Goal: Task Accomplishment & Management: Complete application form

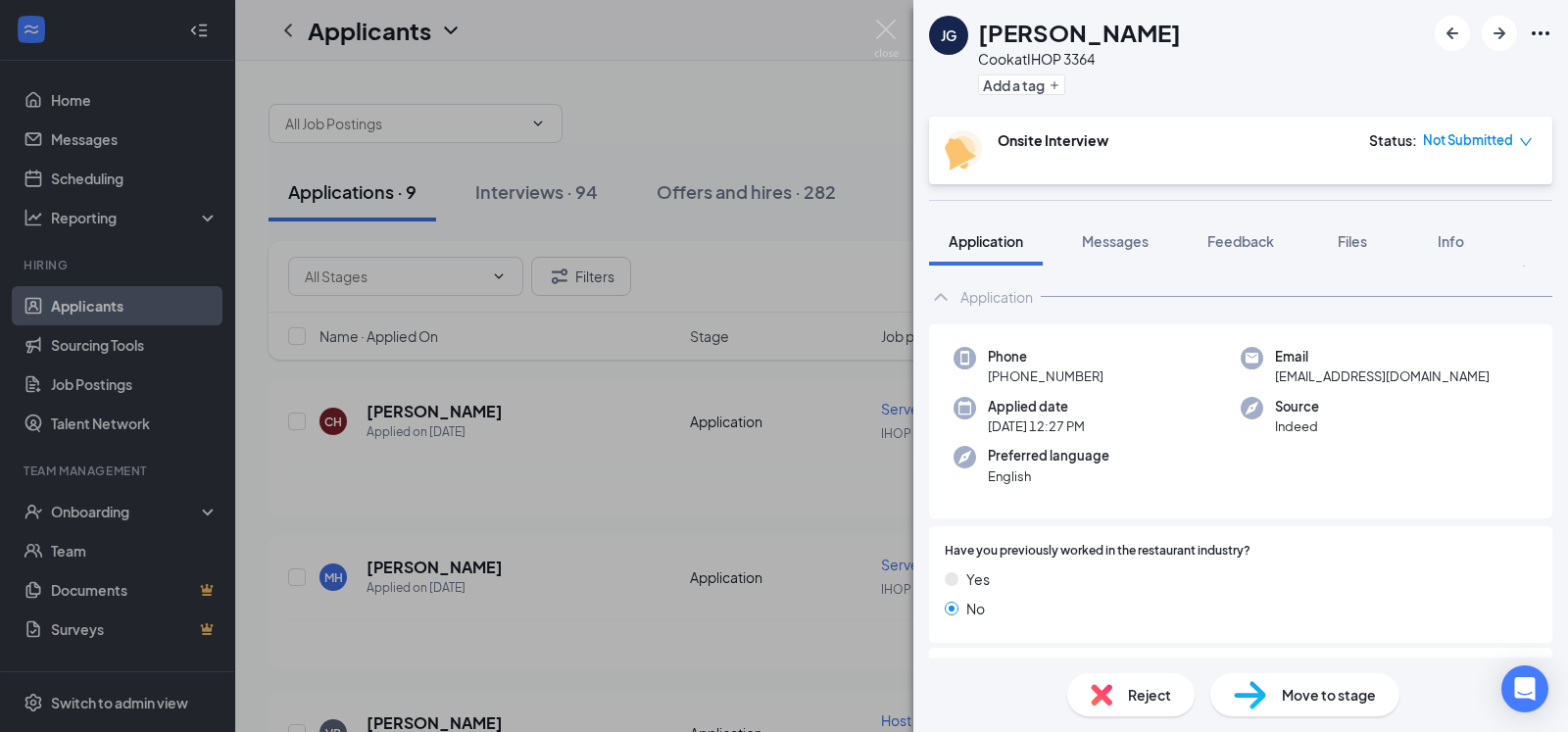
scroll to position [23, 0]
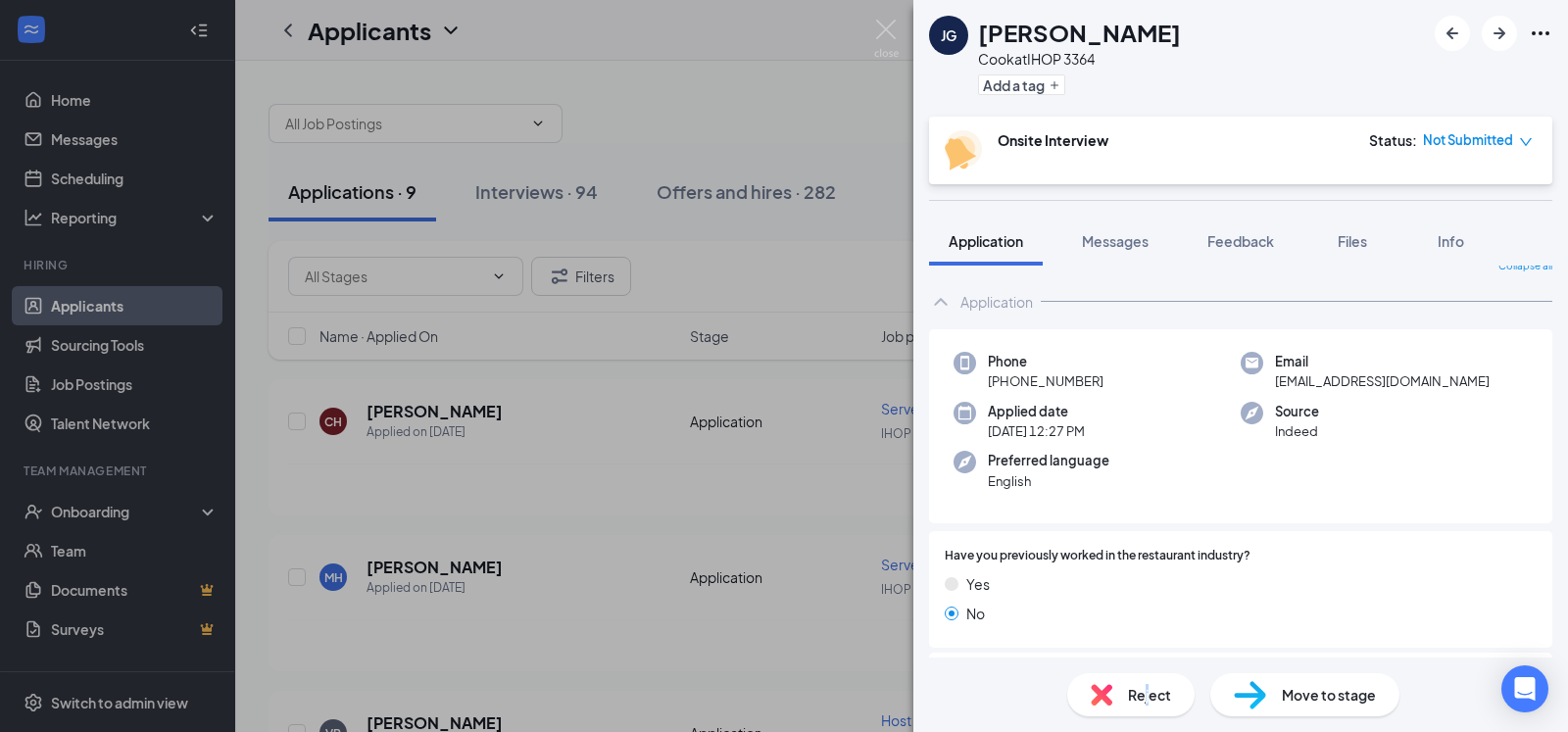
click at [1147, 686] on span "Reject" at bounding box center [1150, 695] width 43 height 22
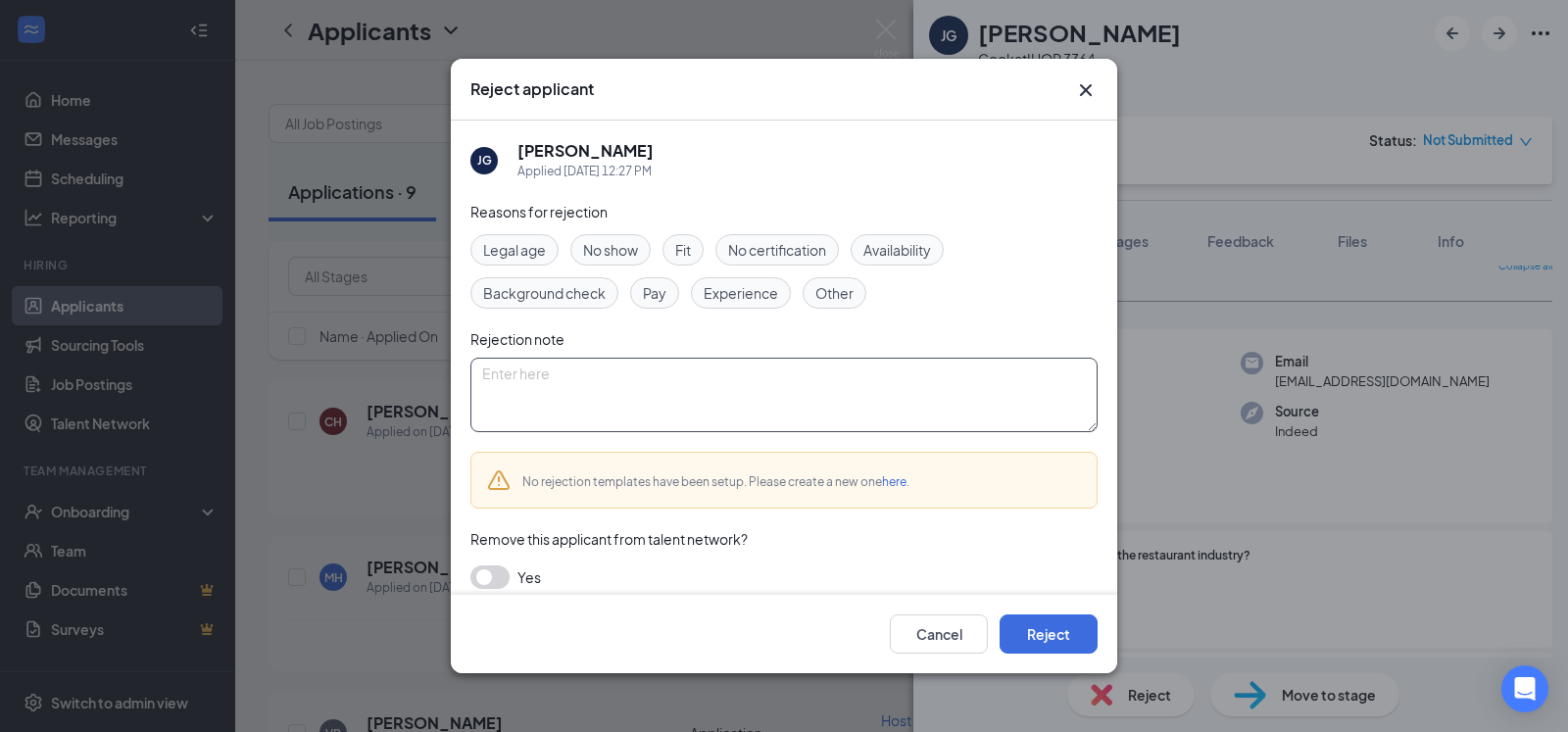
click at [860, 400] on textarea at bounding box center [784, 395] width 627 height 75
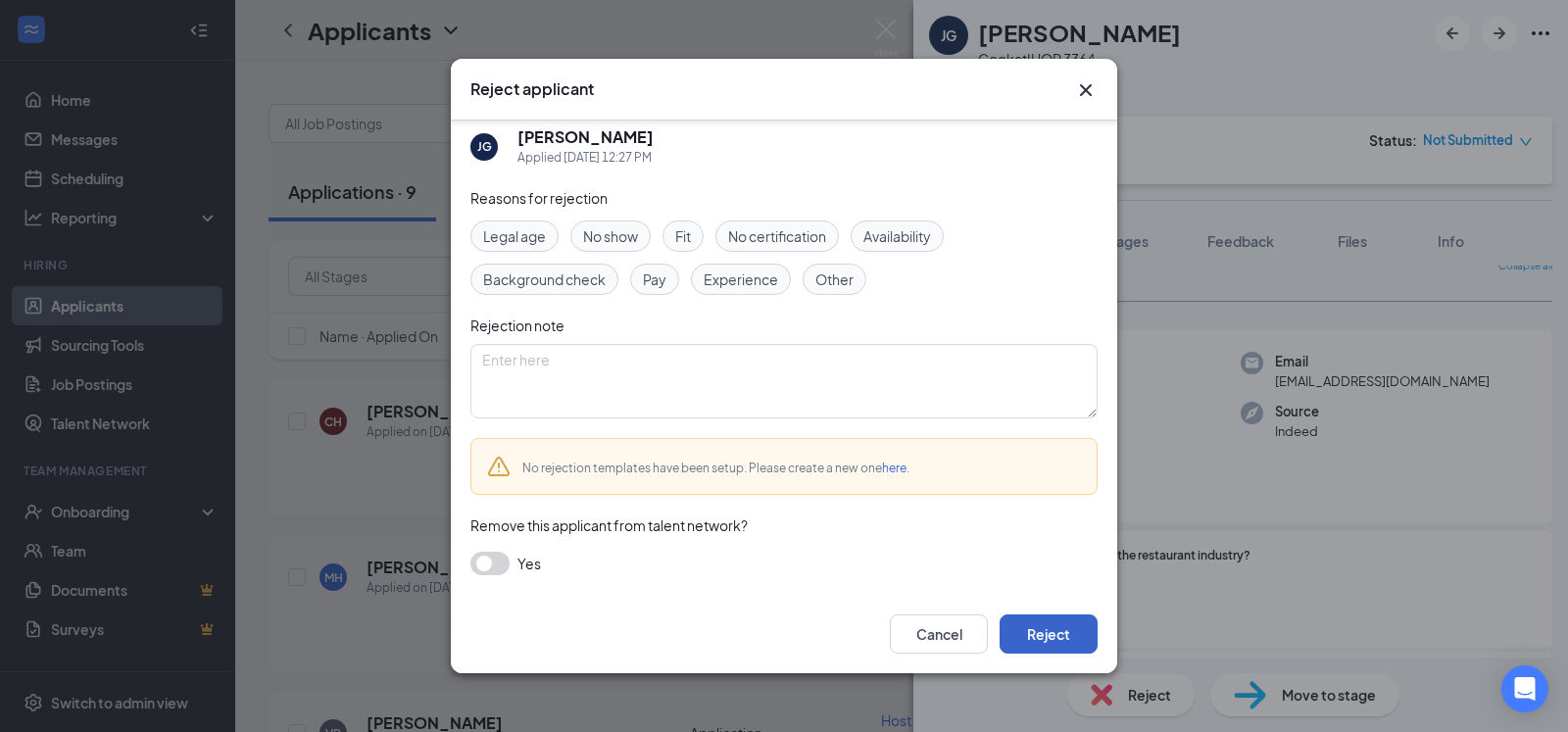
click at [1028, 633] on button "Reject" at bounding box center [1049, 634] width 98 height 39
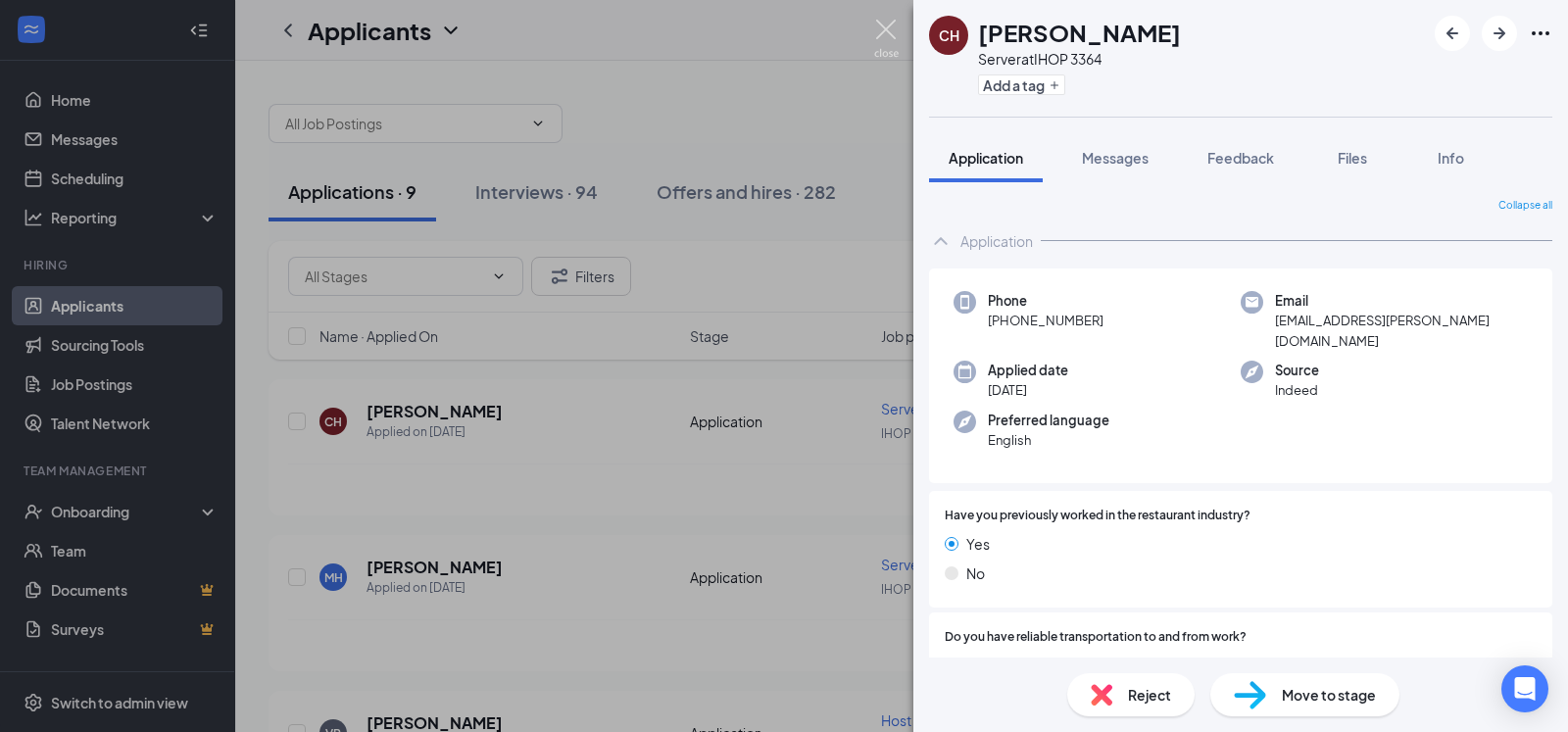
click at [881, 31] on img at bounding box center [886, 38] width 25 height 38
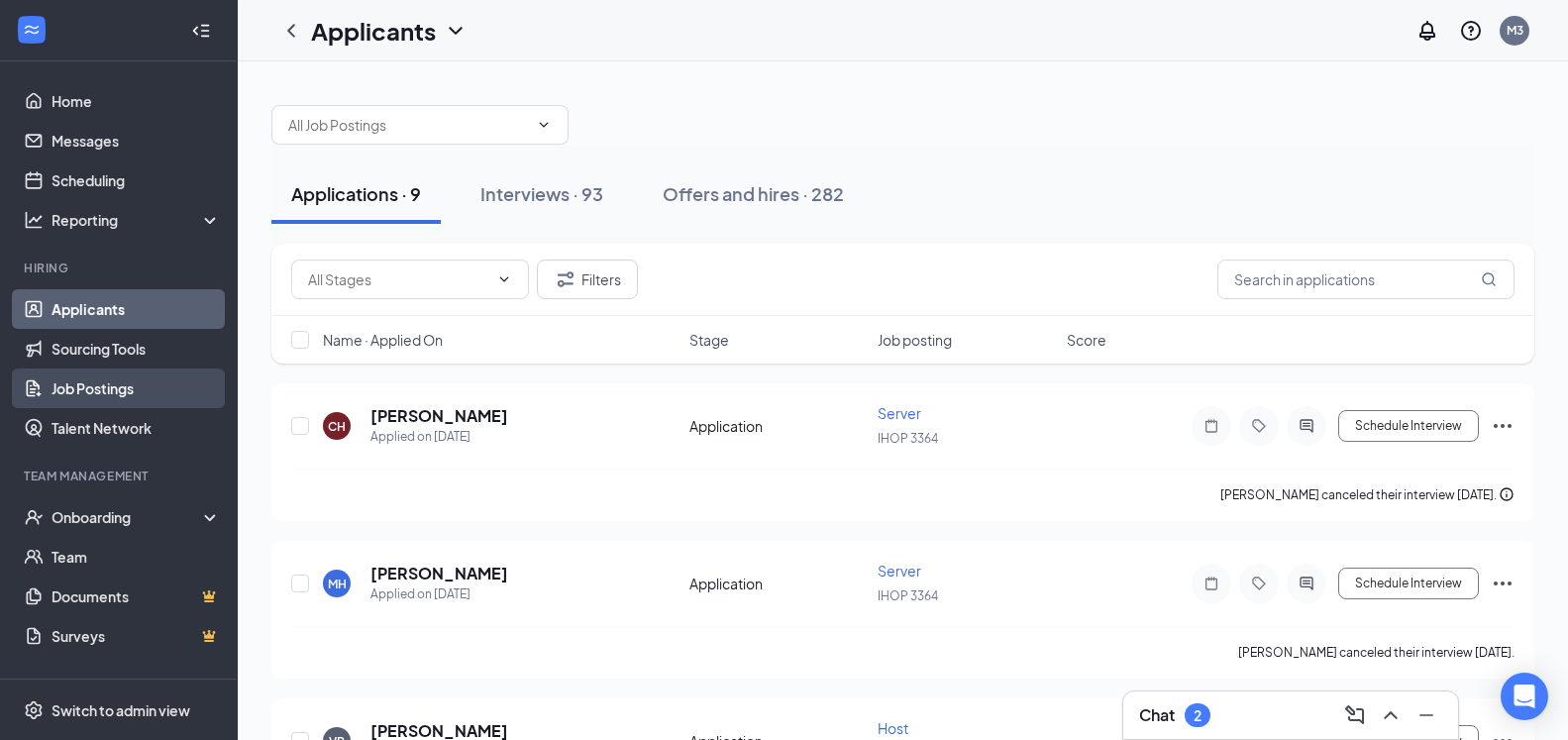
click at [120, 381] on link "Job Postings" at bounding box center [136, 388] width 170 height 40
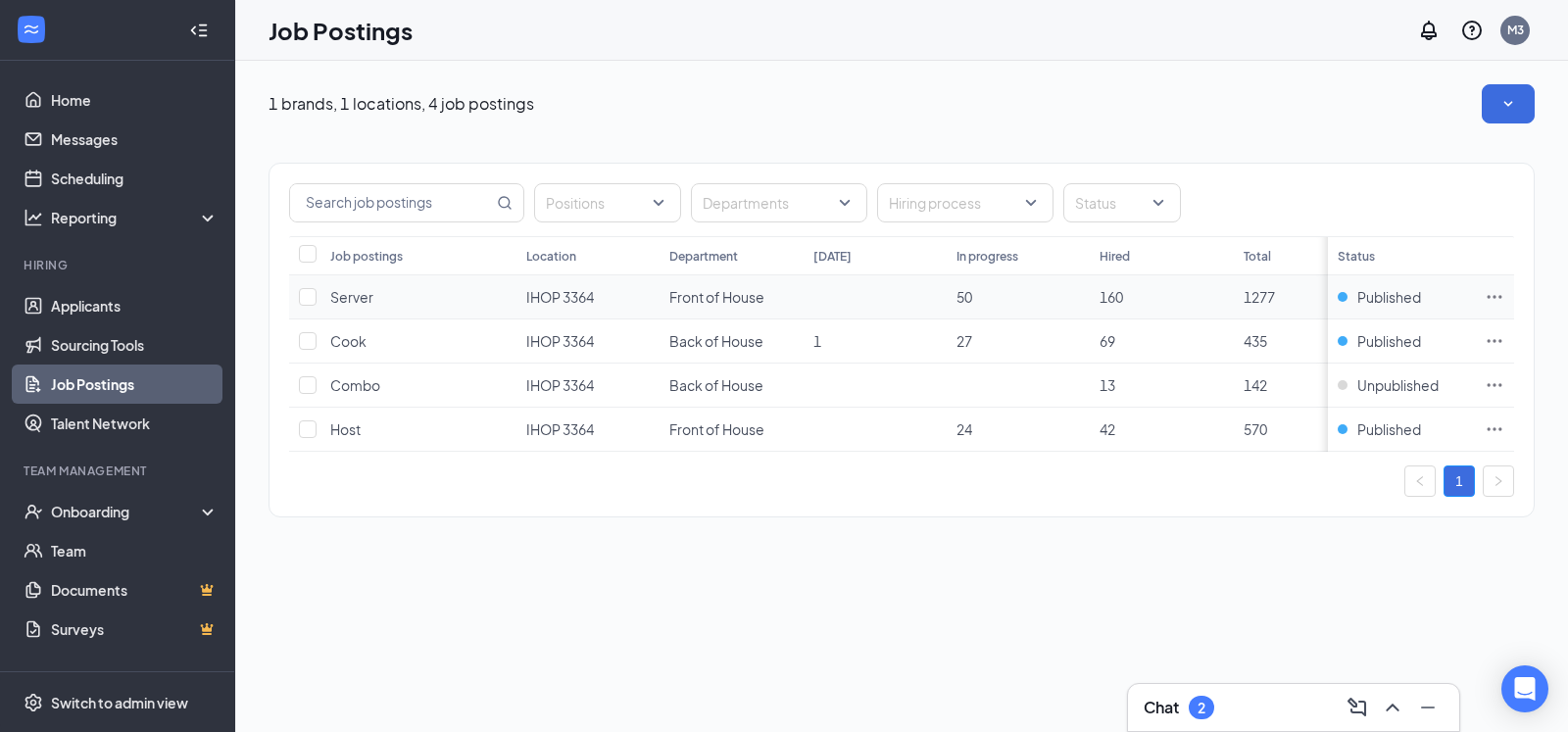
click at [1490, 304] on icon "Ellipses" at bounding box center [1495, 297] width 20 height 20
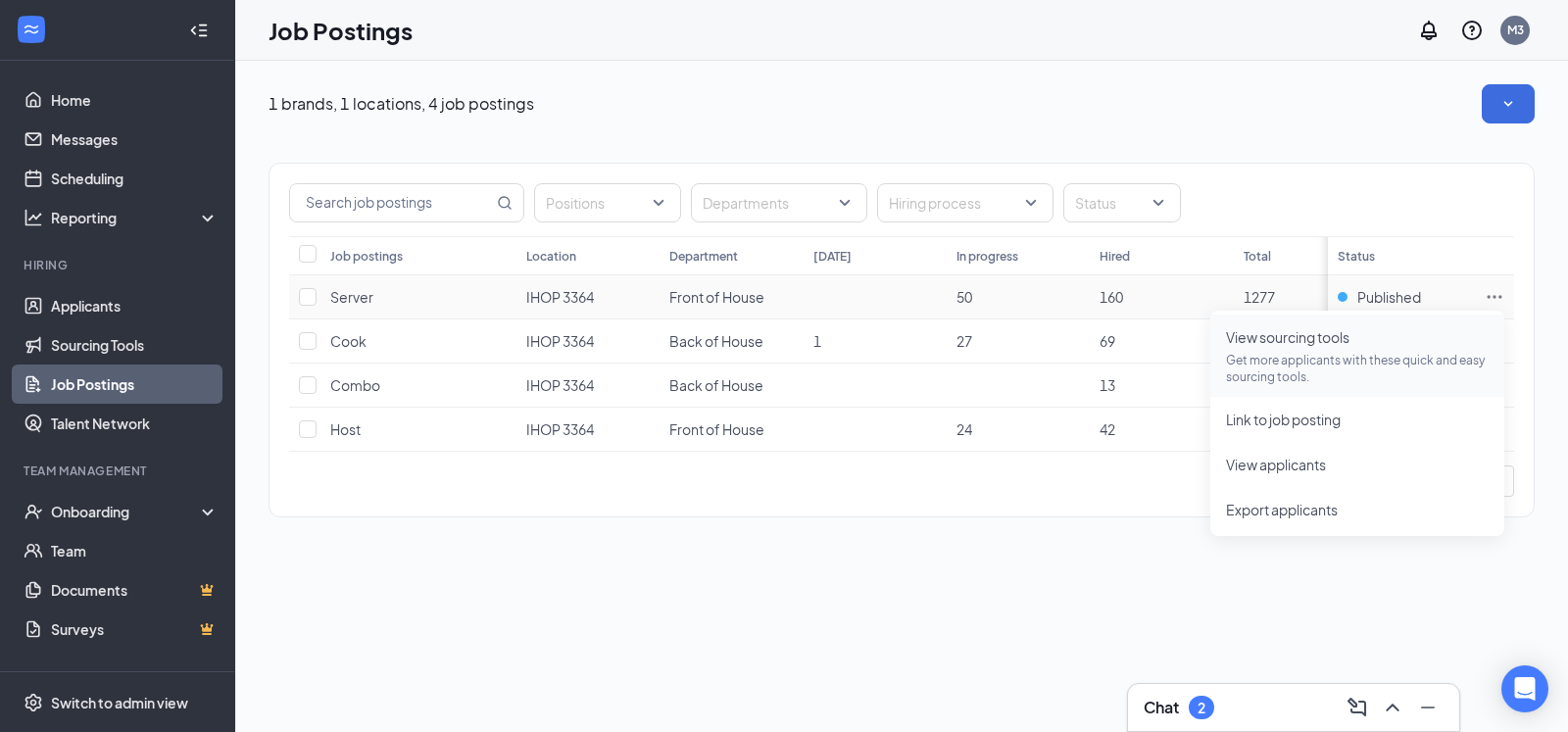
click at [1297, 356] on p "Get more applicants with these quick and easy sourcing tools." at bounding box center [1357, 368] width 262 height 33
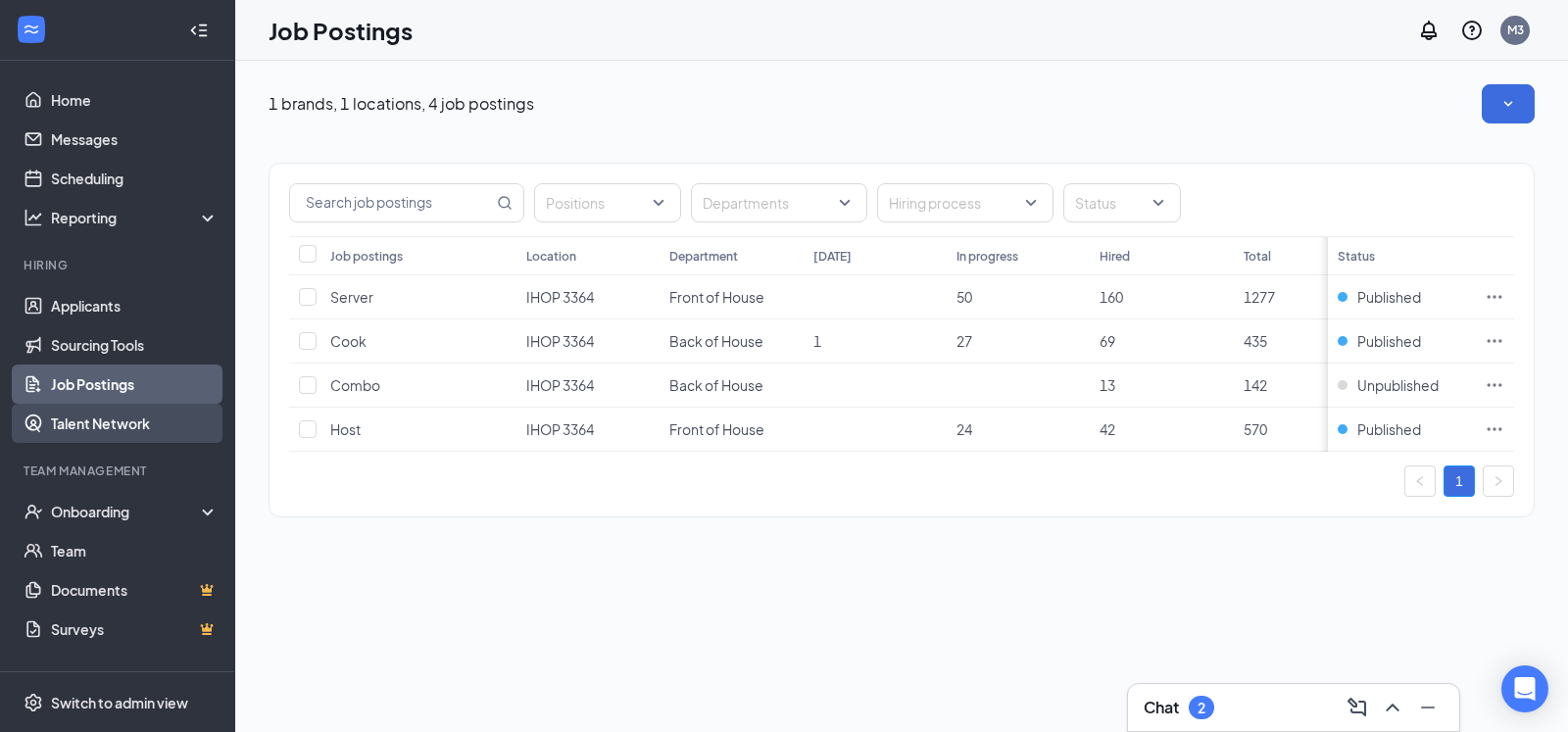
click at [116, 419] on link "Talent Network" at bounding box center [135, 423] width 168 height 39
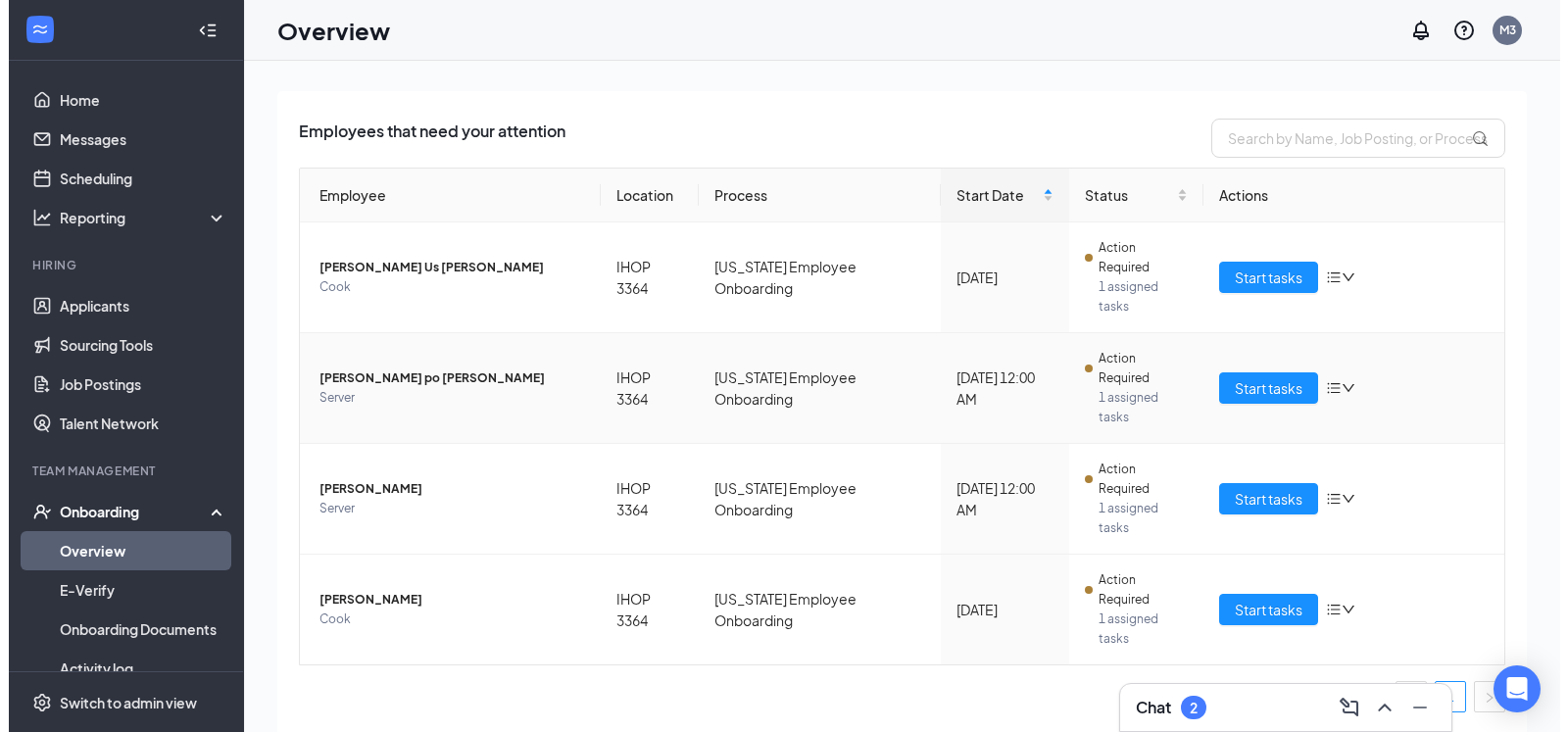
scroll to position [109, 0]
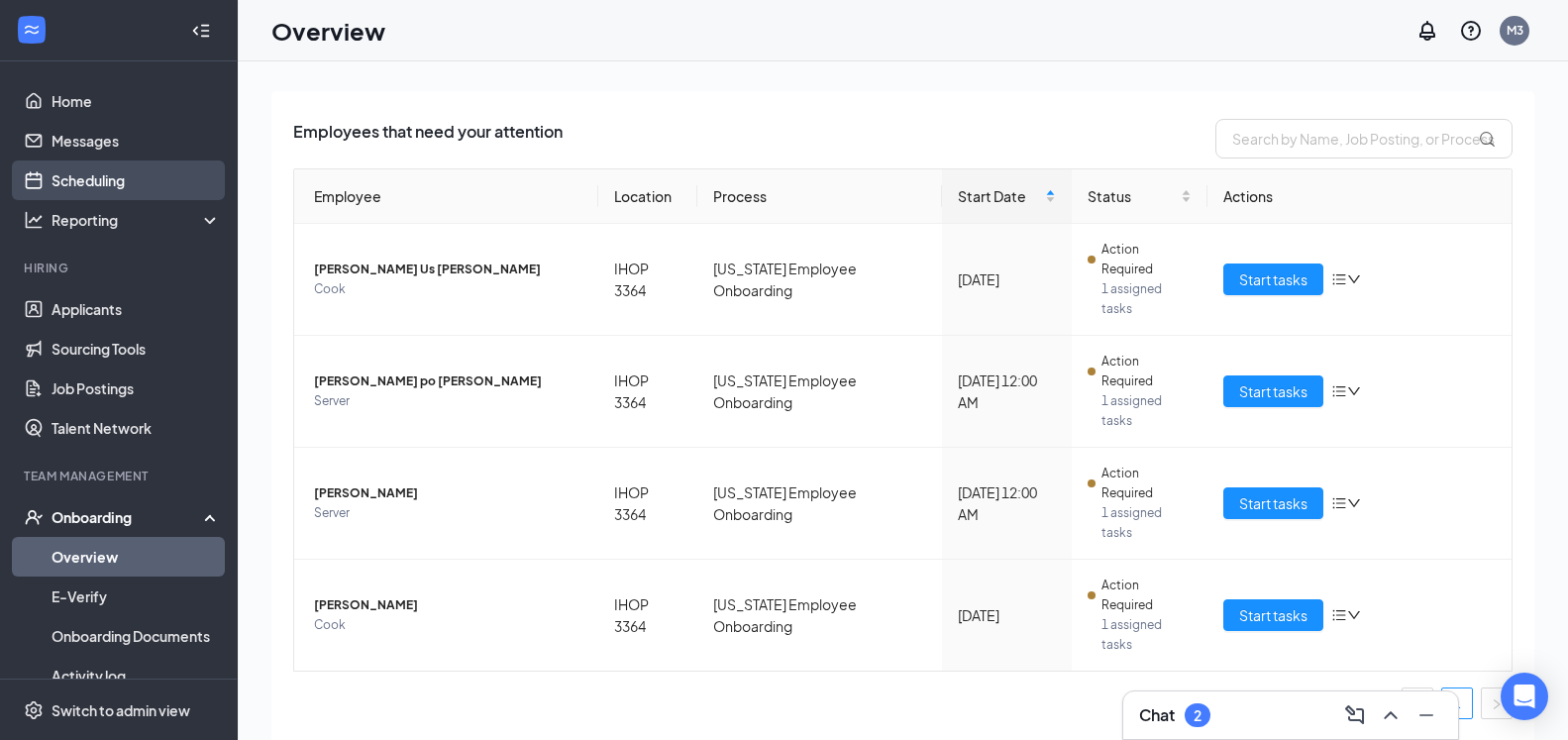
click at [102, 185] on link "Scheduling" at bounding box center [136, 181] width 170 height 40
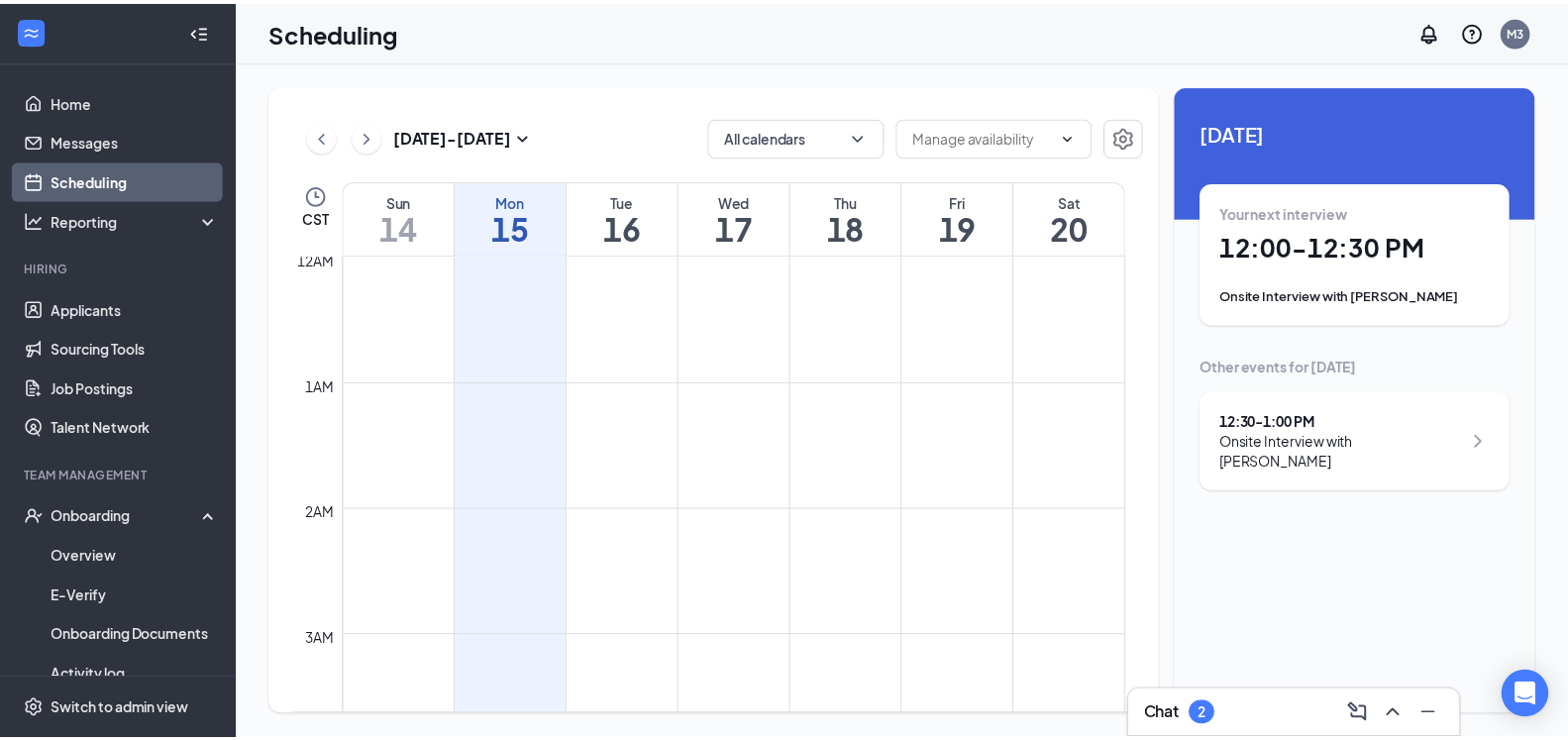
scroll to position [973, 0]
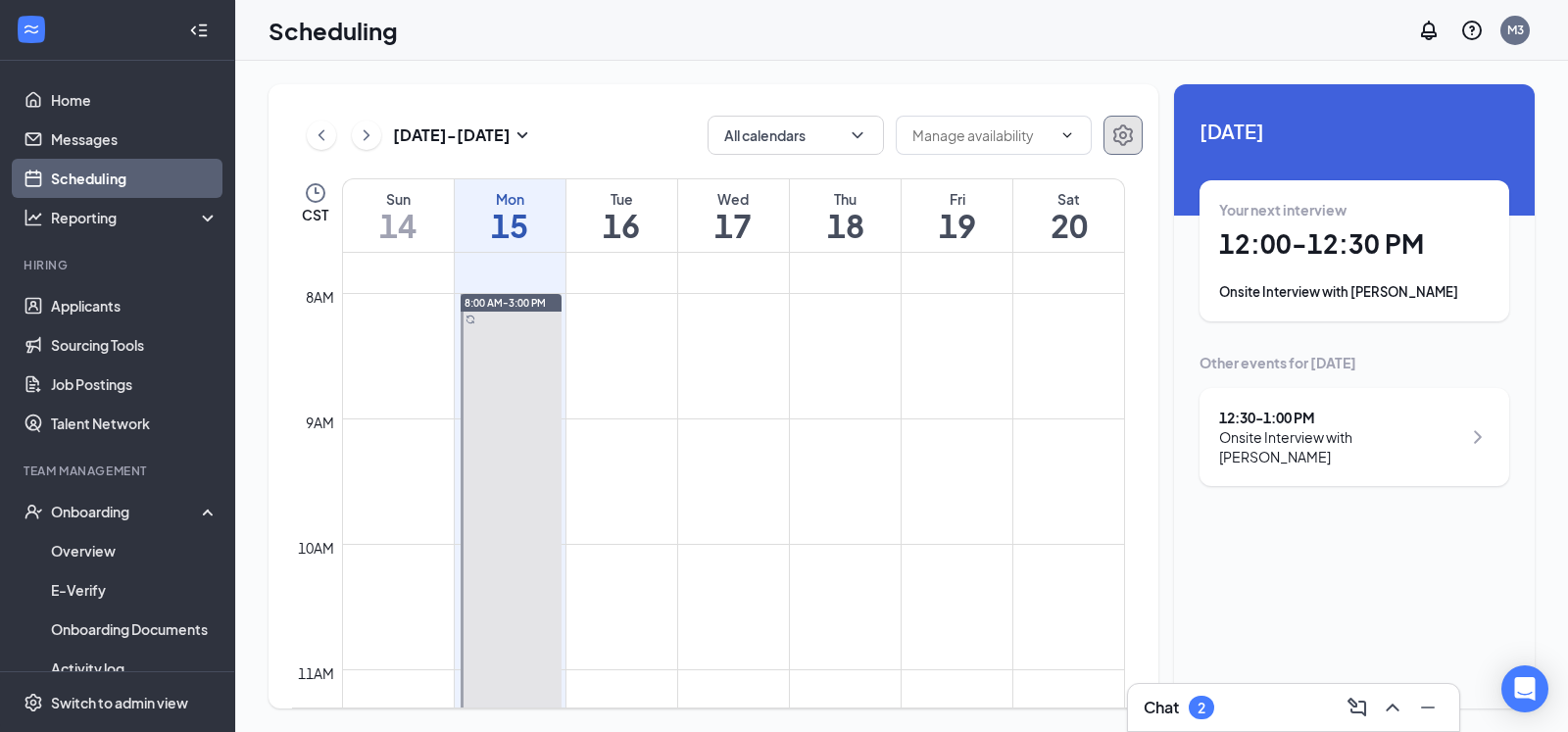
click at [1122, 145] on icon "Settings" at bounding box center [1124, 136] width 20 height 22
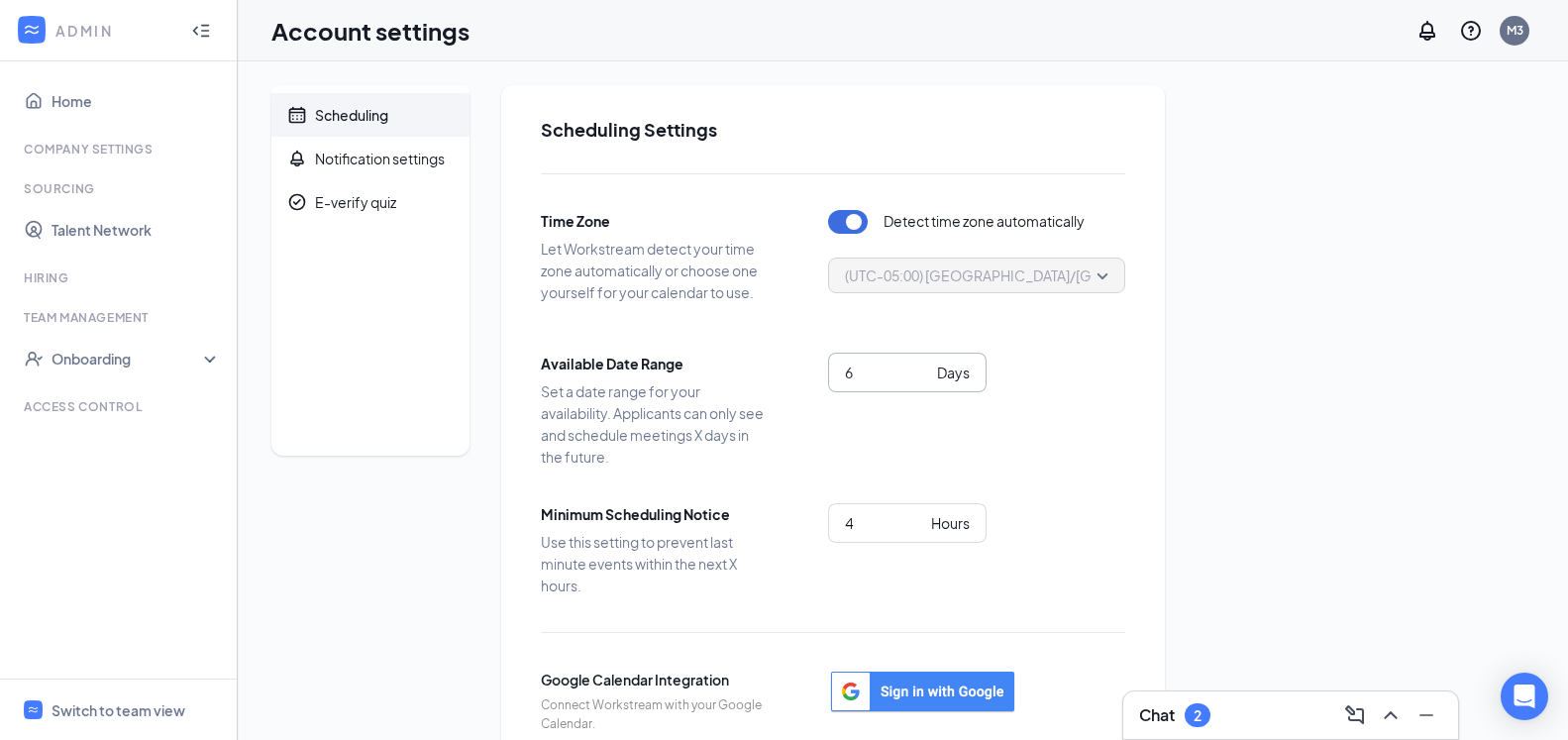
click at [922, 377] on input "6" at bounding box center [887, 372] width 84 height 22
click at [922, 377] on input "5" at bounding box center [887, 372] width 84 height 22
click at [922, 377] on input "4" at bounding box center [887, 372] width 84 height 22
click at [922, 377] on input "3" at bounding box center [887, 372] width 84 height 22
click at [922, 377] on input "2" at bounding box center [887, 372] width 84 height 22
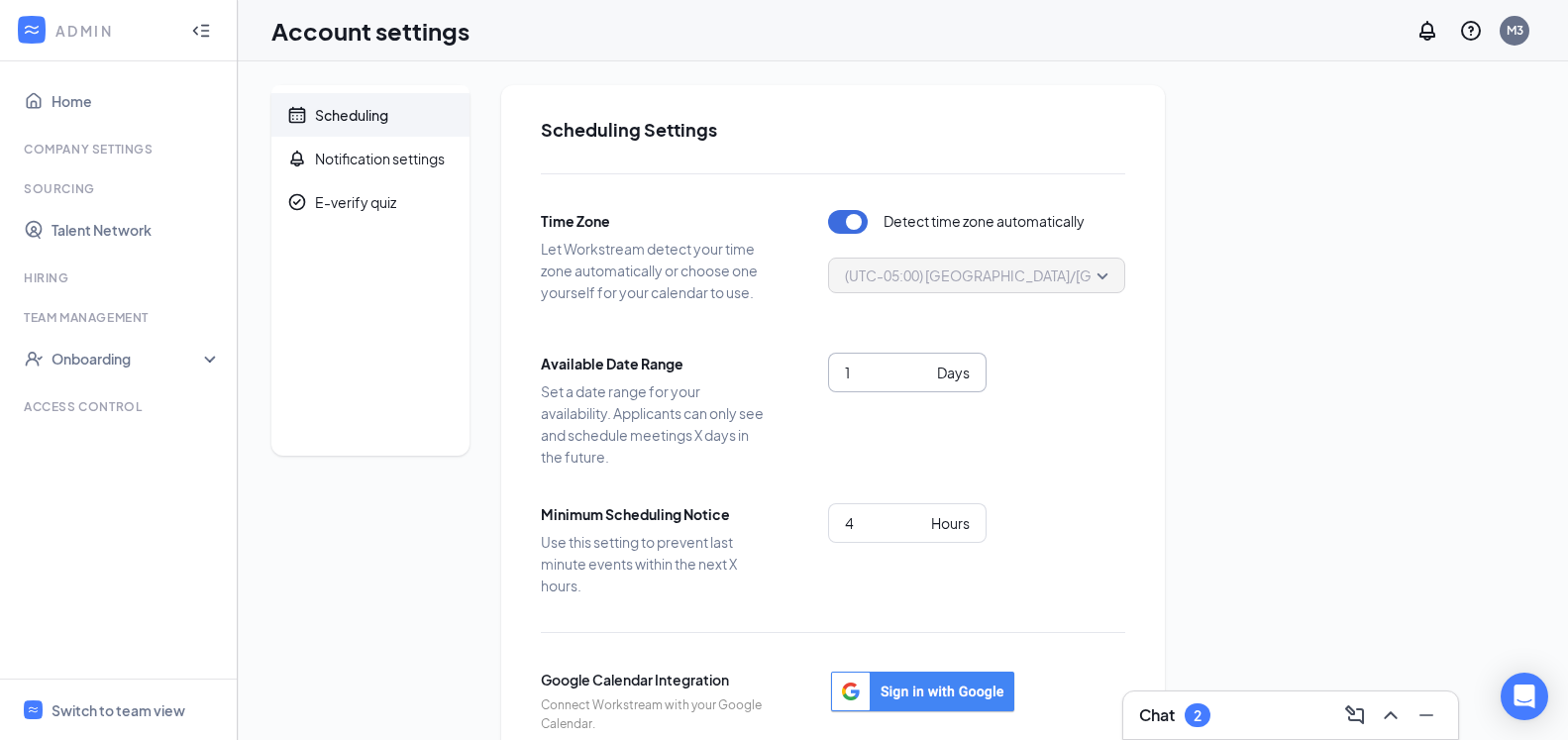
click at [922, 377] on input "1" at bounding box center [887, 372] width 84 height 22
type input "0"
click at [922, 377] on input "0" at bounding box center [887, 372] width 84 height 22
click at [921, 524] on input "3" at bounding box center [884, 523] width 78 height 22
click at [921, 524] on input "2" at bounding box center [884, 523] width 78 height 22
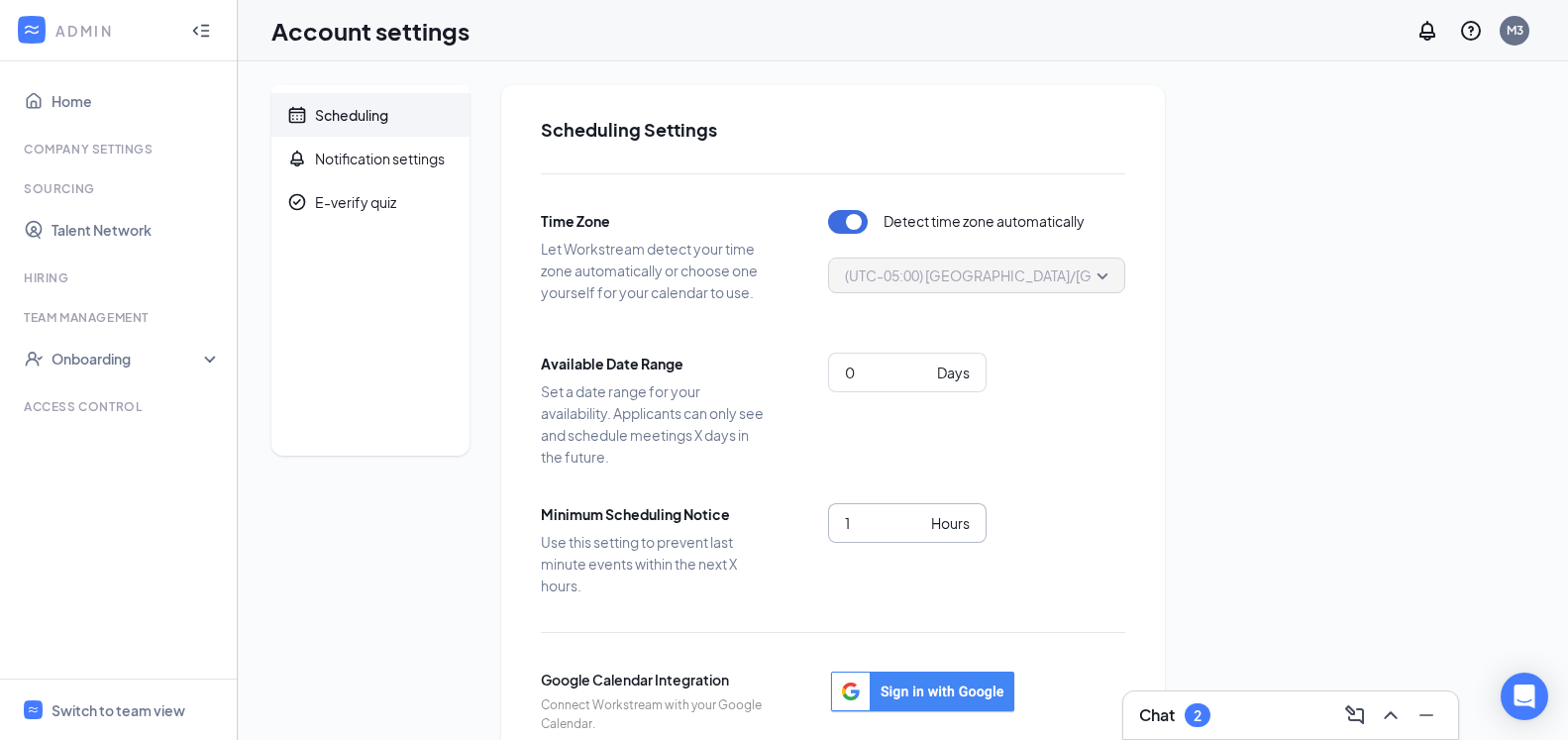
click at [921, 524] on input "1" at bounding box center [884, 523] width 78 height 22
type input "0"
click at [921, 524] on input "0" at bounding box center [884, 523] width 78 height 22
click at [919, 366] on input "1" at bounding box center [887, 372] width 84 height 22
click at [919, 366] on input "2" at bounding box center [887, 372] width 84 height 22
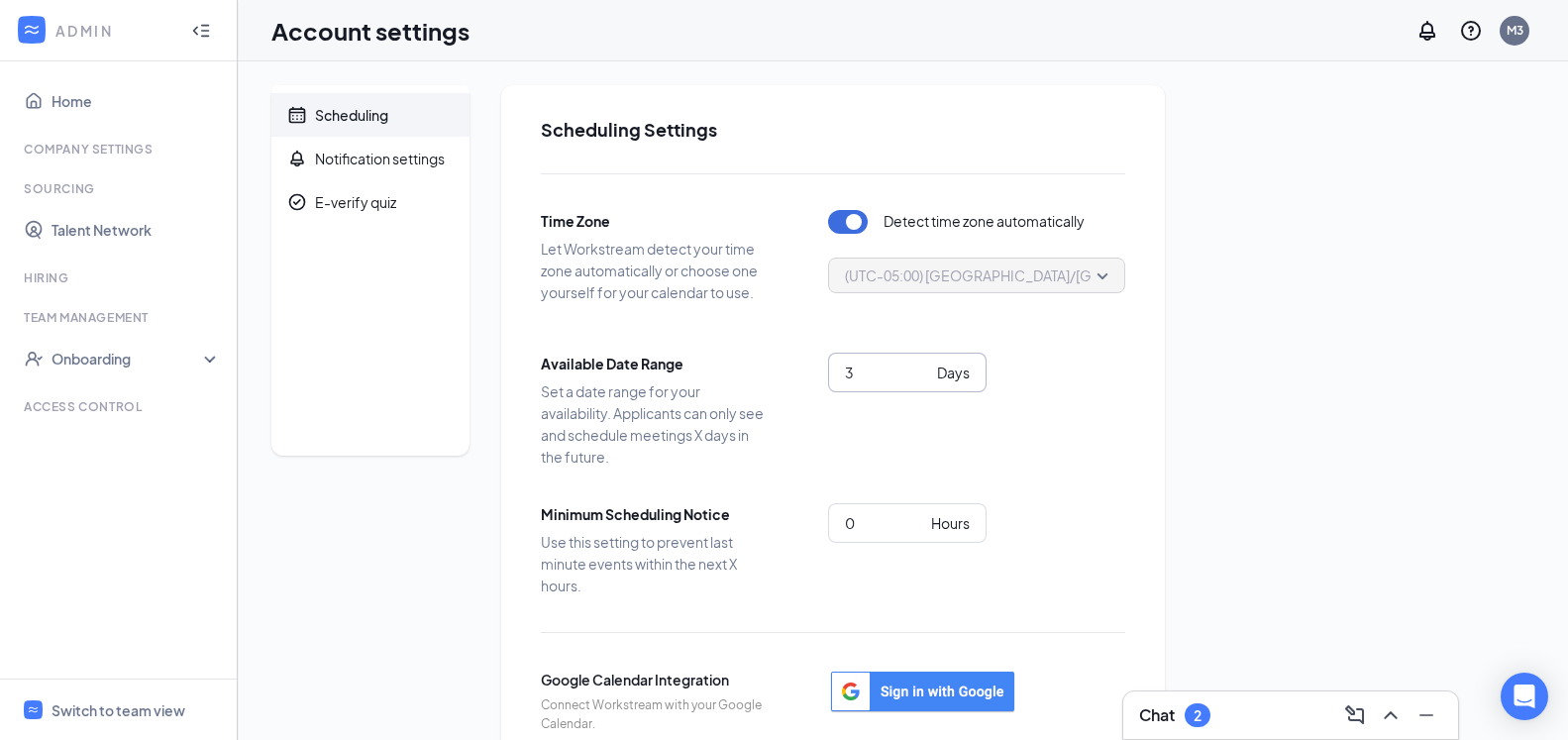
click at [919, 366] on input "3" at bounding box center [887, 372] width 84 height 22
click at [919, 366] on input "4" at bounding box center [887, 372] width 84 height 22
click at [919, 366] on input "5" at bounding box center [887, 372] width 84 height 22
click at [919, 366] on input "6" at bounding box center [887, 372] width 84 height 22
click at [919, 366] on input "7" at bounding box center [887, 372] width 84 height 22
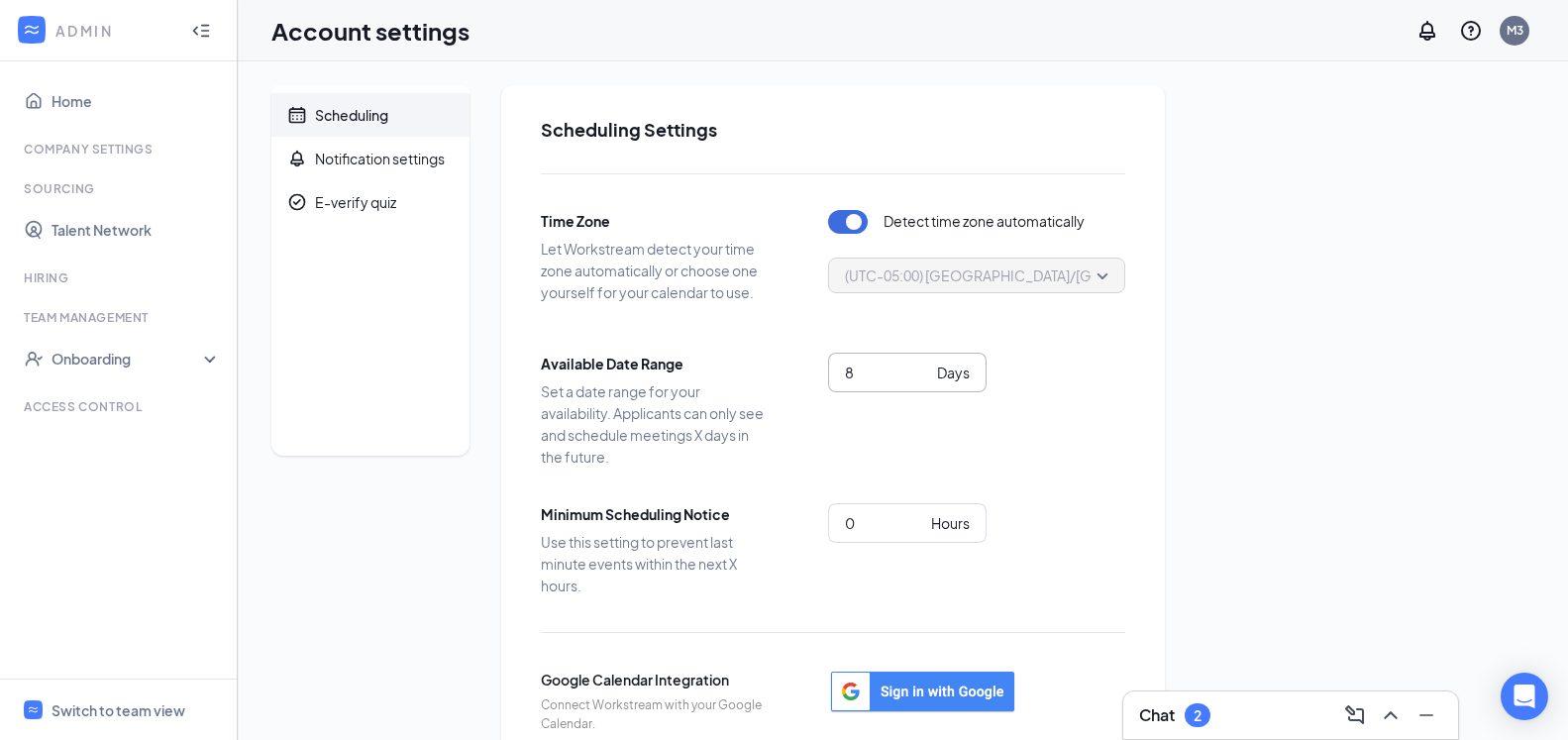
click at [919, 366] on input "8" at bounding box center [887, 372] width 84 height 22
click at [919, 366] on input "9" at bounding box center [887, 372] width 84 height 22
type input "10"
click at [919, 366] on input "10" at bounding box center [887, 372] width 84 height 22
click at [366, 168] on div "Notification settings" at bounding box center [380, 159] width 130 height 20
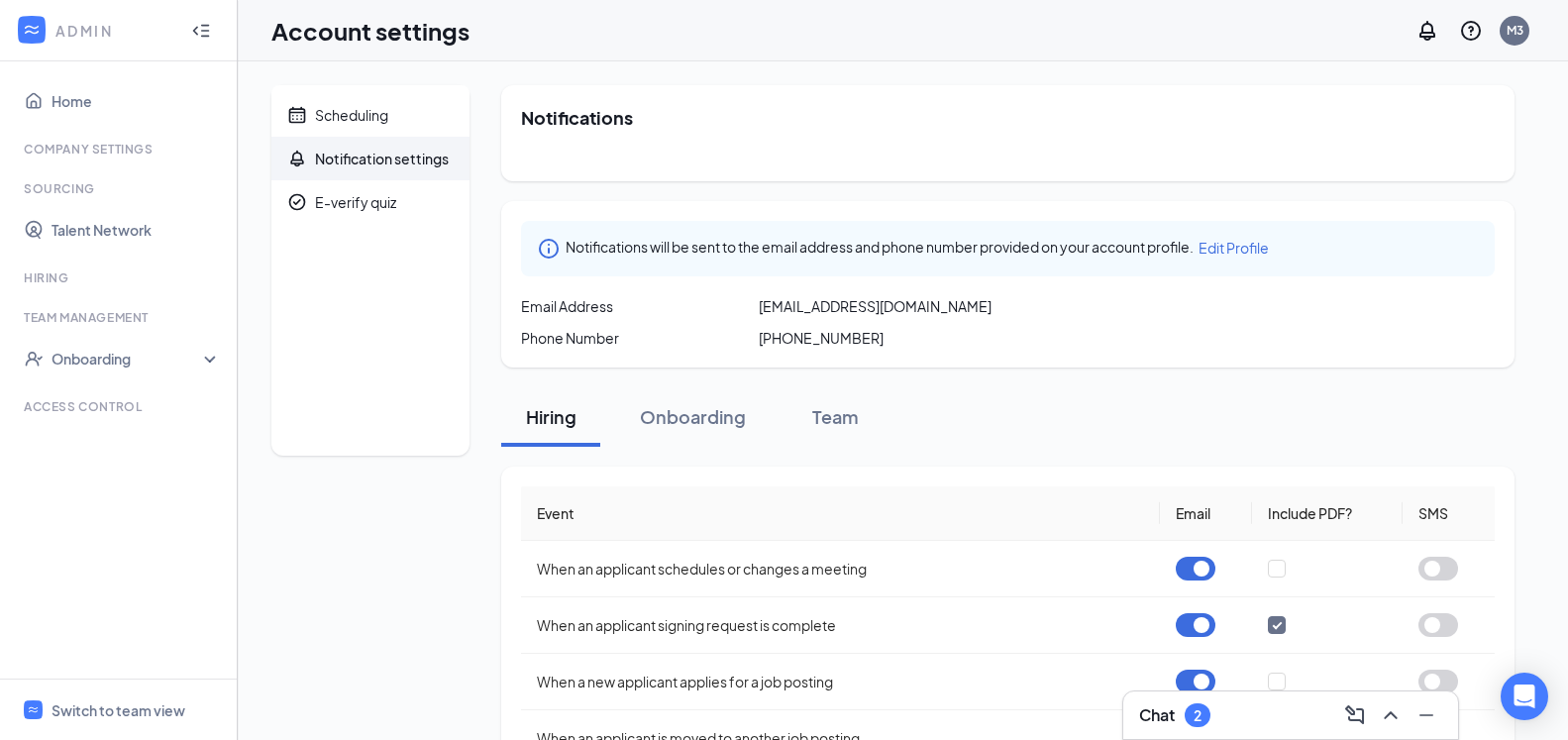
click at [1261, 243] on span "Edit Profile" at bounding box center [1234, 247] width 71 height 18
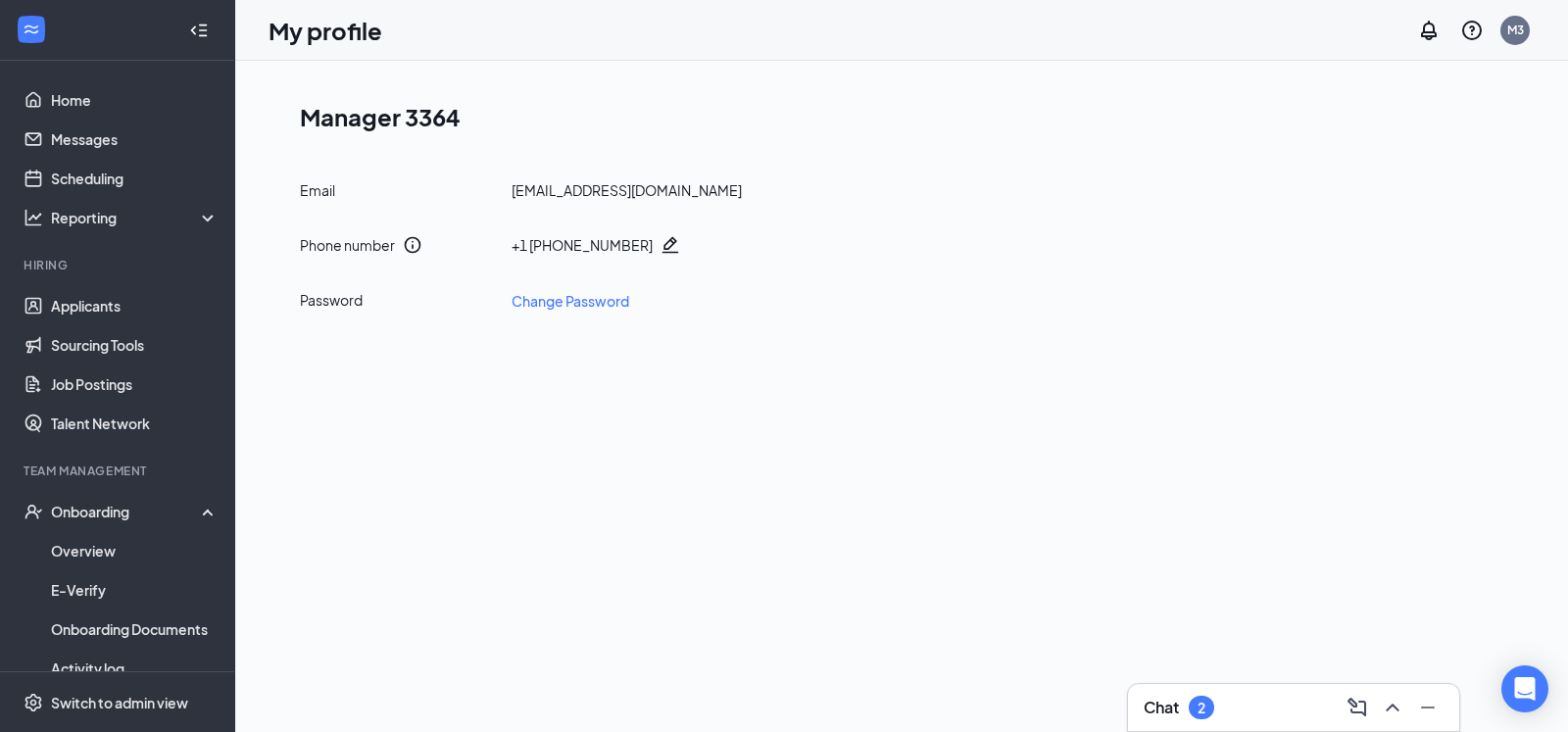
click at [663, 246] on icon "Pencil" at bounding box center [670, 245] width 17 height 17
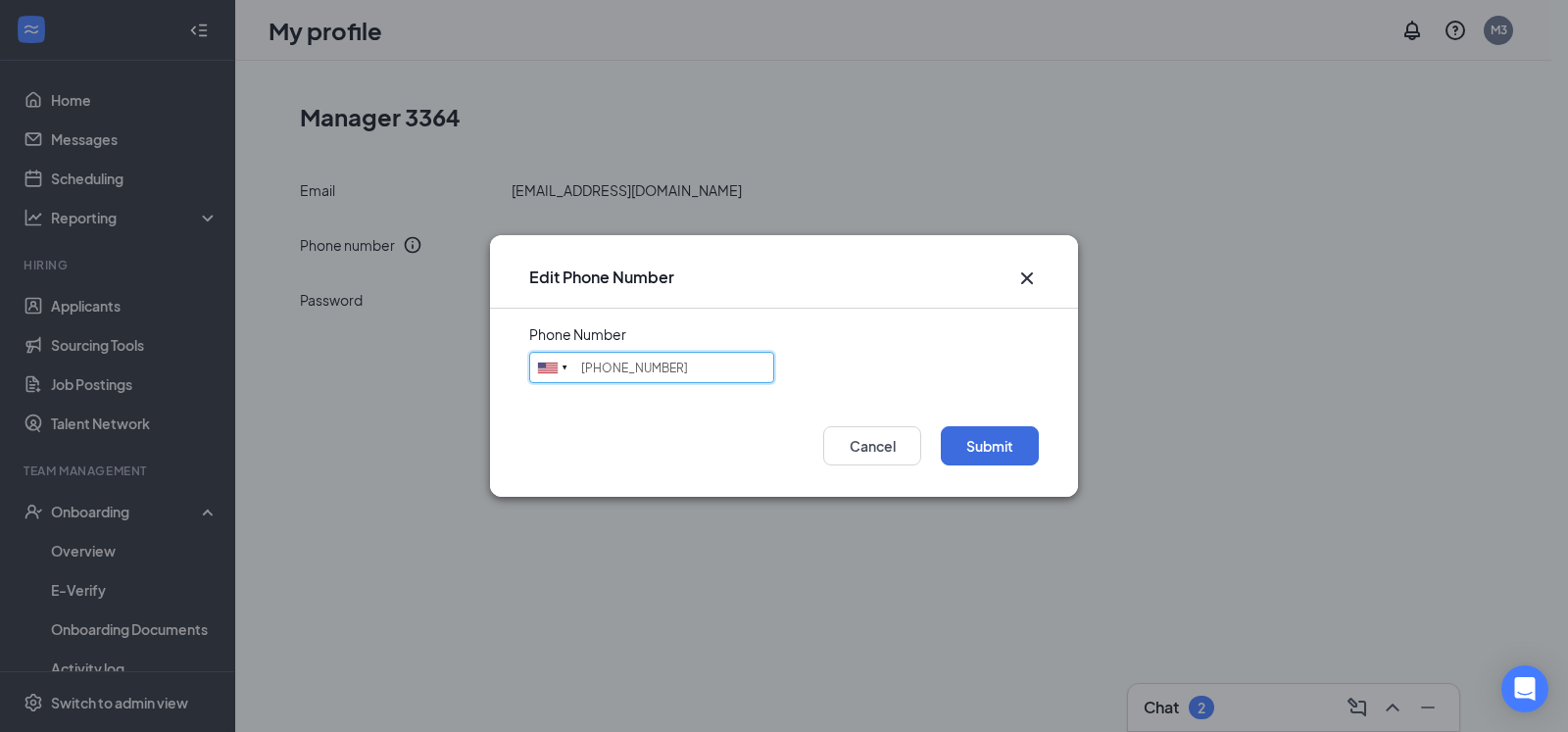
drag, startPoint x: 670, startPoint y: 366, endPoint x: 493, endPoint y: 380, distance: 177.6
click at [529, 380] on input "(270) 307-4304" at bounding box center [651, 367] width 245 height 31
type input "6159670300"
click at [969, 444] on button "Submit" at bounding box center [990, 446] width 98 height 39
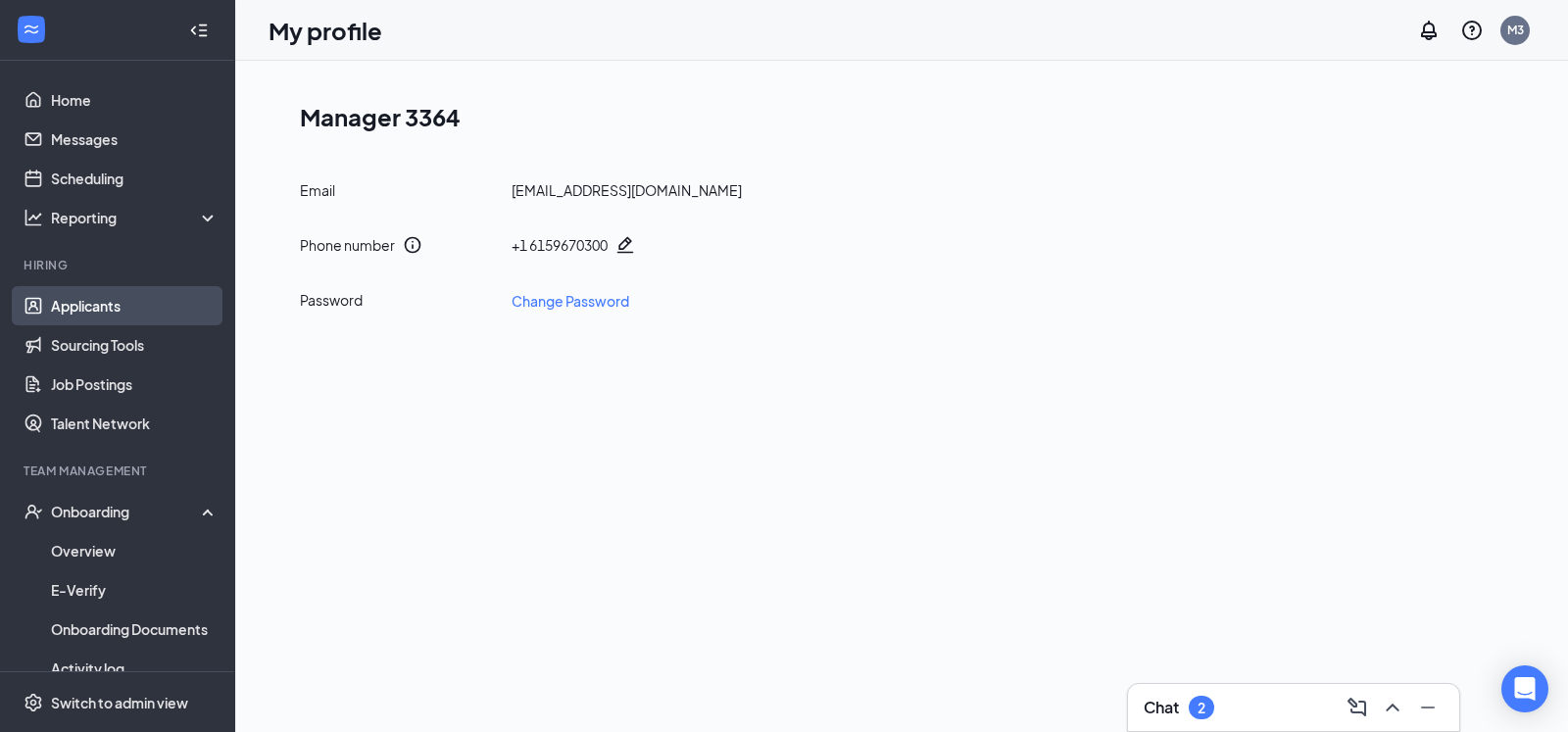
click at [111, 312] on link "Applicants" at bounding box center [135, 306] width 168 height 39
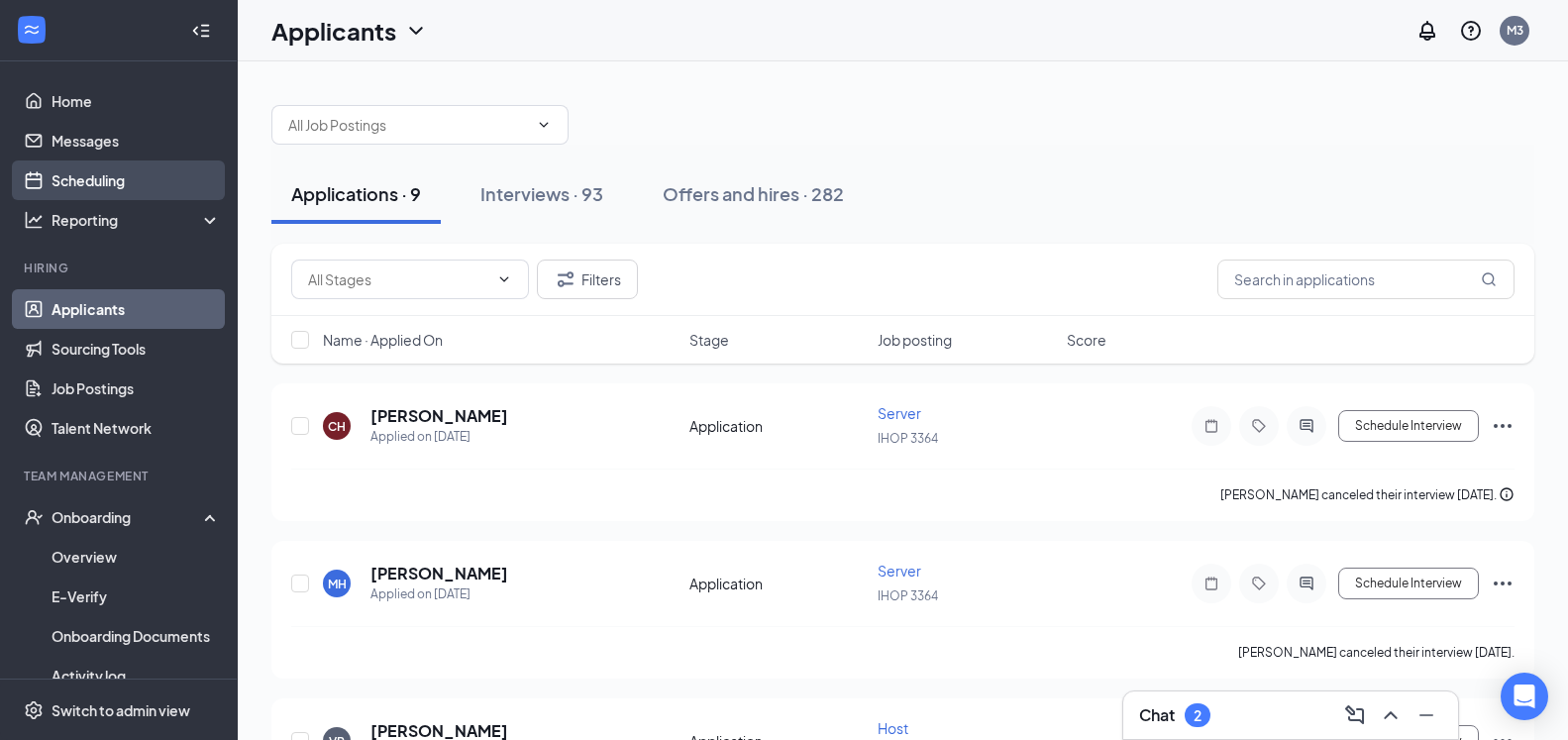
click at [111, 179] on link "Scheduling" at bounding box center [136, 181] width 170 height 40
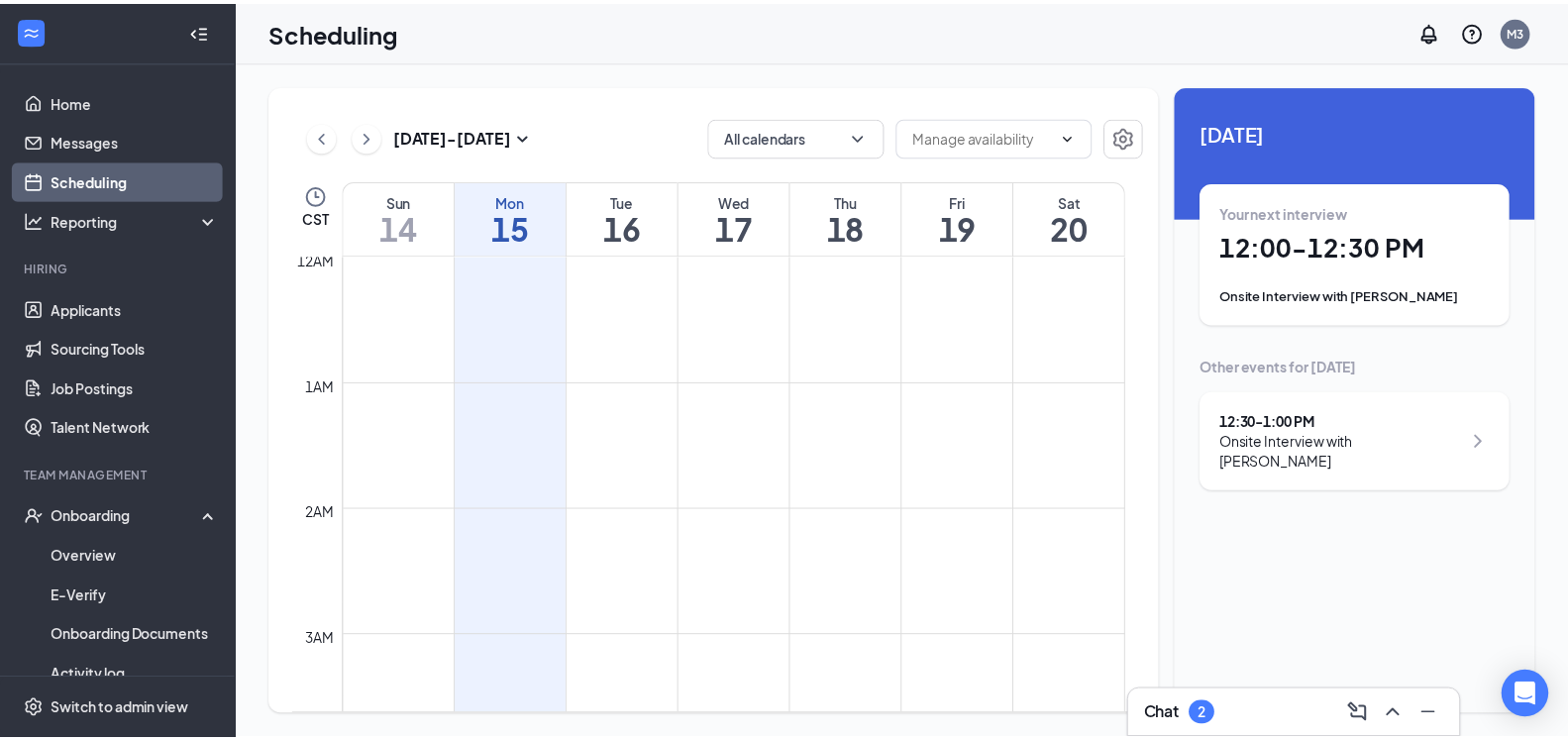
scroll to position [973, 0]
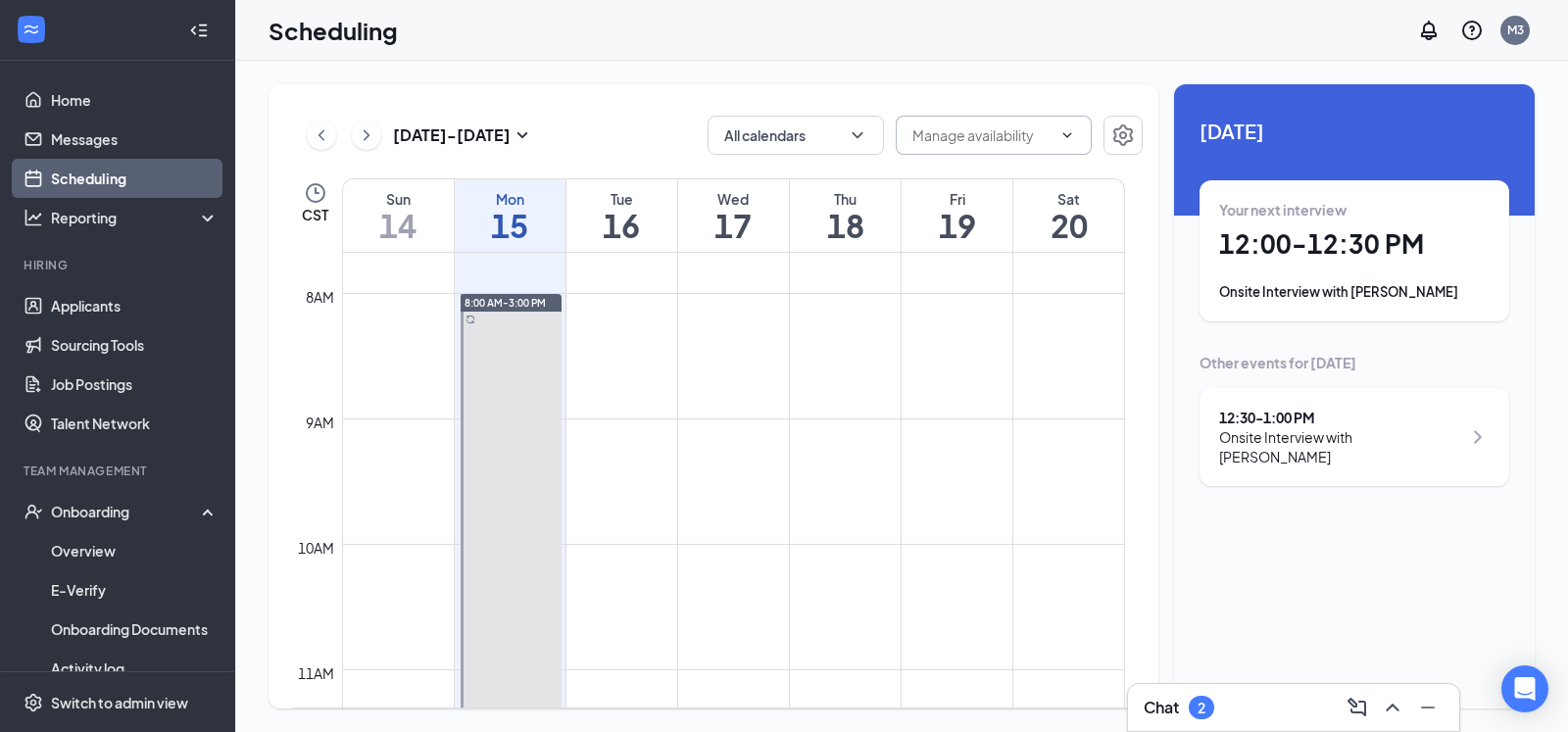
click at [999, 142] on input "text" at bounding box center [982, 136] width 140 height 22
click at [997, 172] on div "Delete all availability" at bounding box center [992, 173] width 129 height 22
type input "Delete all availability"
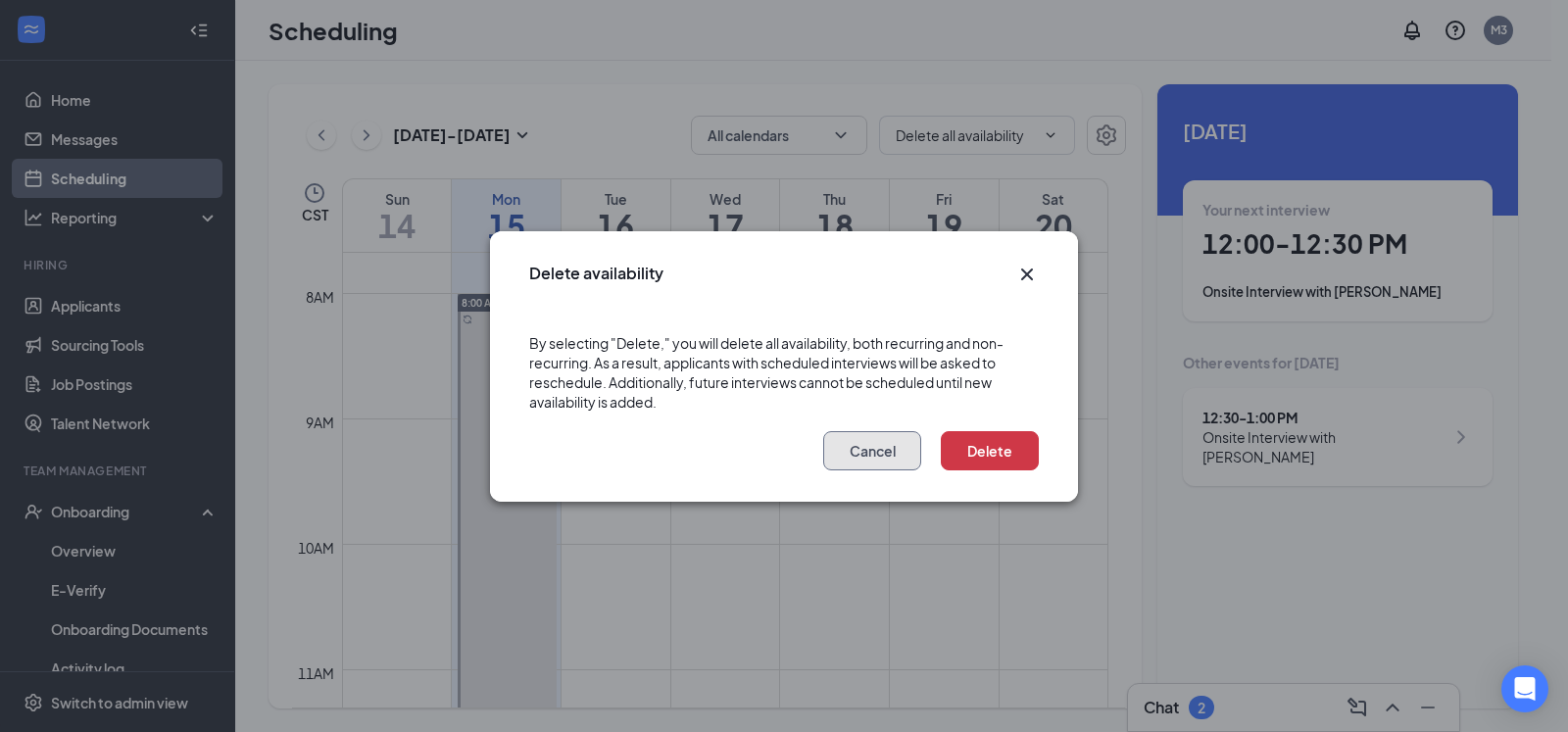
click at [878, 440] on button "Cancel" at bounding box center [873, 451] width 98 height 39
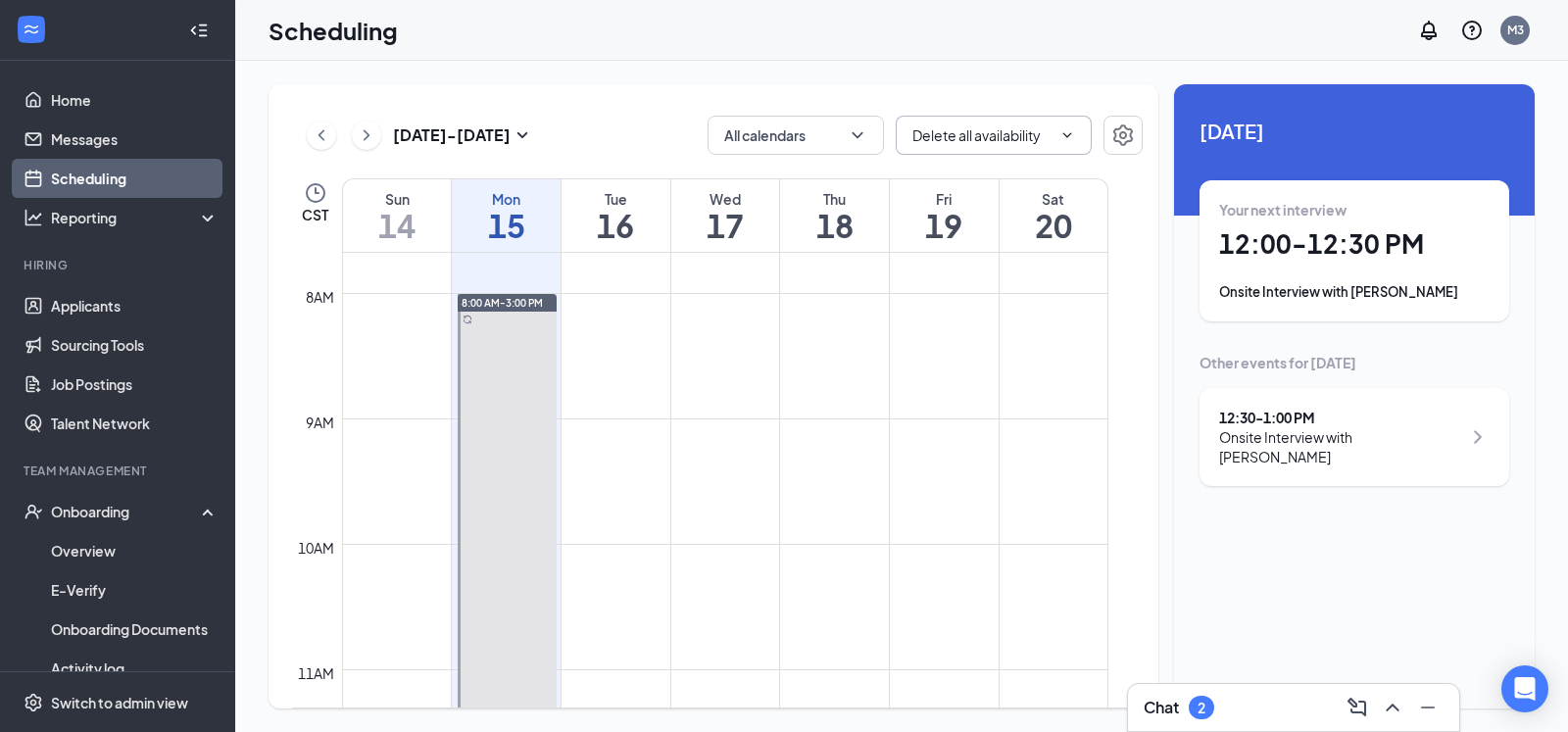
click at [983, 119] on span "Delete all availability Delete all availability" at bounding box center [993, 136] width 196 height 39
click at [1077, 137] on span "Delete all availability Delete all availability" at bounding box center [993, 136] width 196 height 39
click at [1072, 104] on div "Sep 14 - Sep 20 All calendars Delete all availability Delete all availability C…" at bounding box center [713, 396] width 890 height 624
click at [1120, 130] on icon "Settings" at bounding box center [1124, 136] width 20 height 22
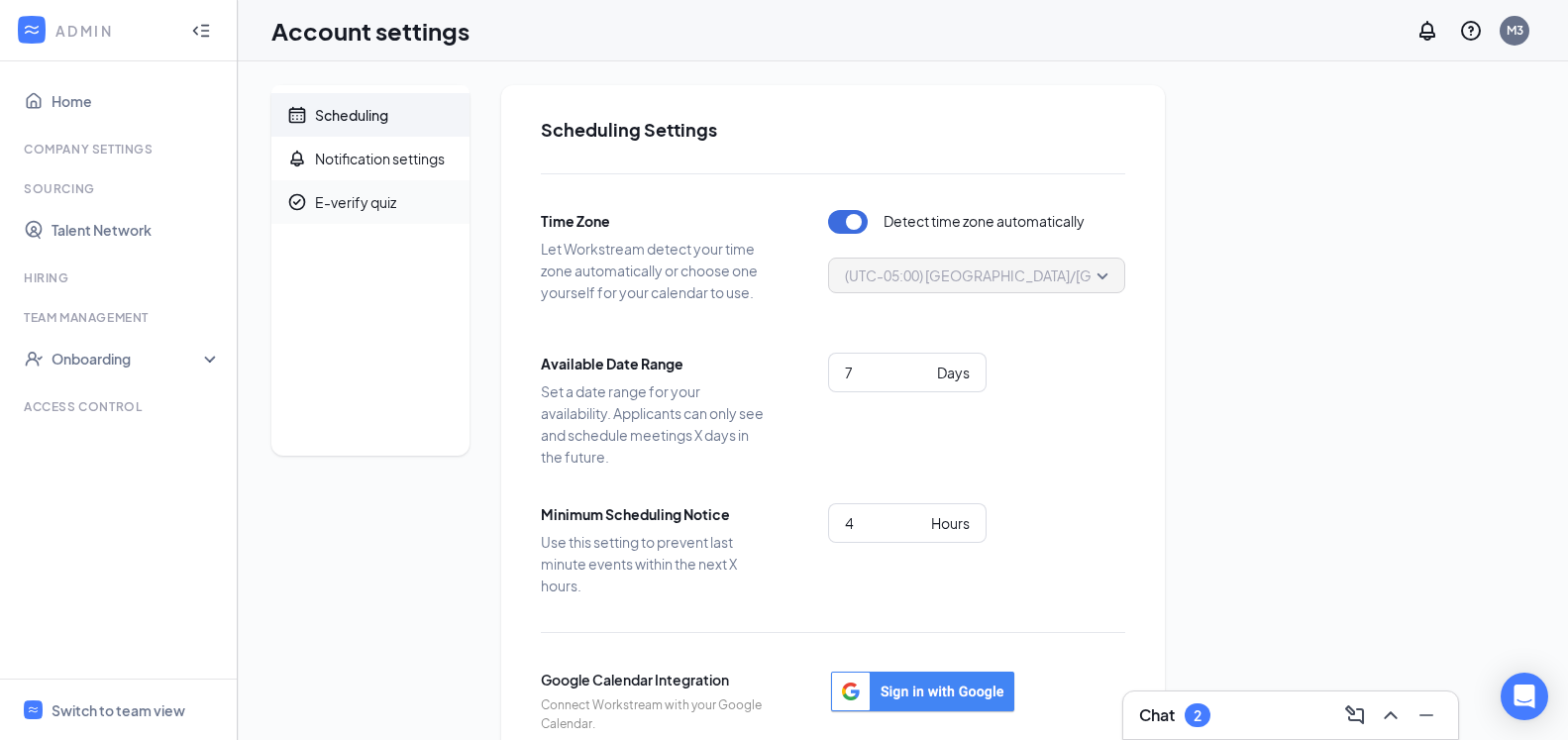
click at [396, 203] on span "E-verify quiz" at bounding box center [385, 202] width 139 height 44
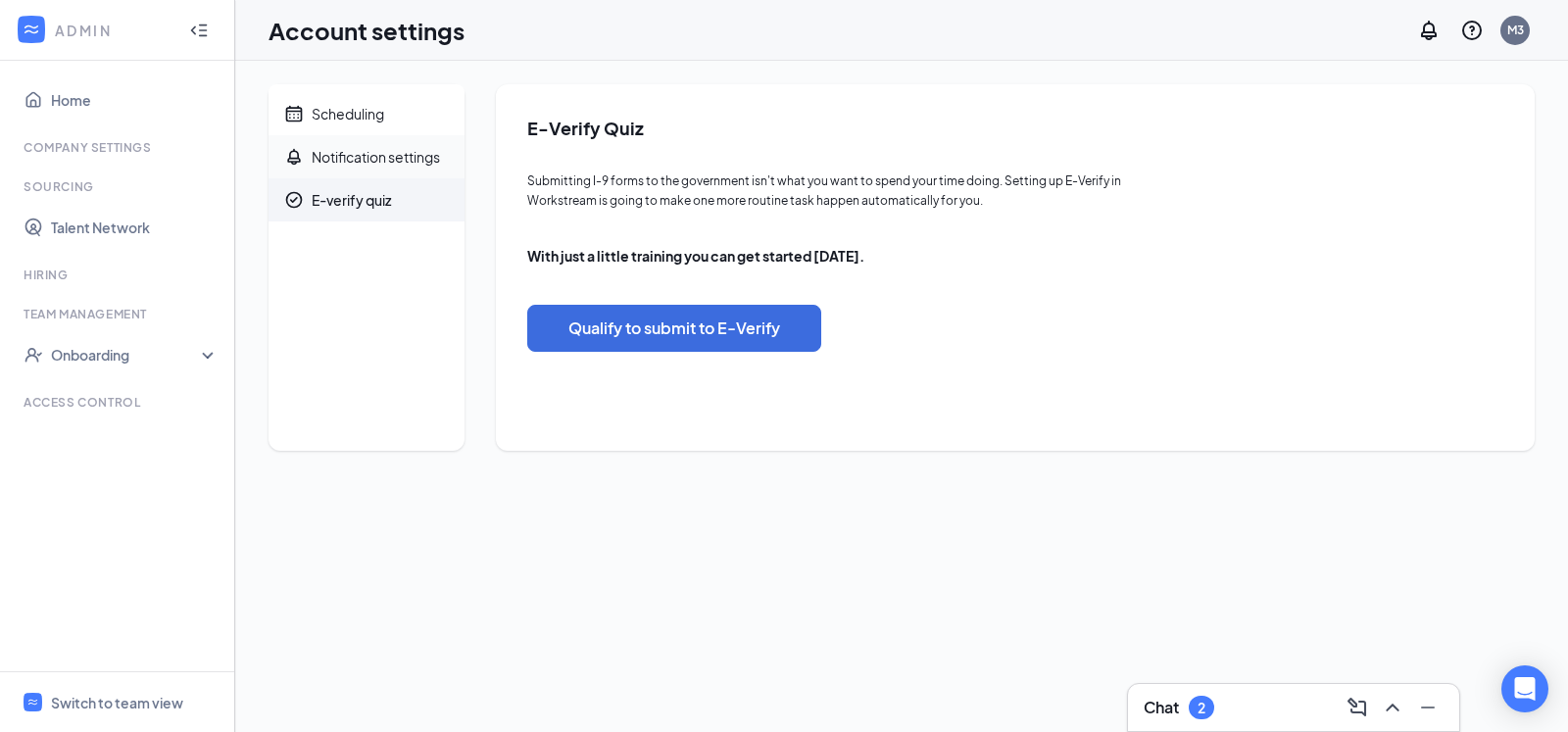
click at [398, 172] on span "Notification settings" at bounding box center [380, 157] width 138 height 43
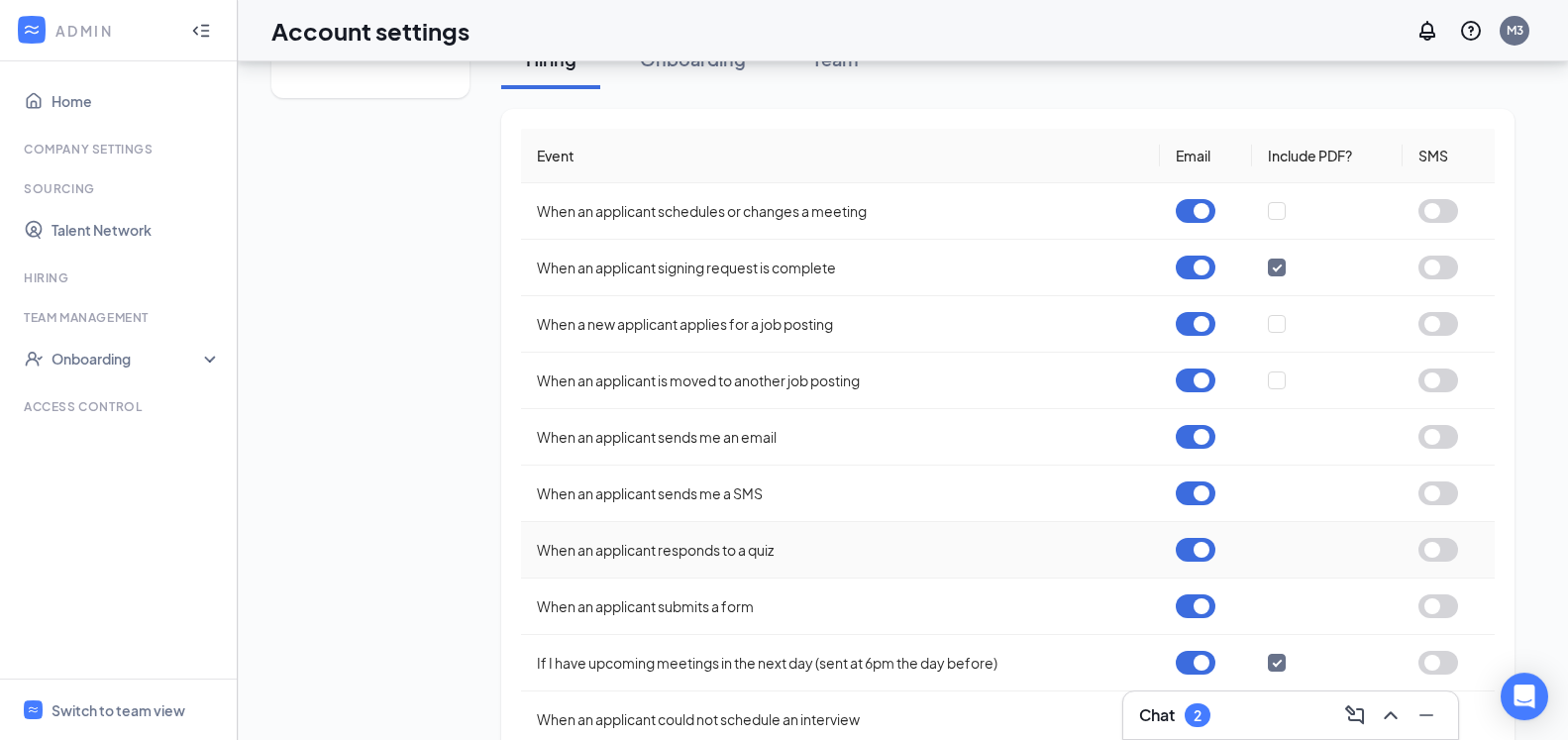
scroll to position [308, 0]
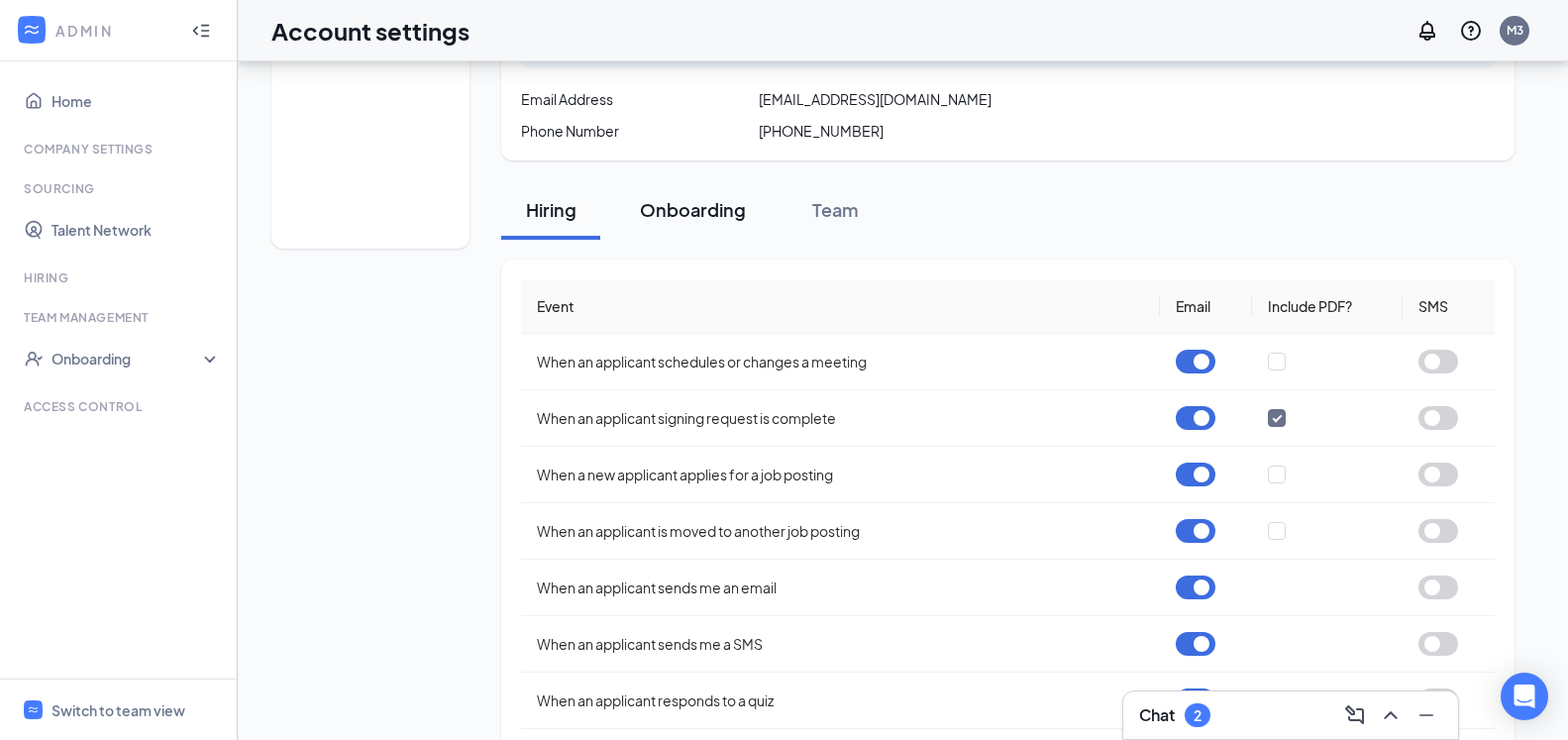
click at [672, 209] on div "Onboarding" at bounding box center [693, 209] width 106 height 25
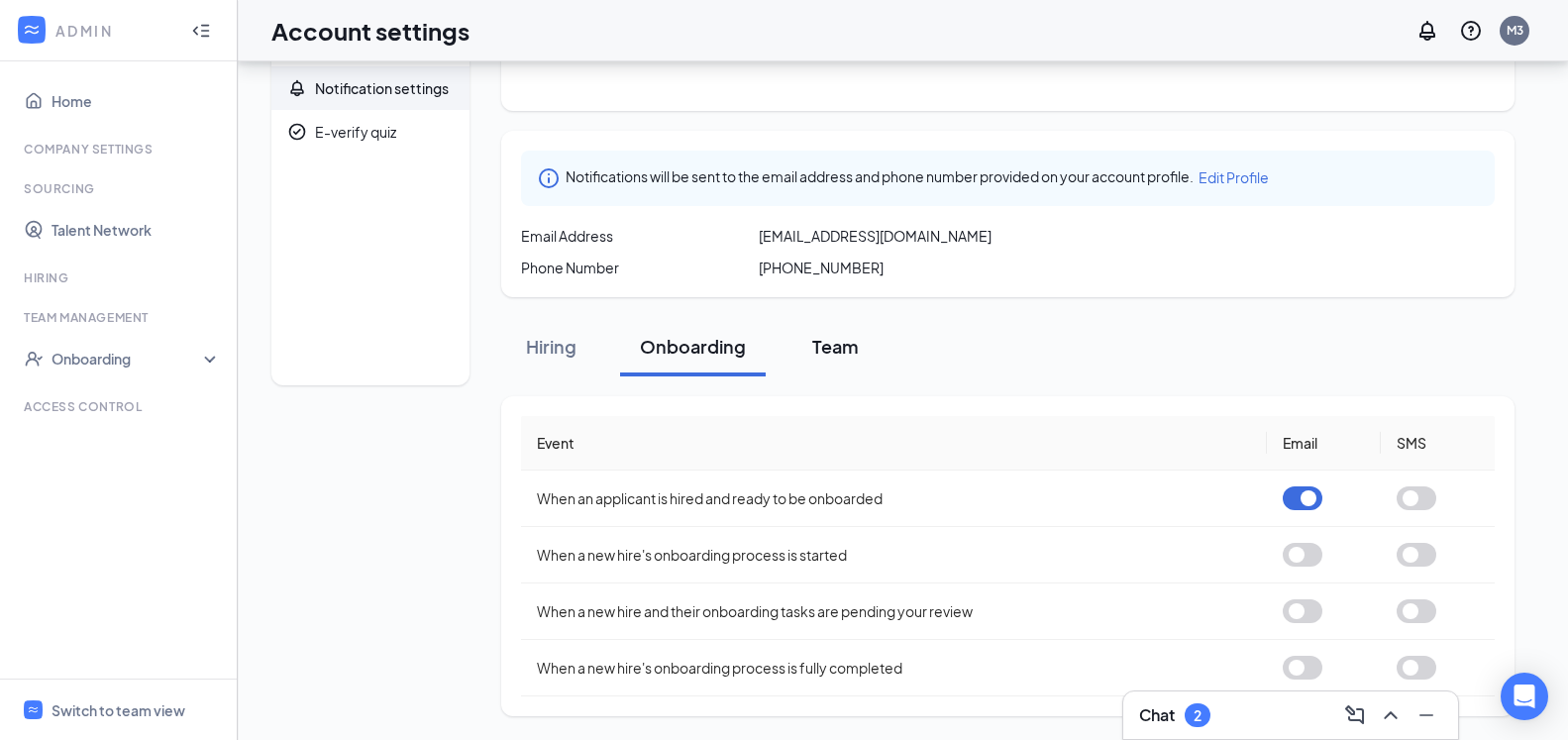
click at [849, 342] on div "Team" at bounding box center [836, 346] width 60 height 25
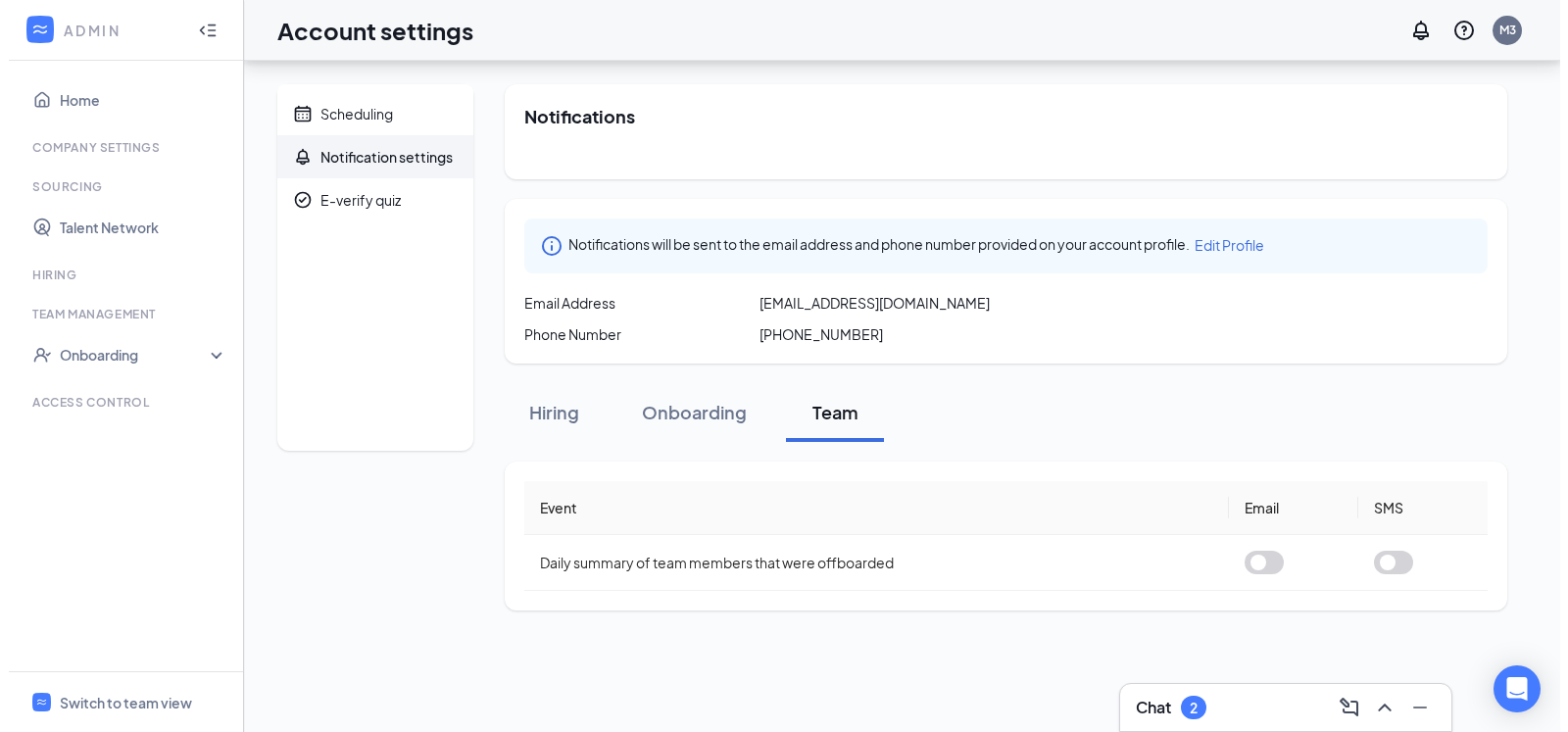
scroll to position [0, 0]
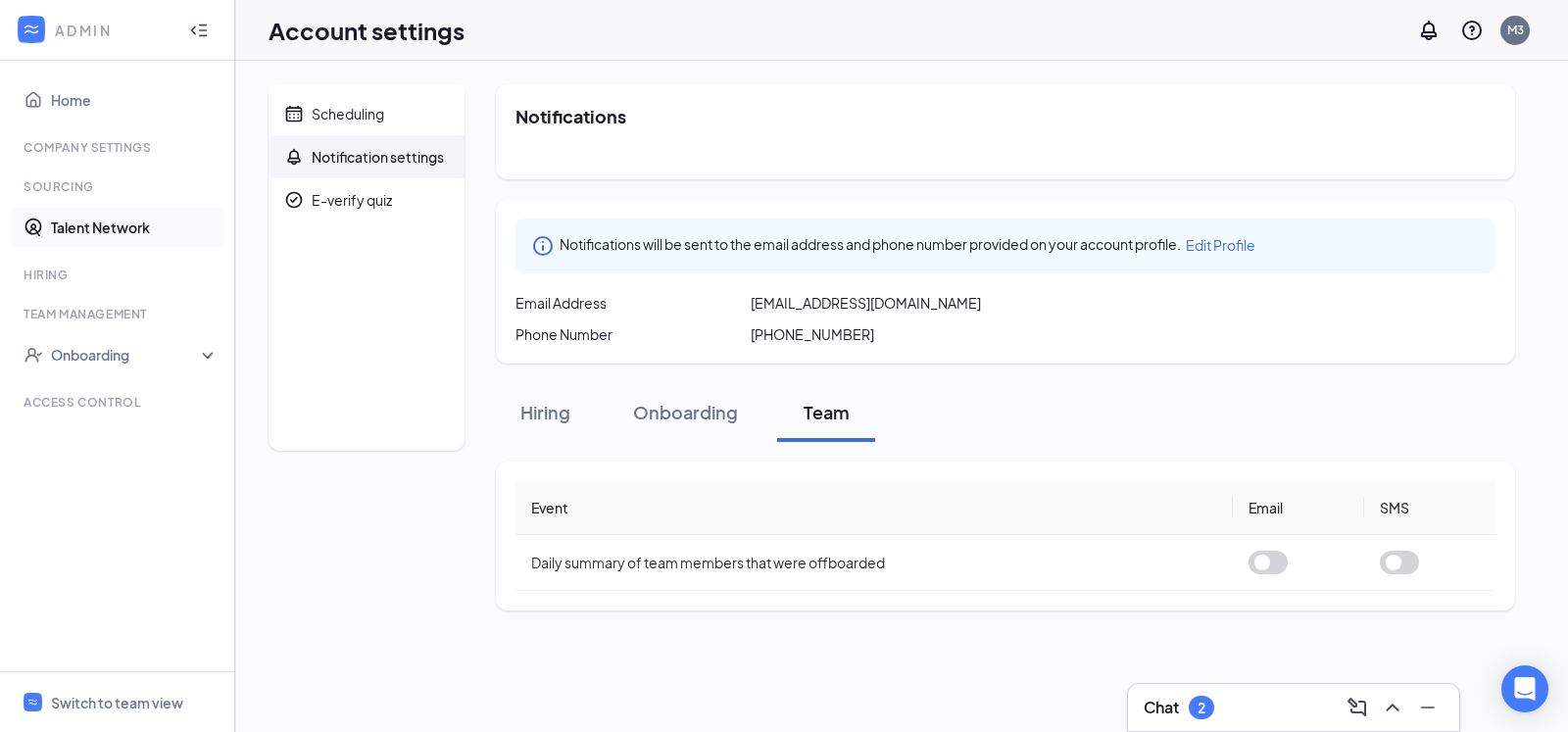
click at [122, 236] on link "Talent Network" at bounding box center [135, 227] width 168 height 39
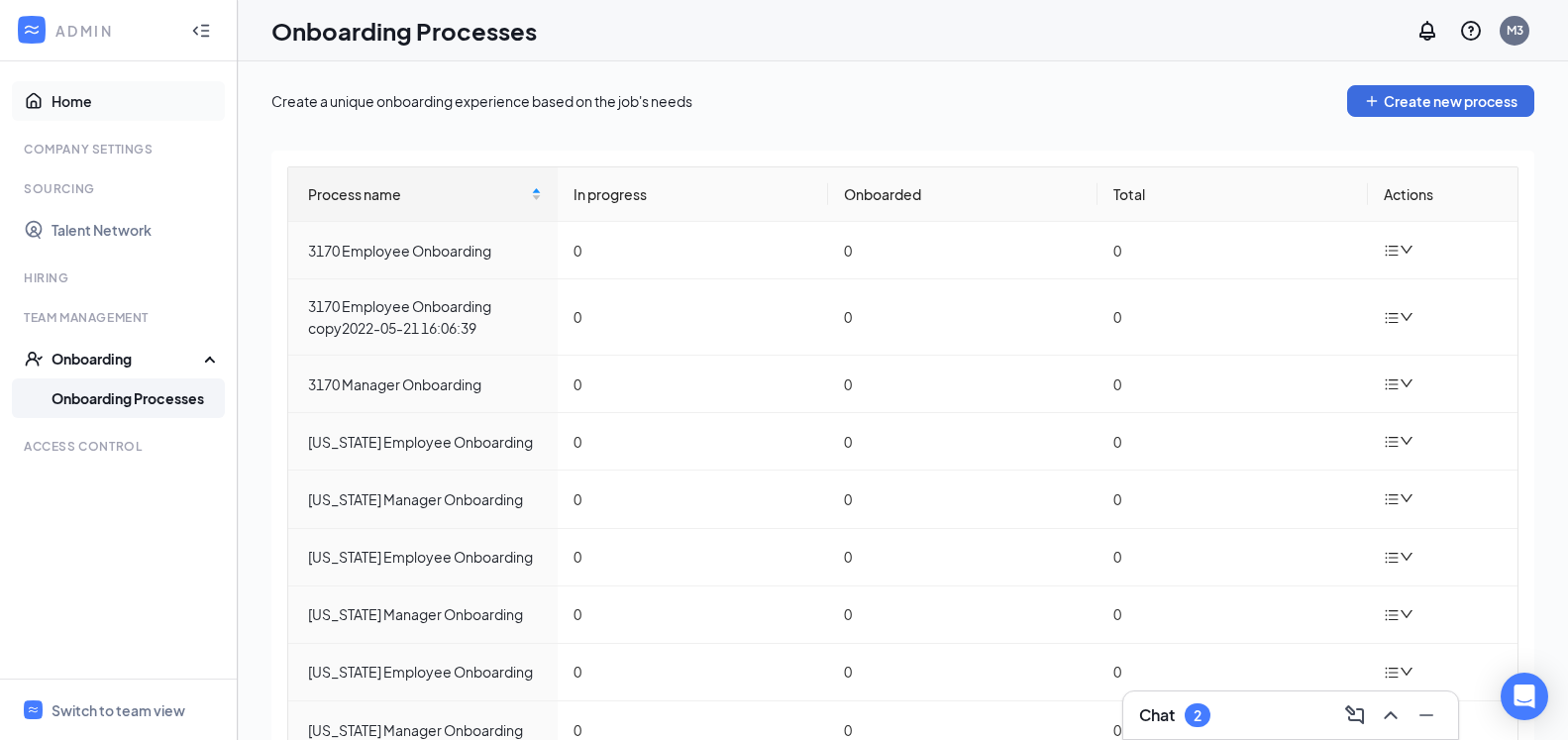
click at [78, 104] on link "Home" at bounding box center [136, 101] width 170 height 40
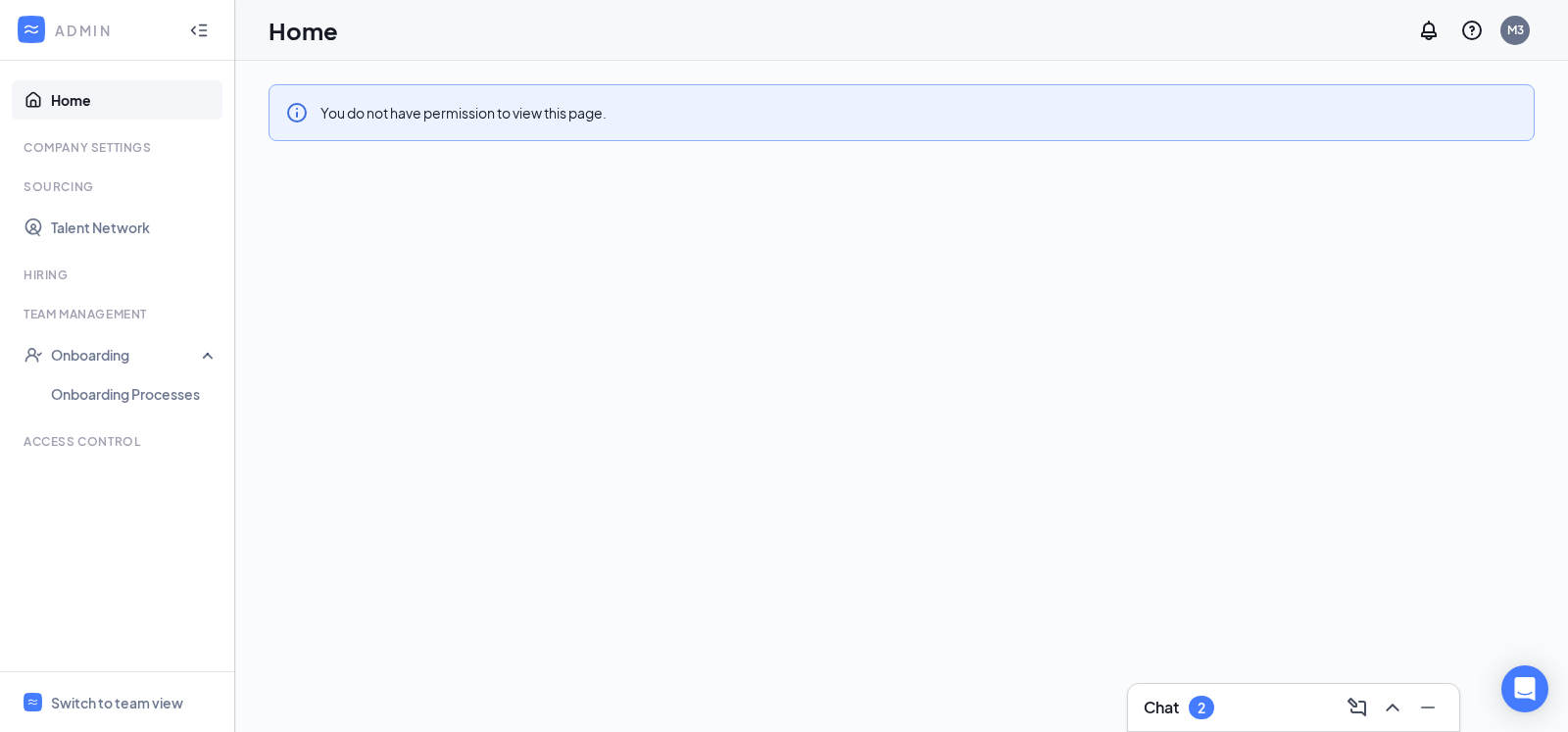
click at [211, 28] on div at bounding box center [199, 30] width 39 height 39
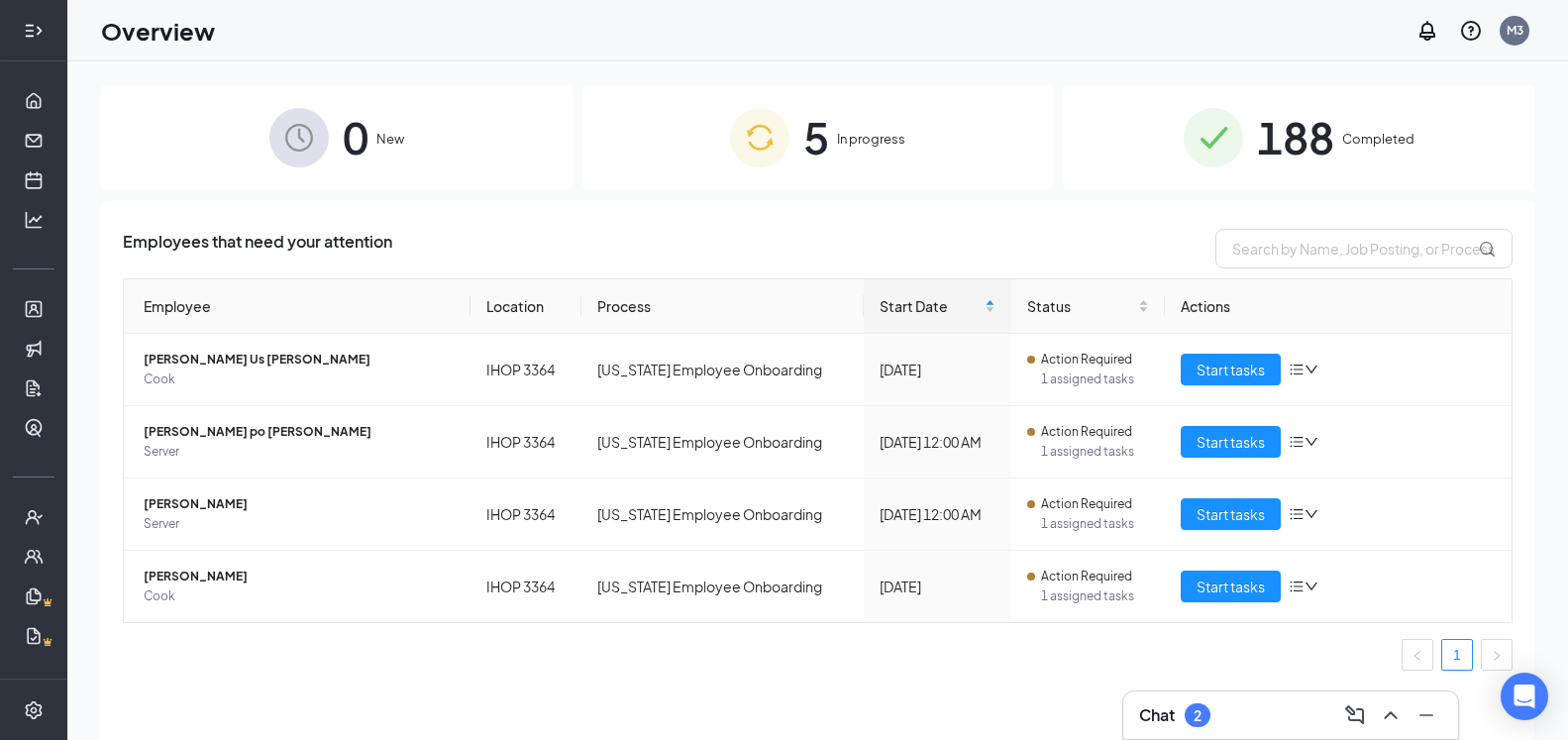
click at [25, 36] on icon "Expand" at bounding box center [29, 30] width 8 height 13
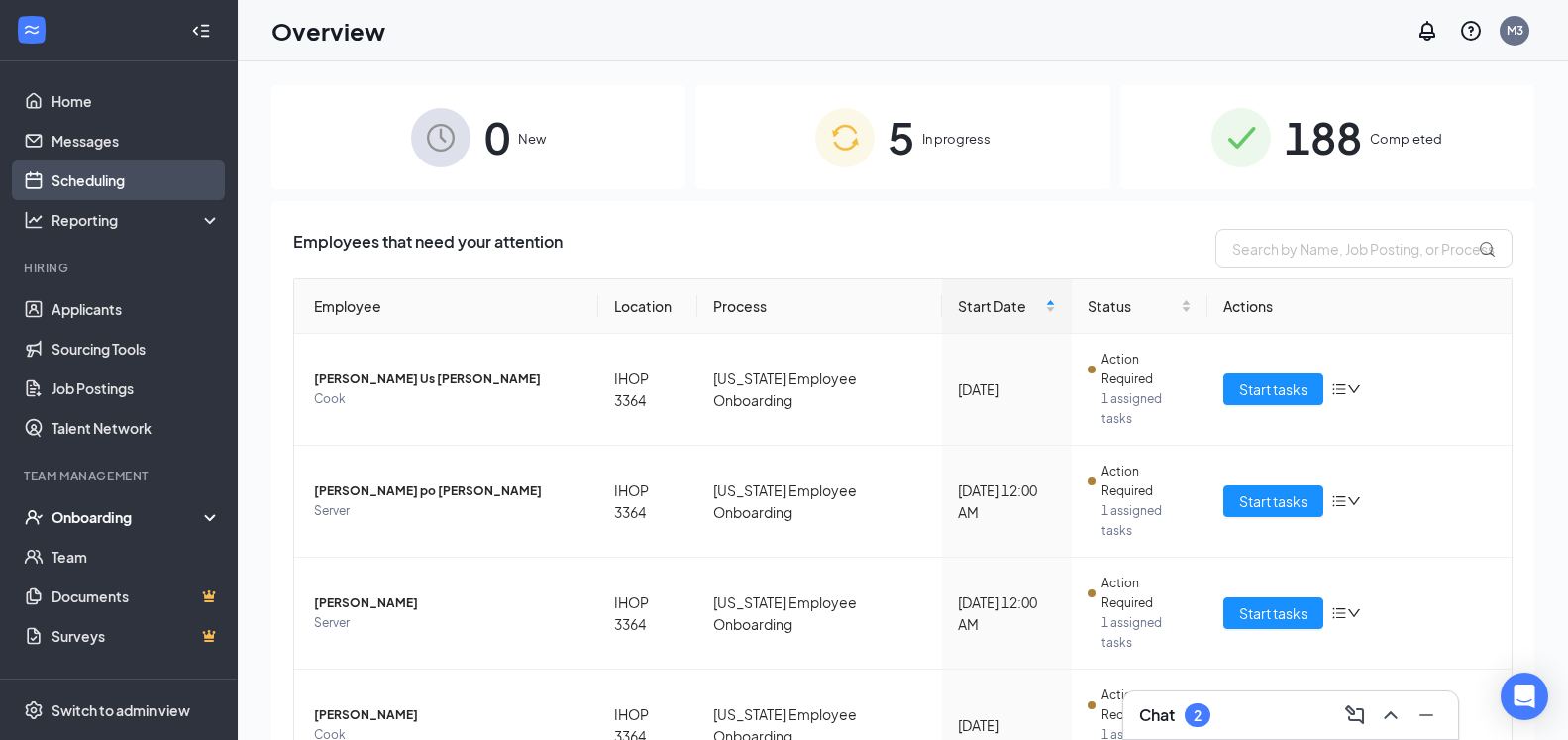
click at [79, 172] on link "Scheduling" at bounding box center [136, 181] width 170 height 40
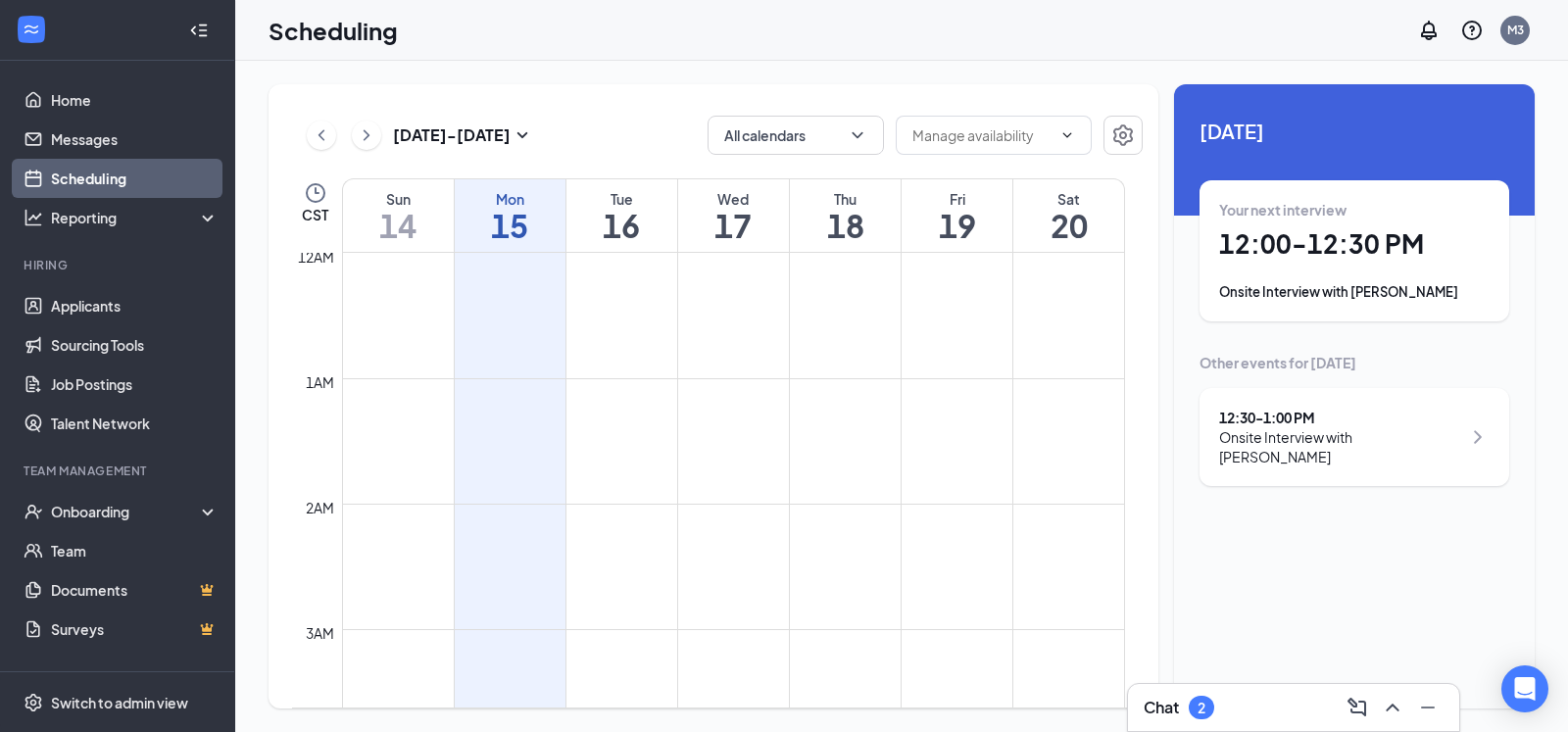
scroll to position [963, 0]
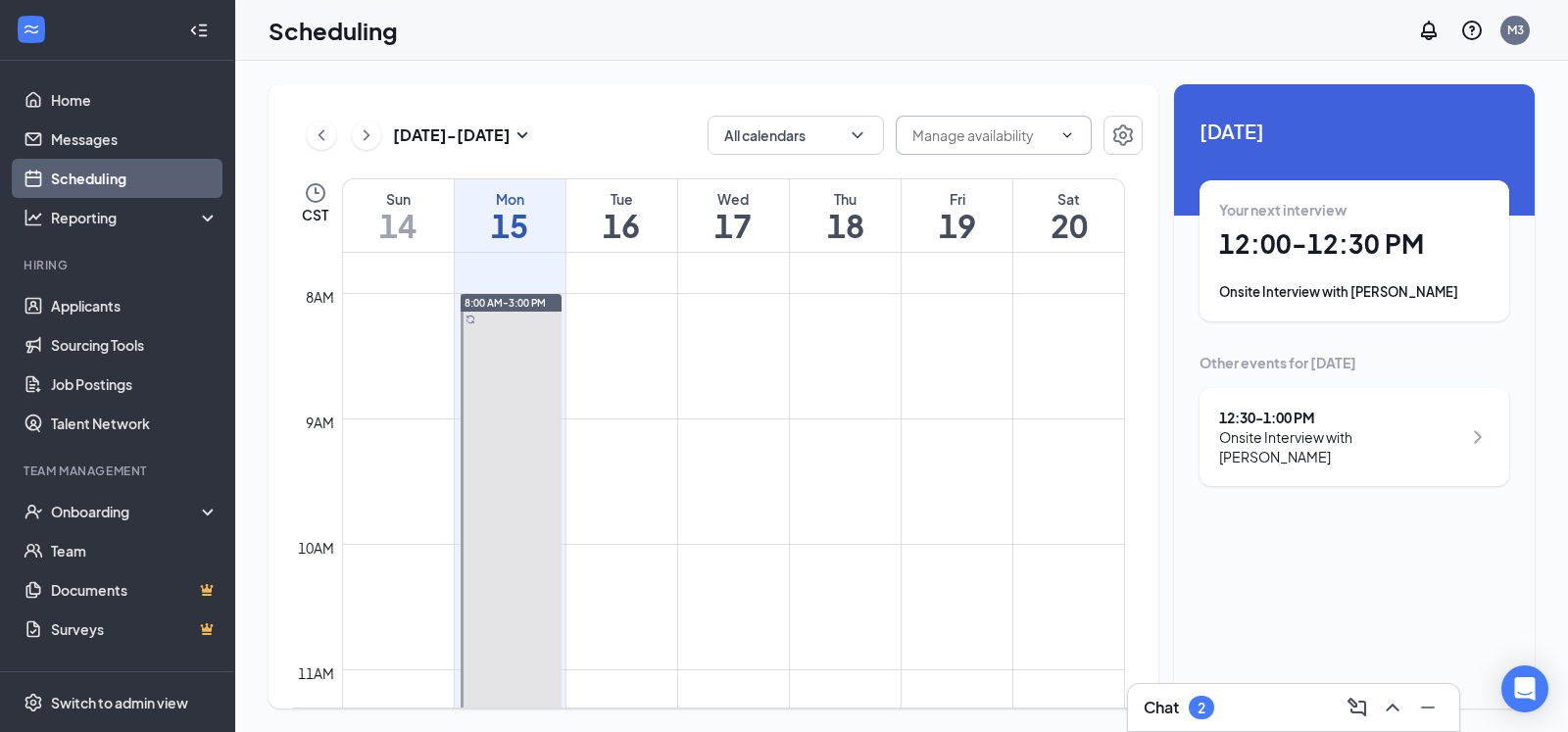
click at [993, 138] on input "text" at bounding box center [982, 136] width 140 height 22
click at [1007, 174] on div "Delete all availability" at bounding box center [992, 173] width 129 height 22
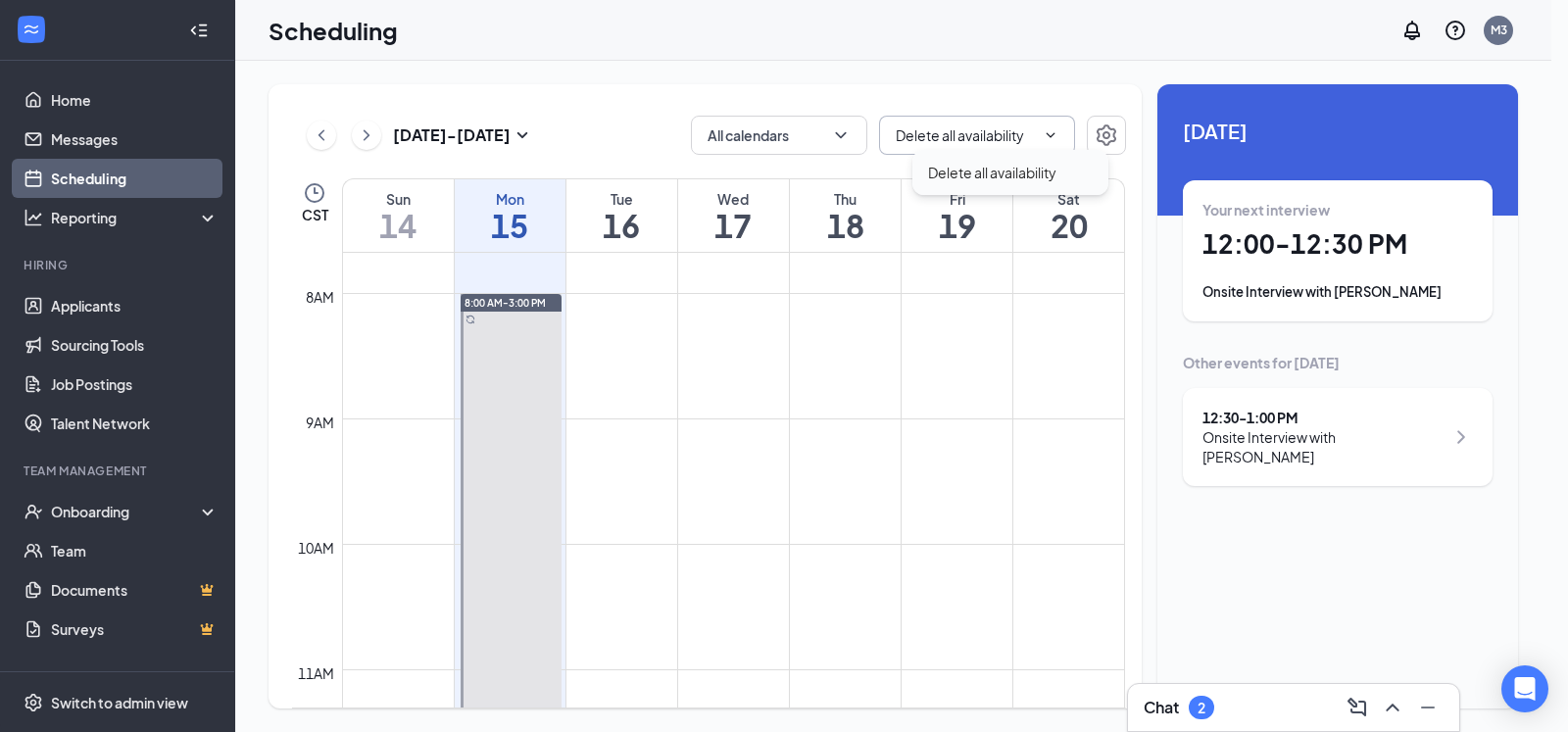
type input "Delete all availability"
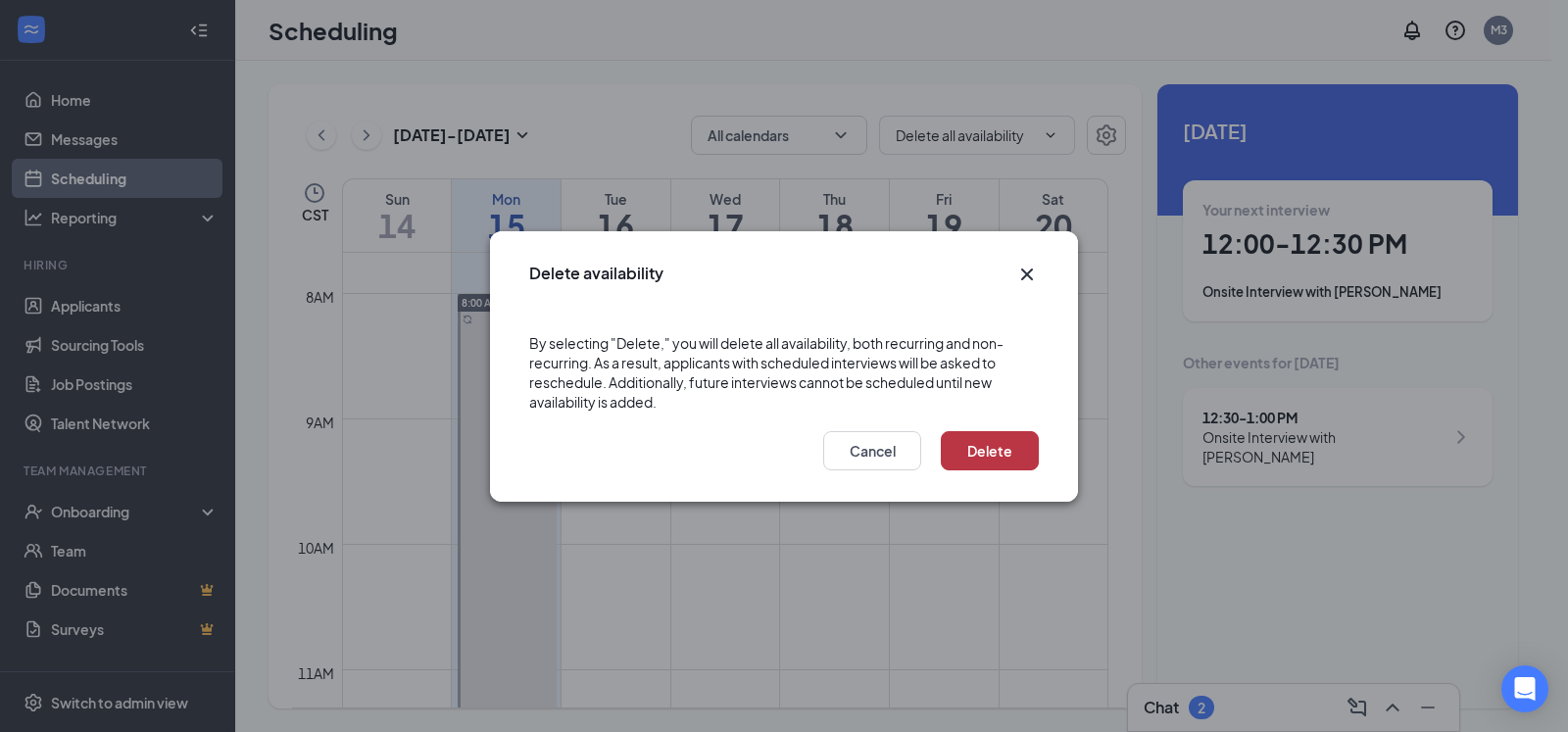
click at [1004, 445] on button "Delete" at bounding box center [990, 451] width 98 height 39
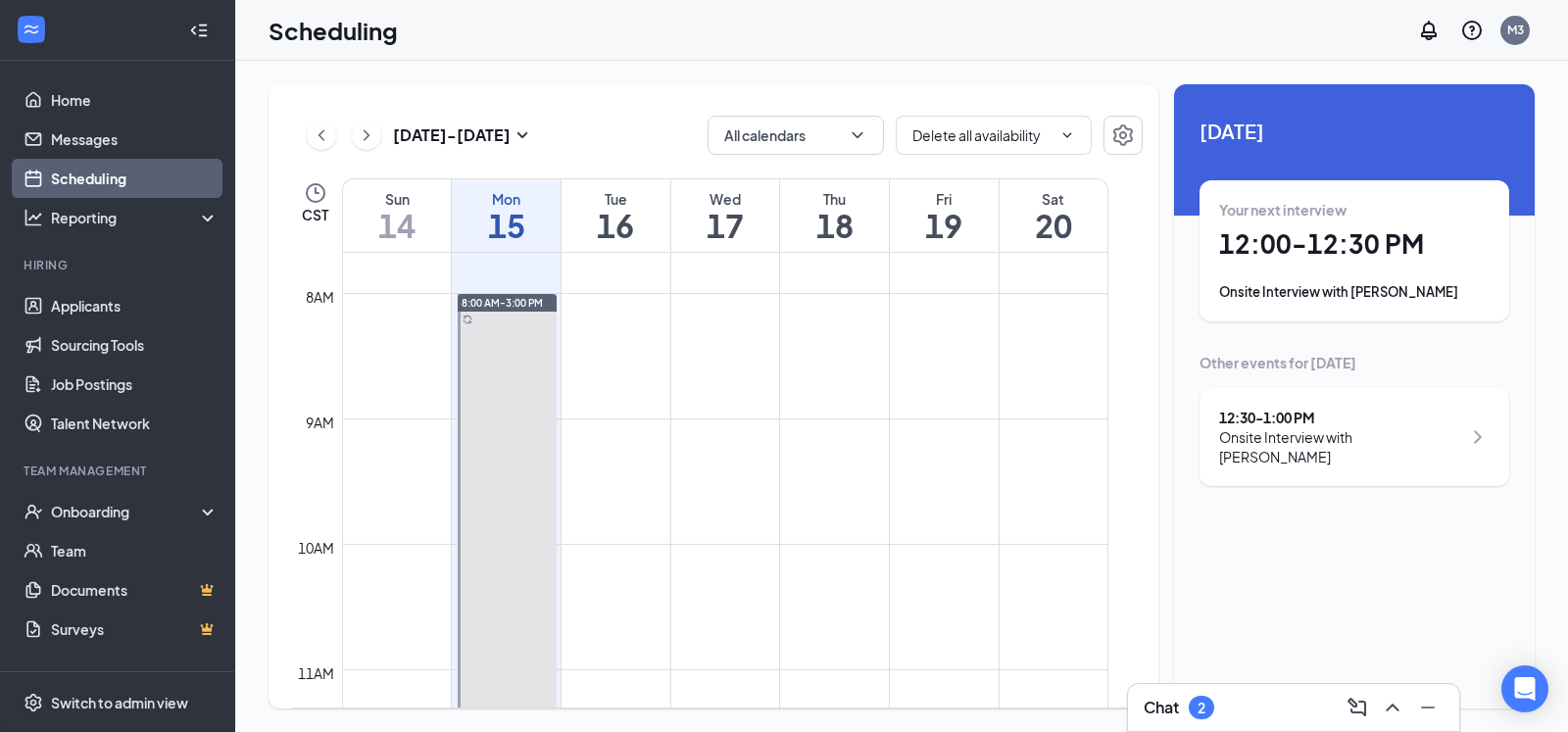
click at [1256, 704] on div "Chat 2" at bounding box center [1294, 707] width 300 height 31
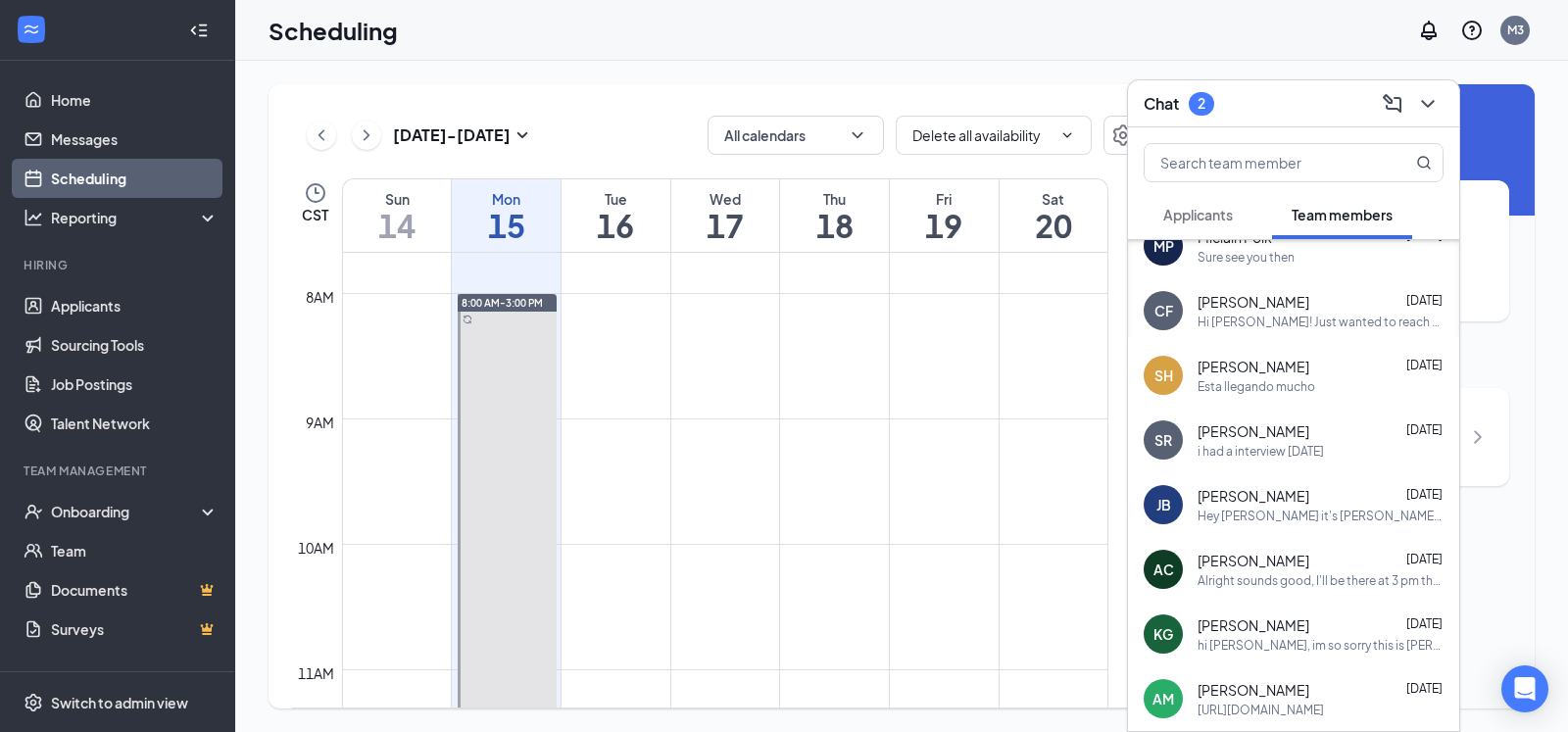
scroll to position [0, 0]
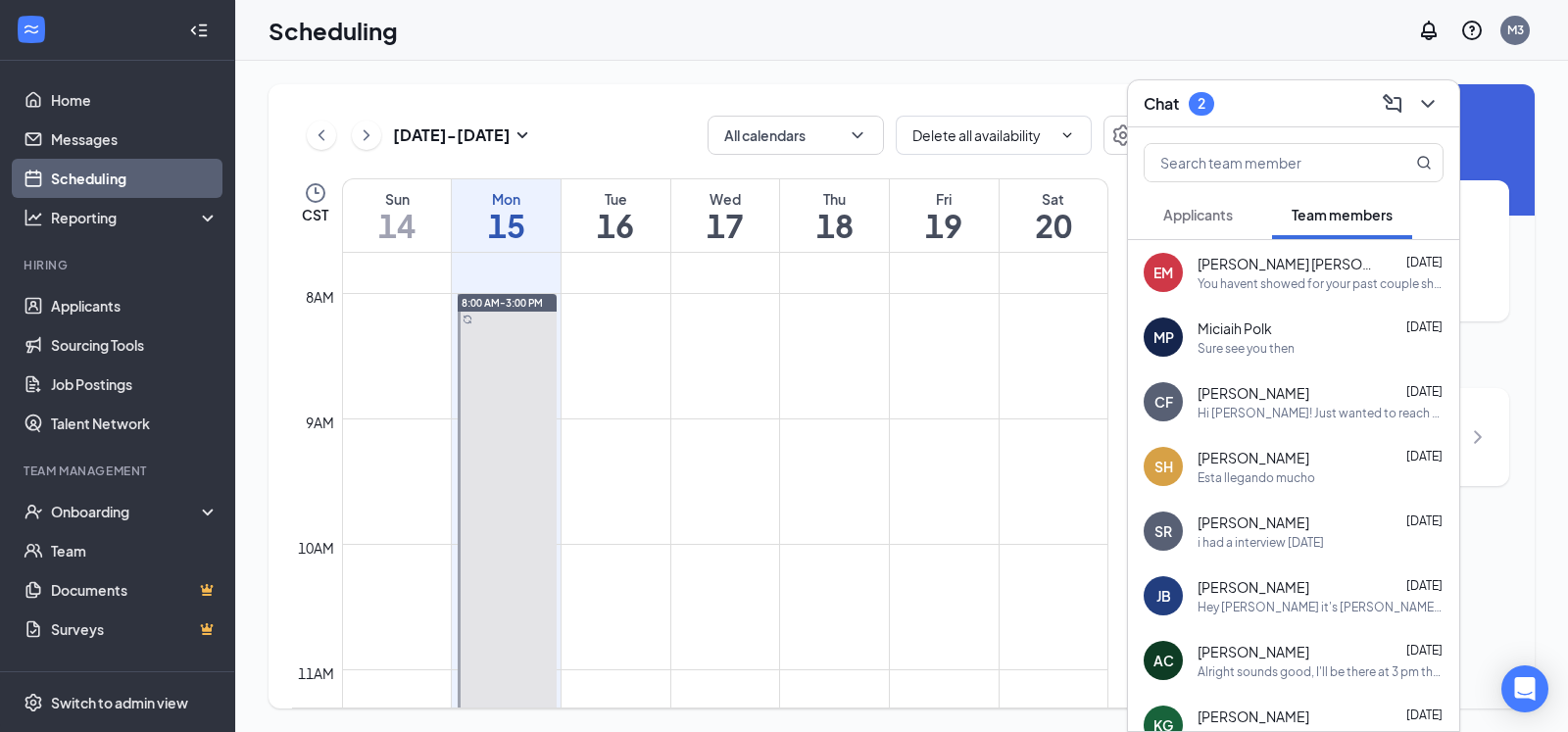
click at [1170, 184] on div at bounding box center [1294, 159] width 331 height 63
click at [1187, 217] on span "Applicants" at bounding box center [1198, 214] width 70 height 18
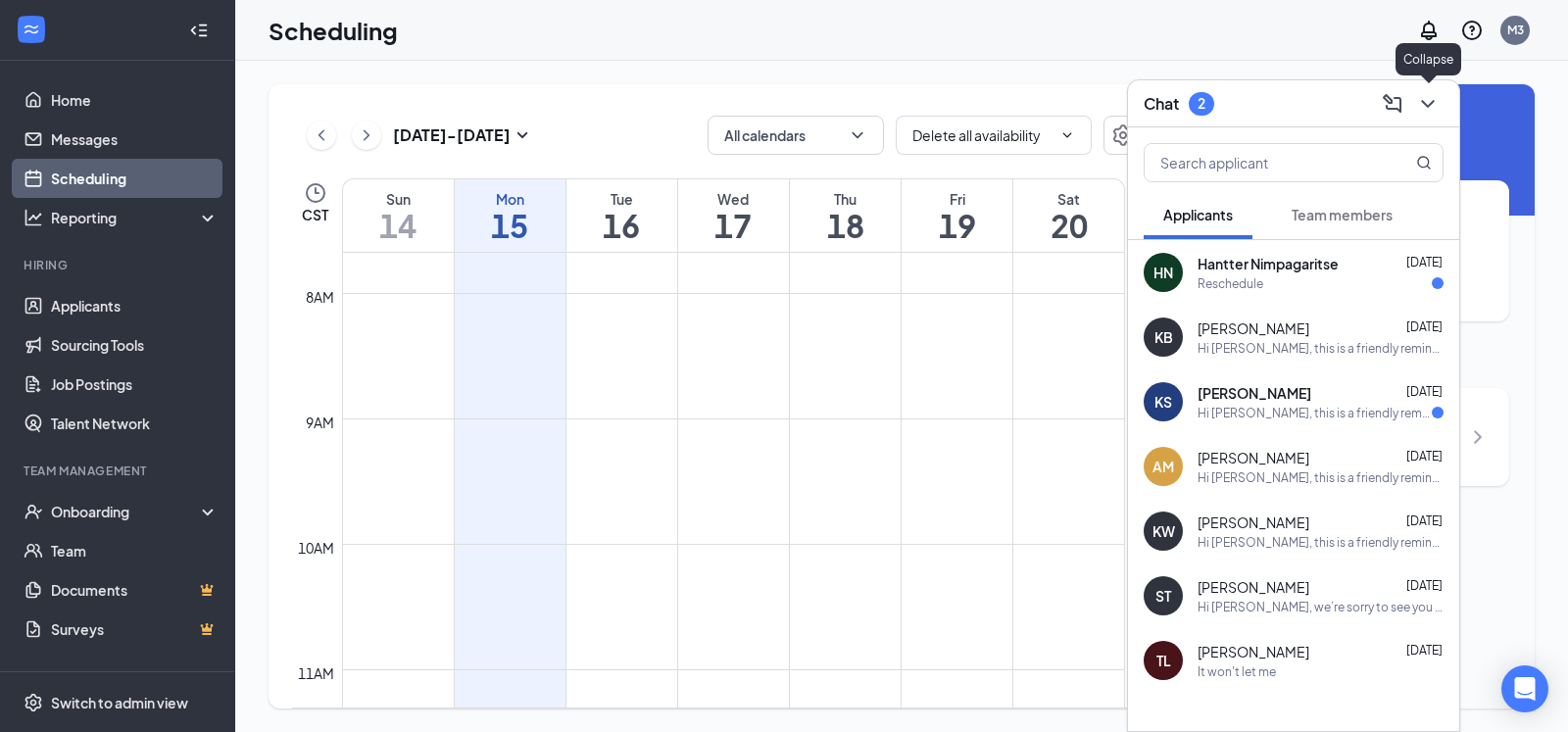
click at [1426, 103] on icon "ChevronDown" at bounding box center [1428, 104] width 24 height 24
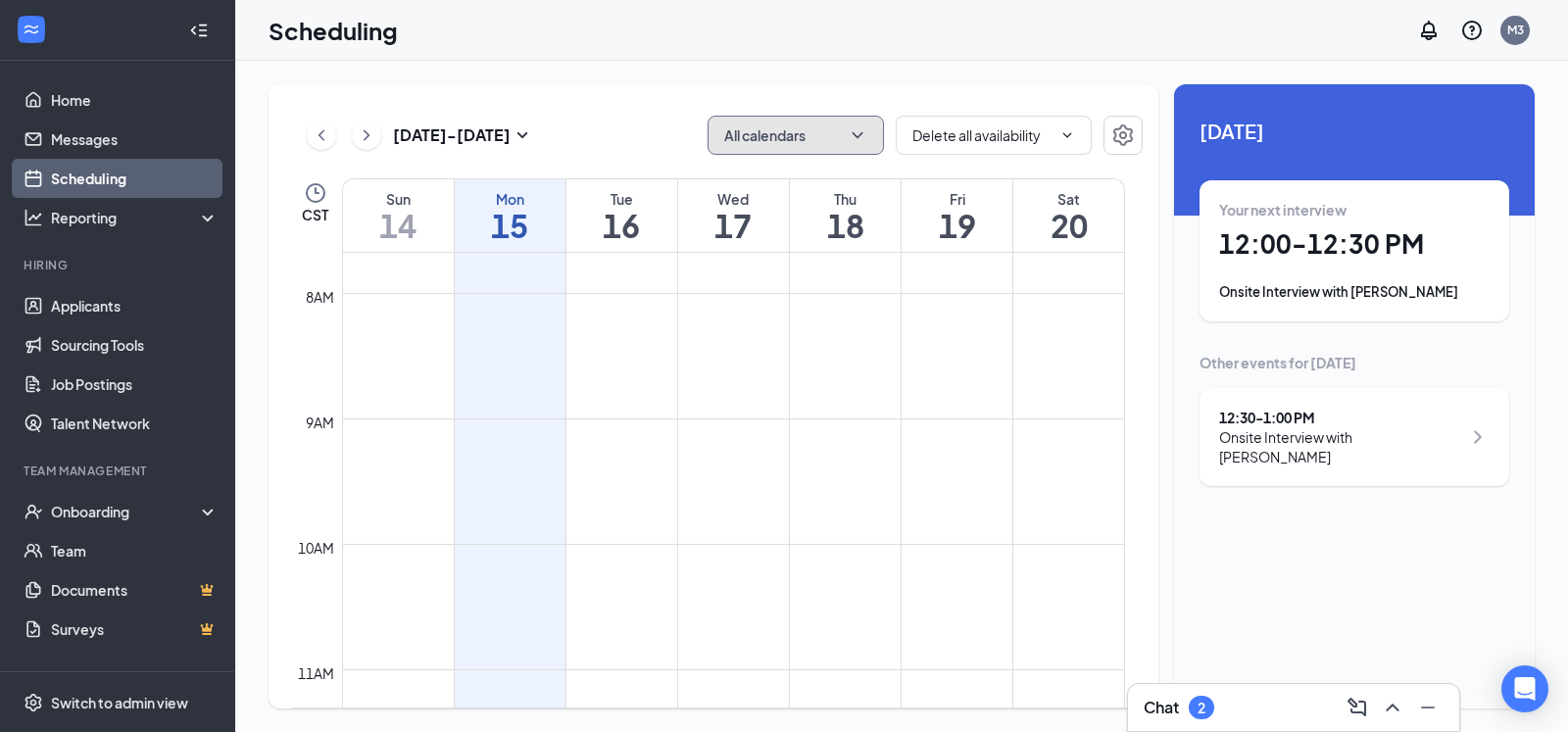
click at [866, 142] on icon "ChevronDown" at bounding box center [858, 136] width 20 height 20
click at [866, 142] on icon "ChevronUp" at bounding box center [858, 136] width 20 height 20
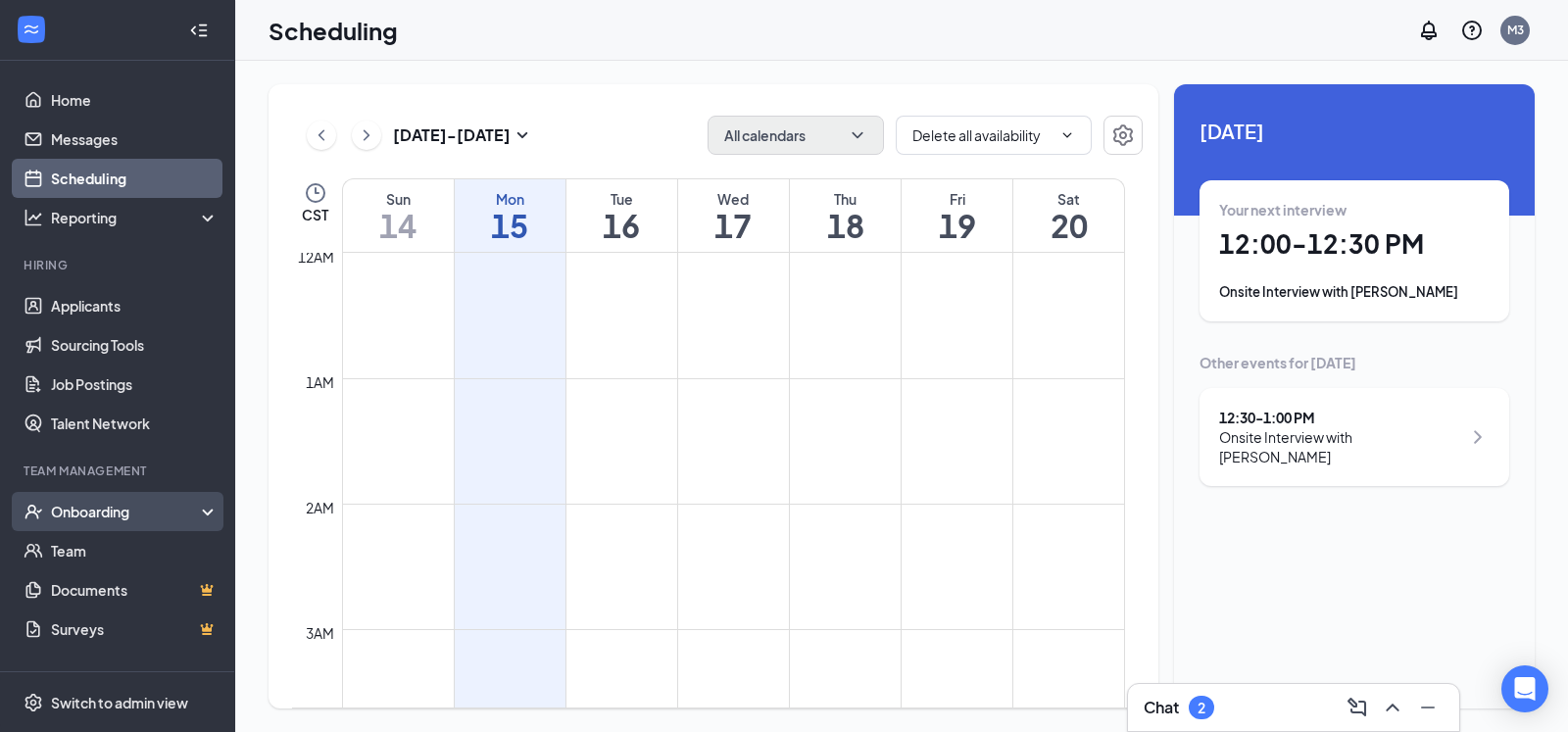
click at [203, 514] on icon at bounding box center [211, 514] width 16 height 0
click at [203, 510] on icon at bounding box center [211, 510] width 16 height 0
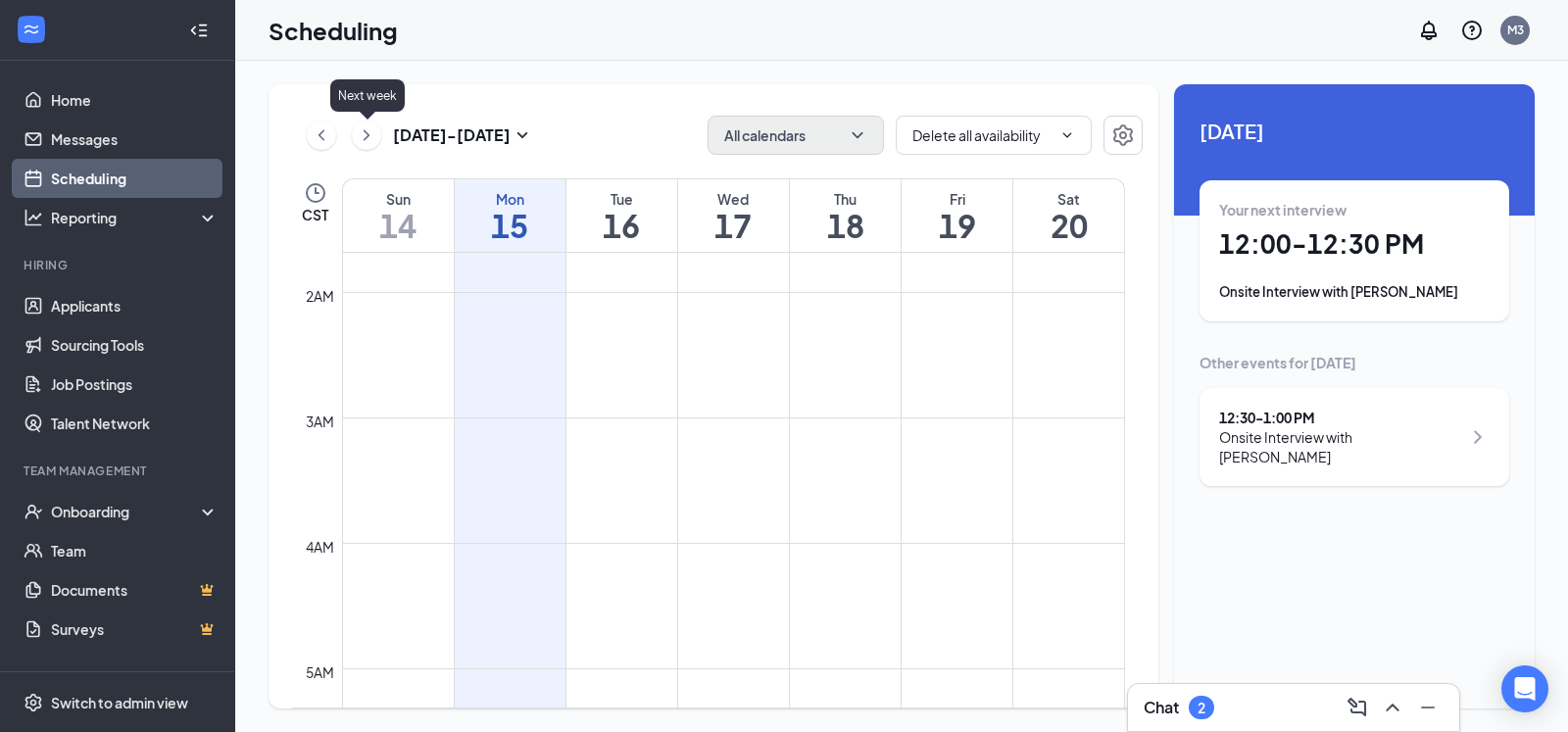
click at [373, 131] on icon "ChevronRight" at bounding box center [367, 136] width 20 height 24
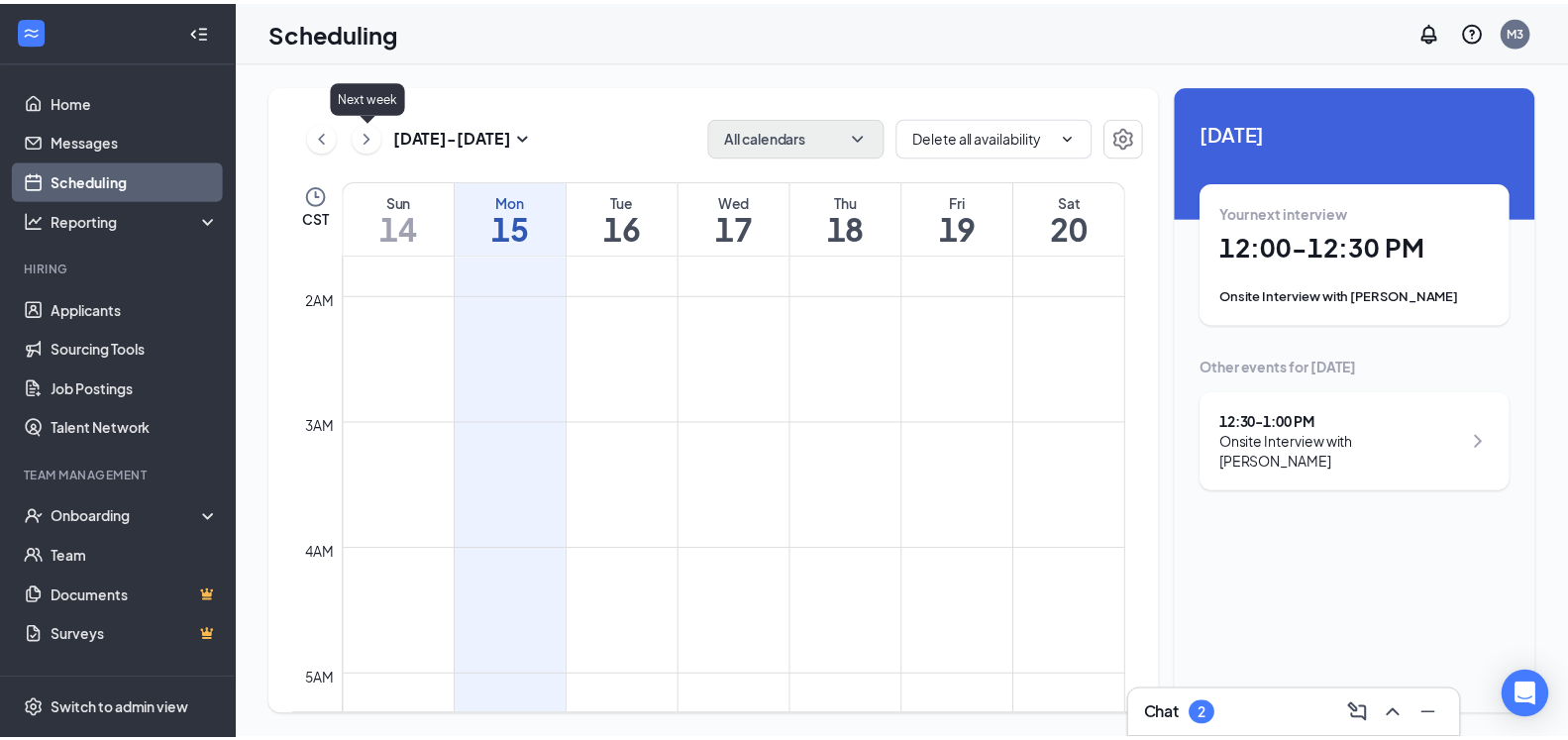
scroll to position [973, 0]
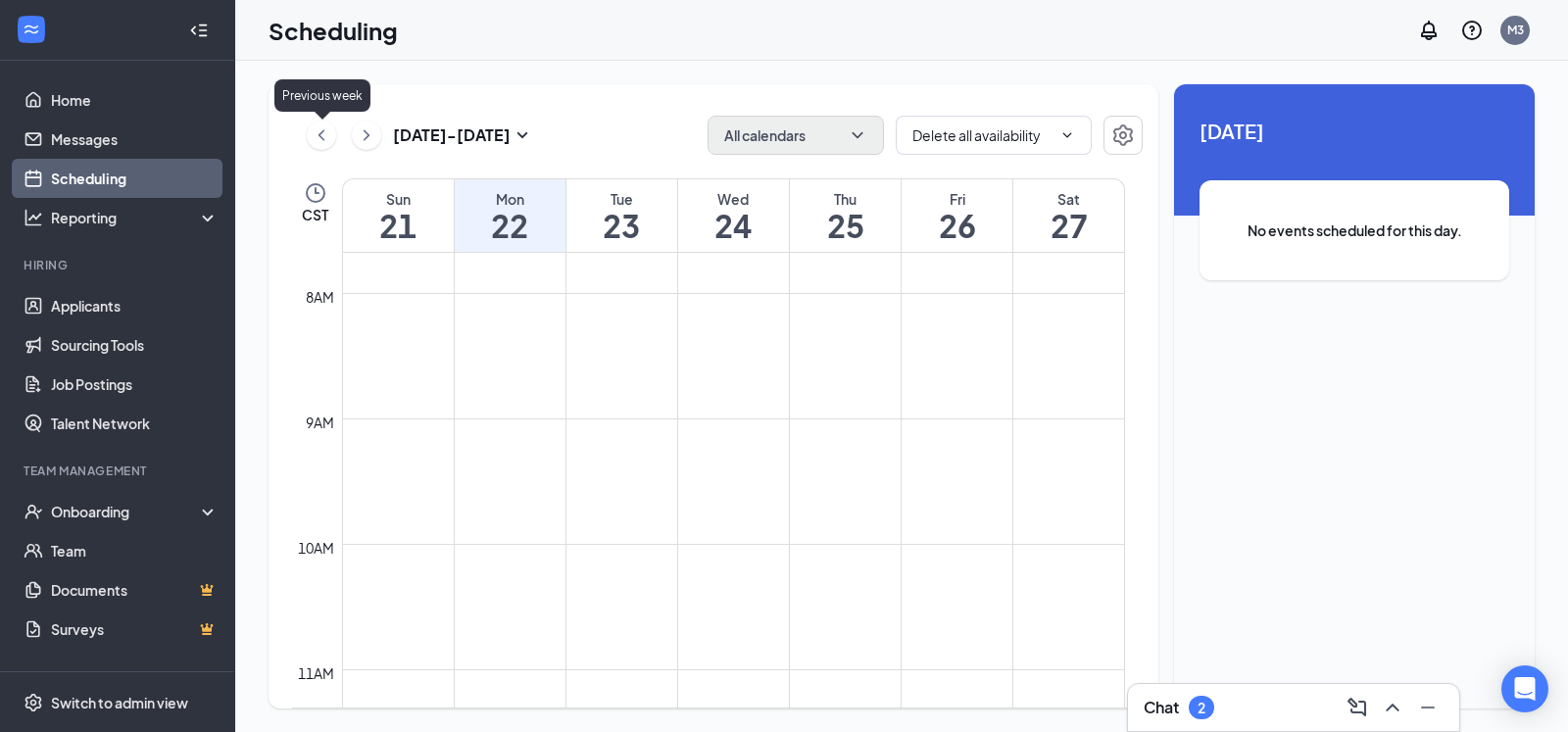
click at [327, 136] on icon "ChevronLeft" at bounding box center [321, 136] width 20 height 24
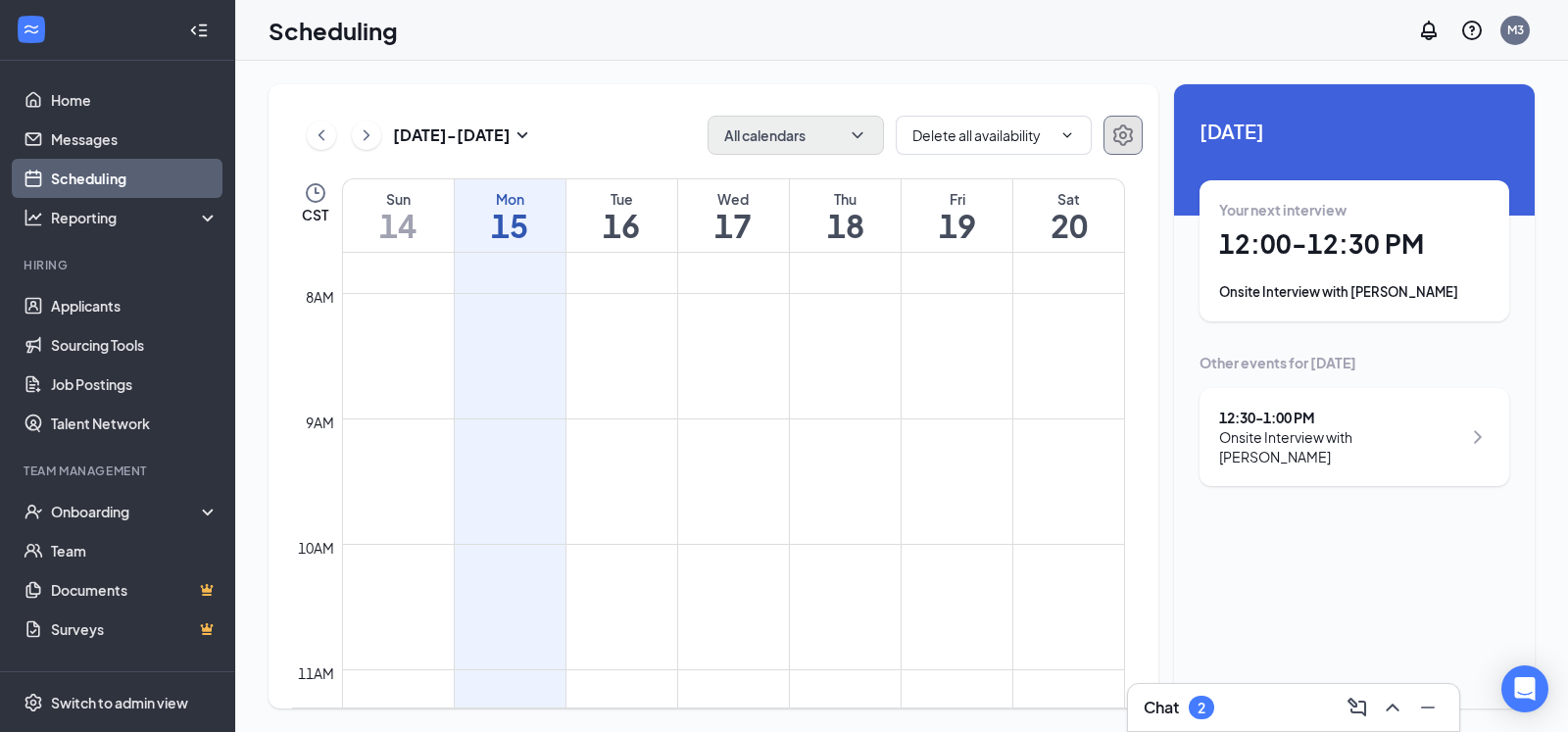
click at [1122, 131] on icon "Settings" at bounding box center [1124, 136] width 24 height 24
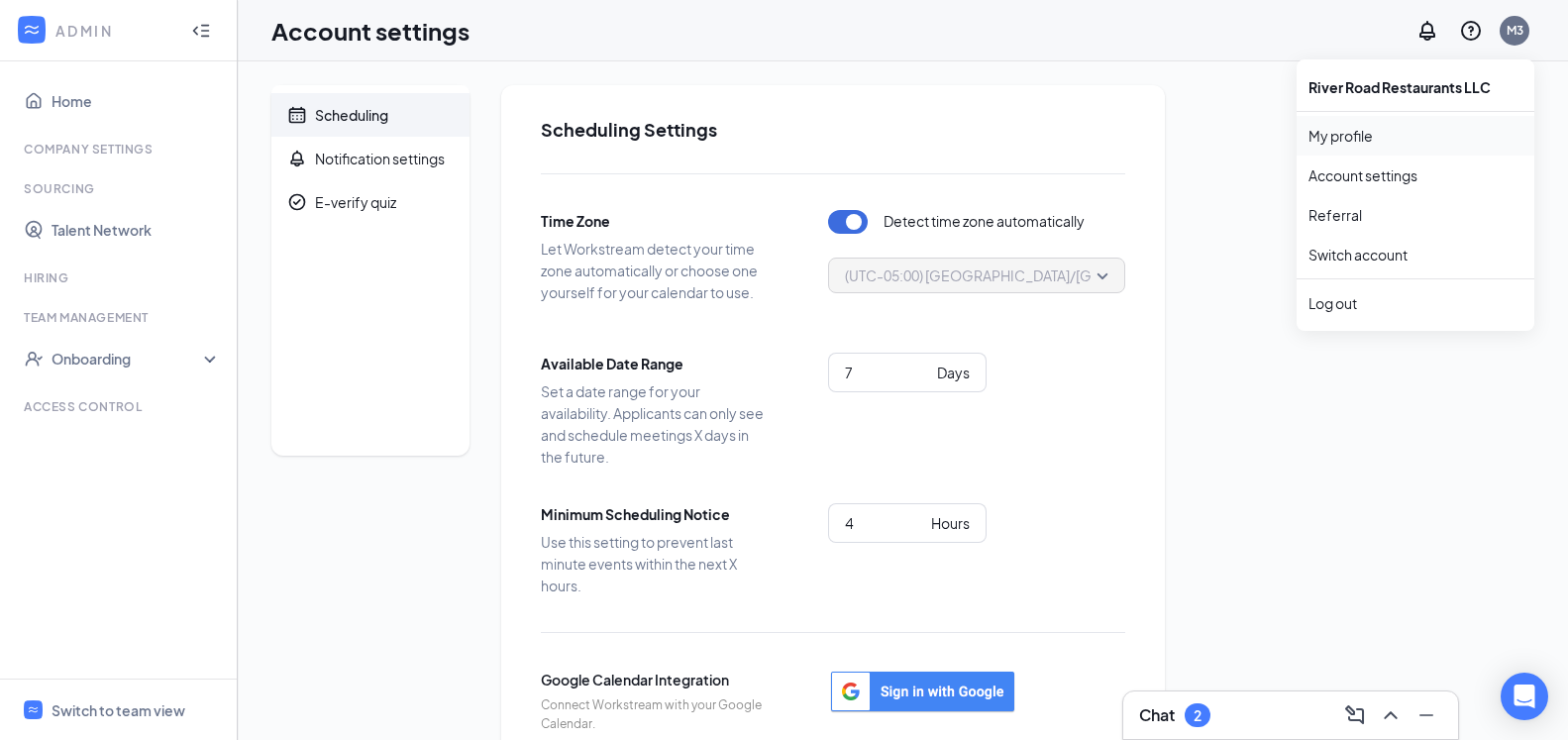
click at [1381, 128] on link "My profile" at bounding box center [1415, 136] width 214 height 20
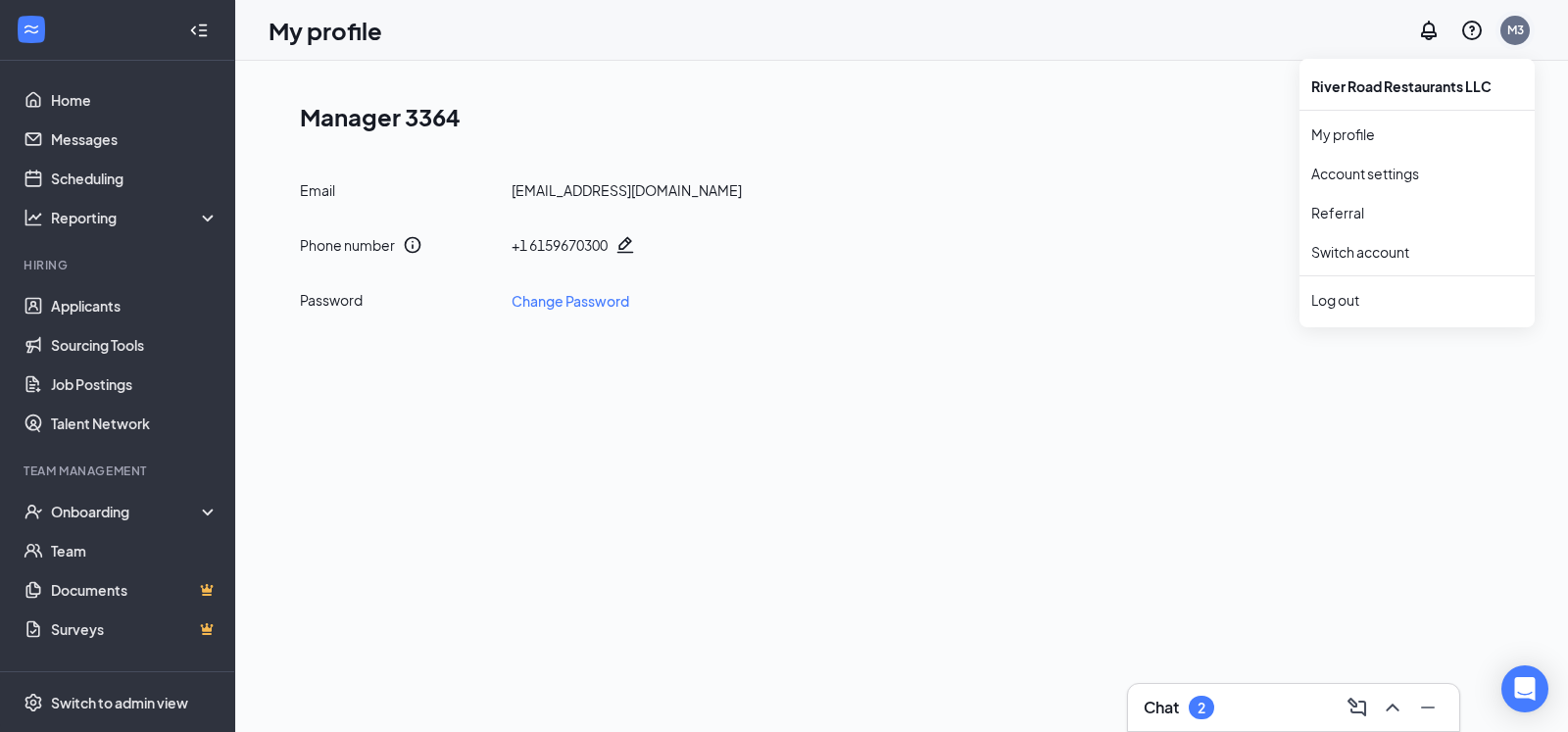
click at [1517, 31] on div "M3" at bounding box center [1516, 29] width 17 height 17
click at [1161, 171] on div "Manager 3364 Email ihop3364@riverroadihops.com Phone number + 1 6159670300 Pass…" at bounding box center [901, 205] width 1266 height 243
click at [1433, 29] on icon "Notifications" at bounding box center [1429, 30] width 16 height 20
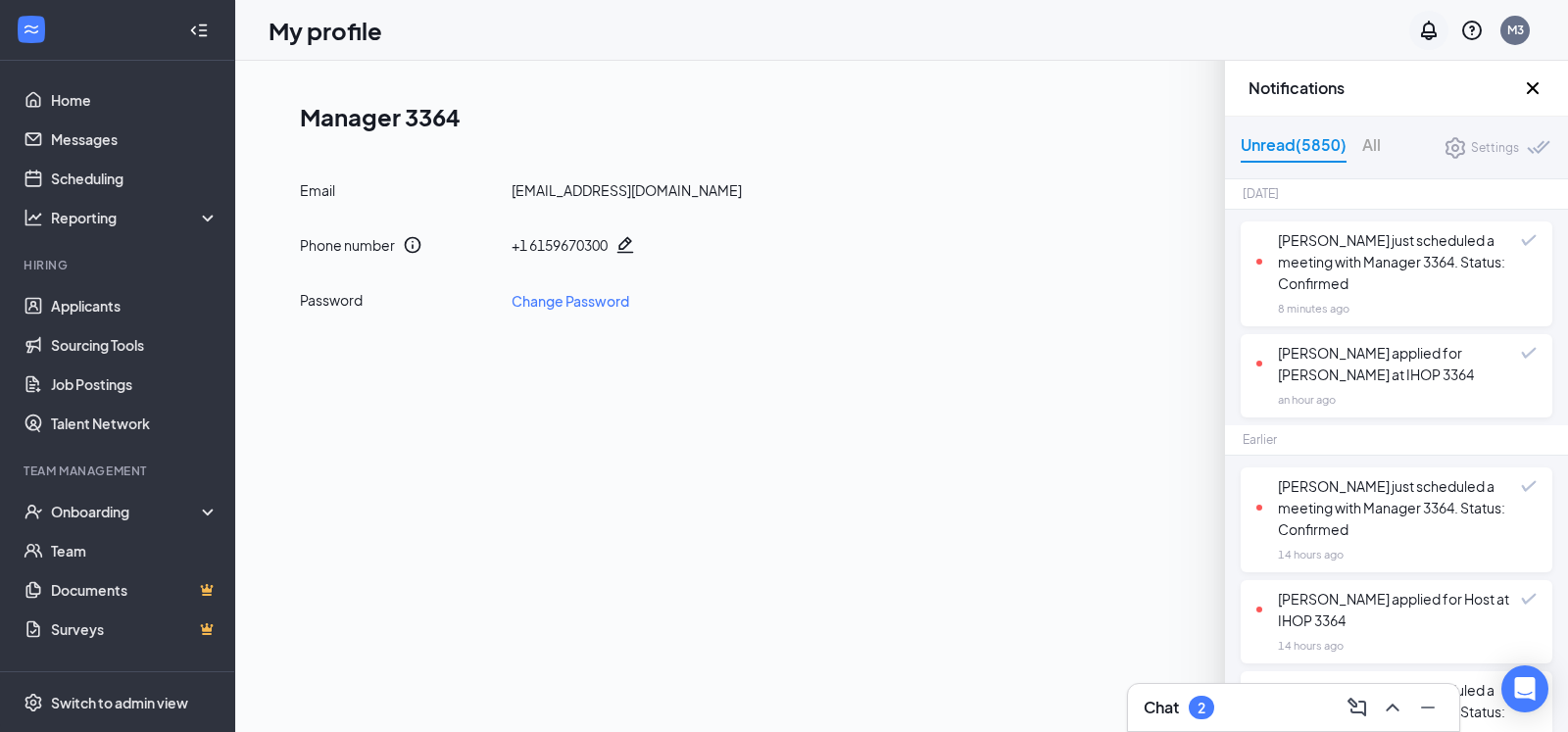
click at [1424, 32] on icon "Notifications" at bounding box center [1429, 30] width 16 height 20
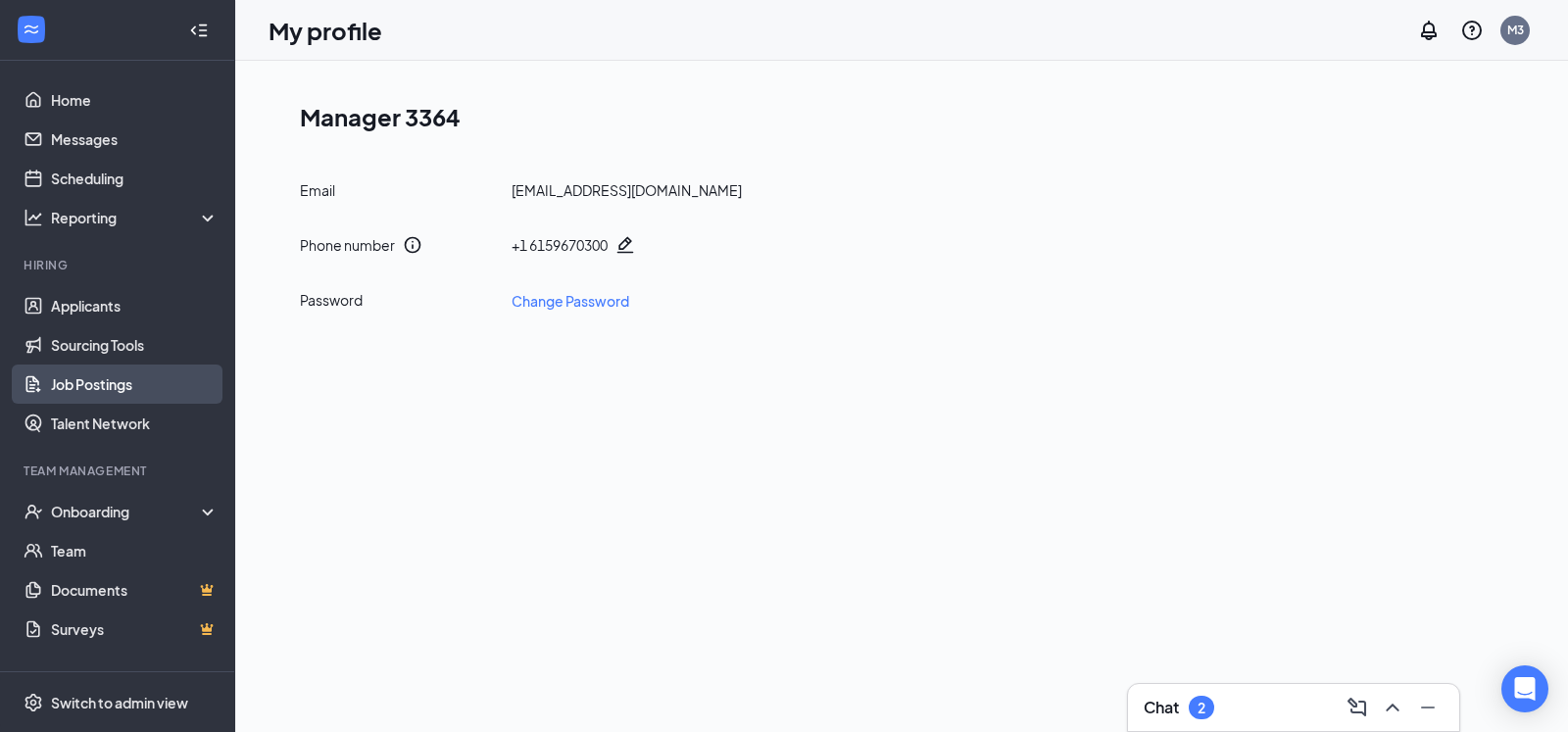
click at [87, 378] on link "Job Postings" at bounding box center [135, 384] width 168 height 39
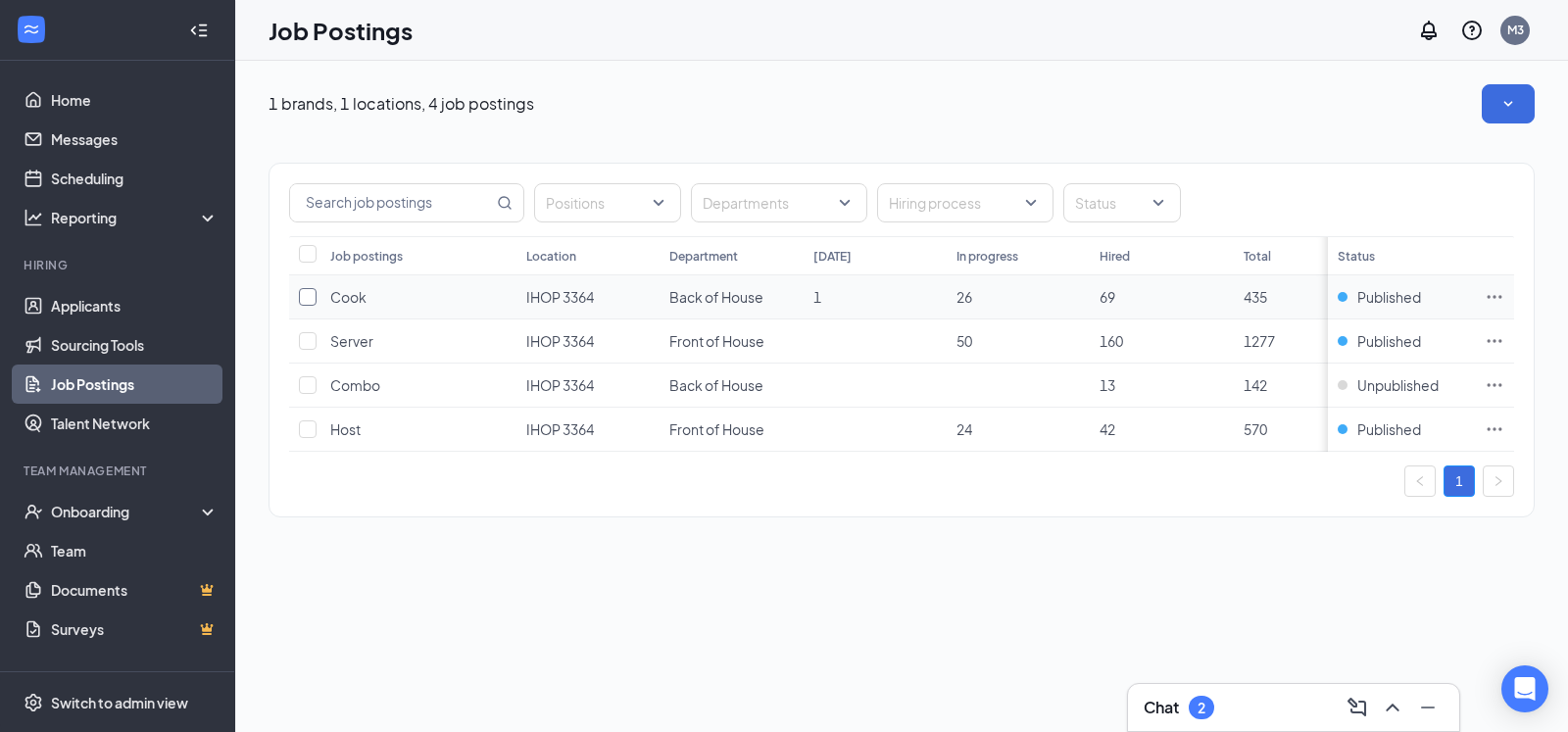
click at [309, 293] on input "checkbox" at bounding box center [308, 297] width 18 height 18
checkbox input "true"
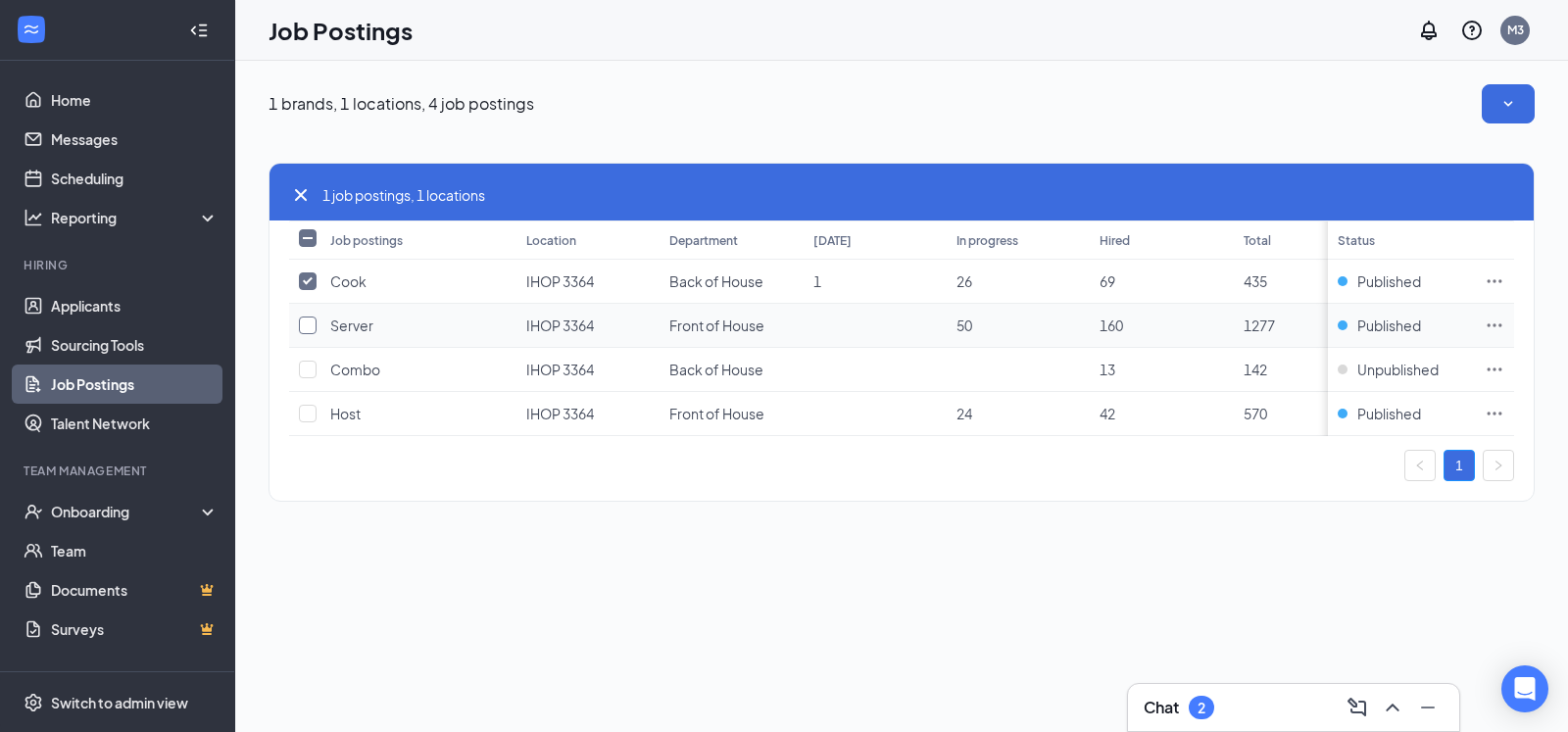
click at [315, 330] on input "checkbox" at bounding box center [308, 325] width 18 height 18
checkbox input "true"
click at [311, 370] on input "checkbox" at bounding box center [308, 369] width 18 height 18
checkbox input "true"
click at [307, 414] on input "checkbox" at bounding box center [308, 414] width 18 height 18
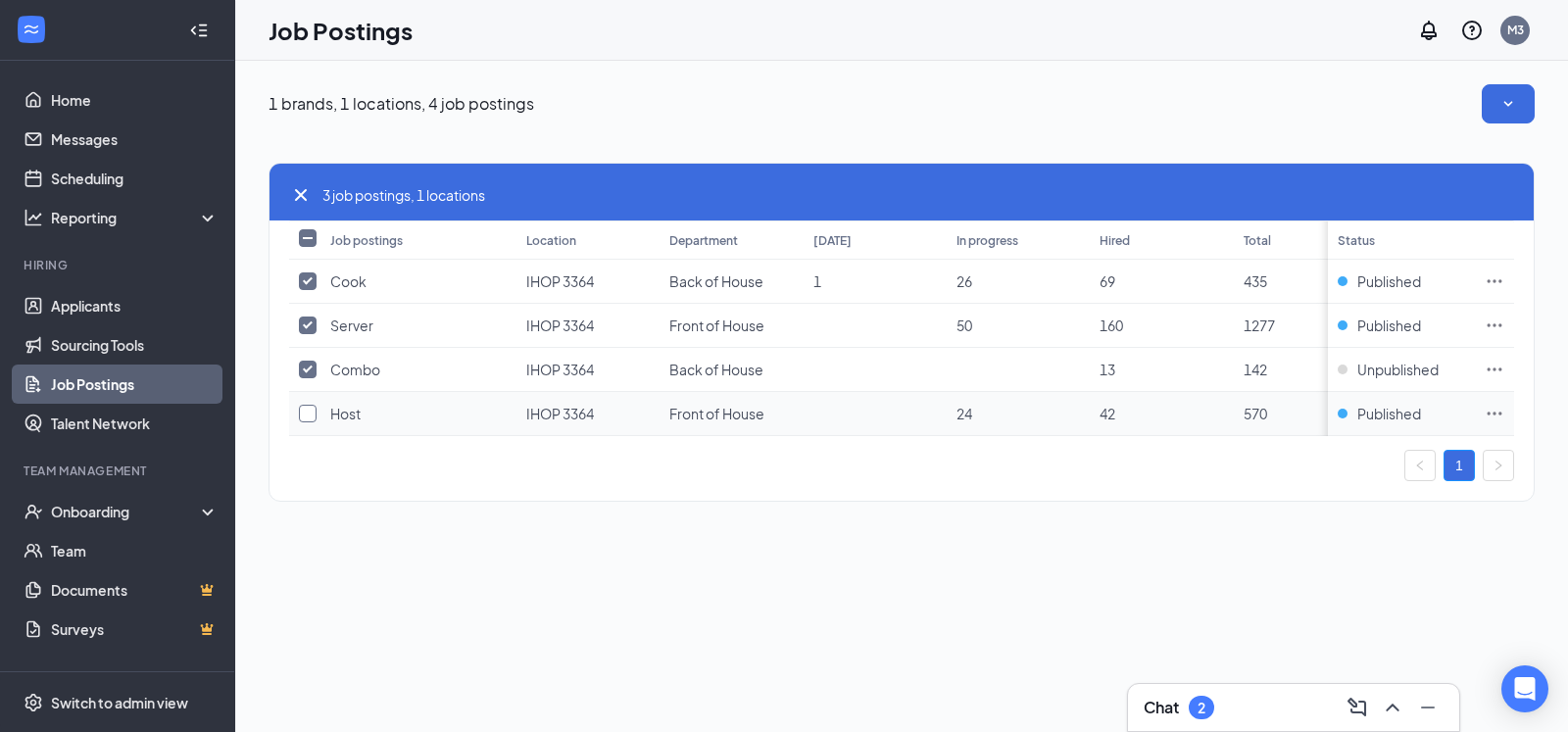
checkbox input "true"
click at [1516, 105] on icon "SmallChevronDown" at bounding box center [1509, 104] width 20 height 20
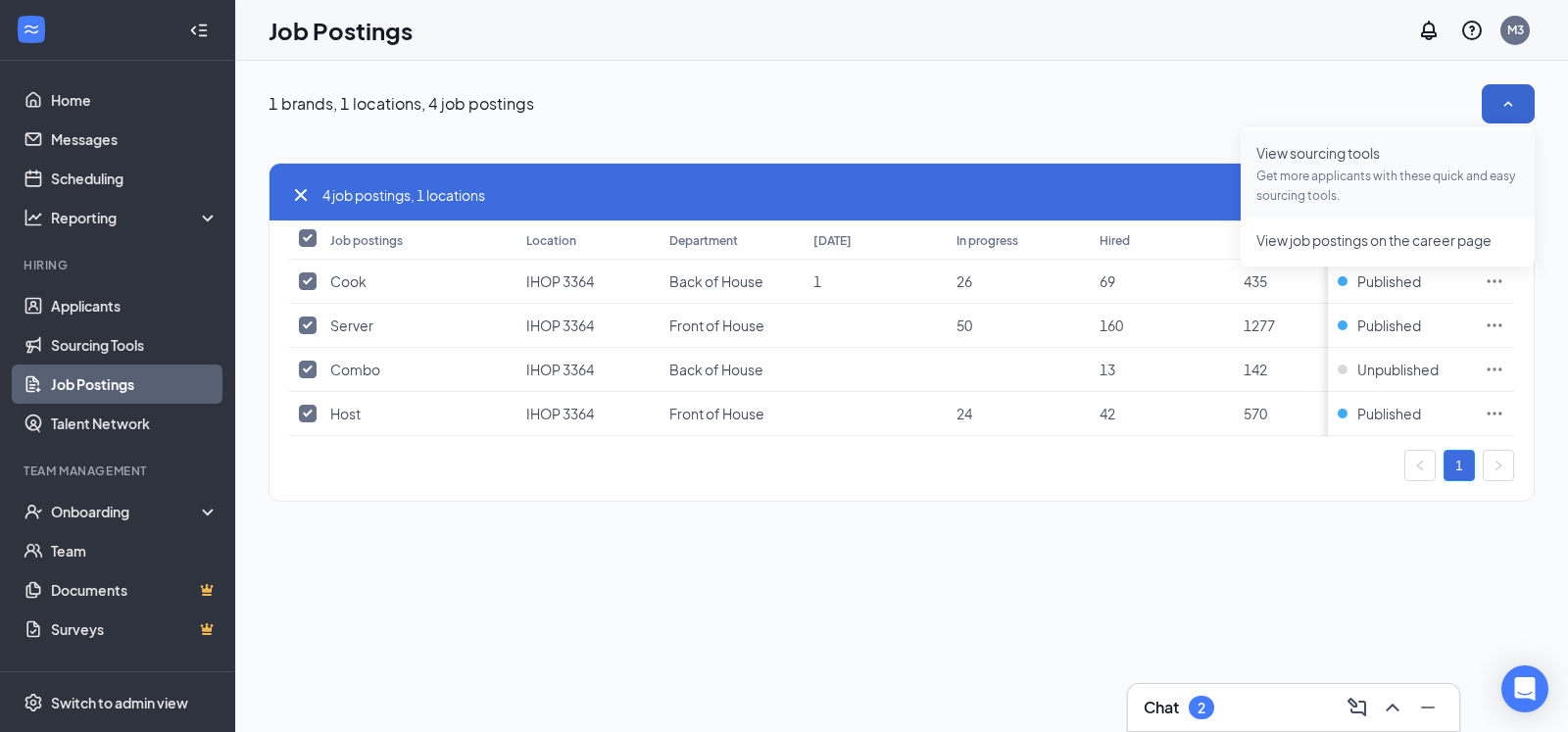
click at [1347, 169] on span "Get more applicants with these quick and easy sourcing tools." at bounding box center [1387, 187] width 262 height 39
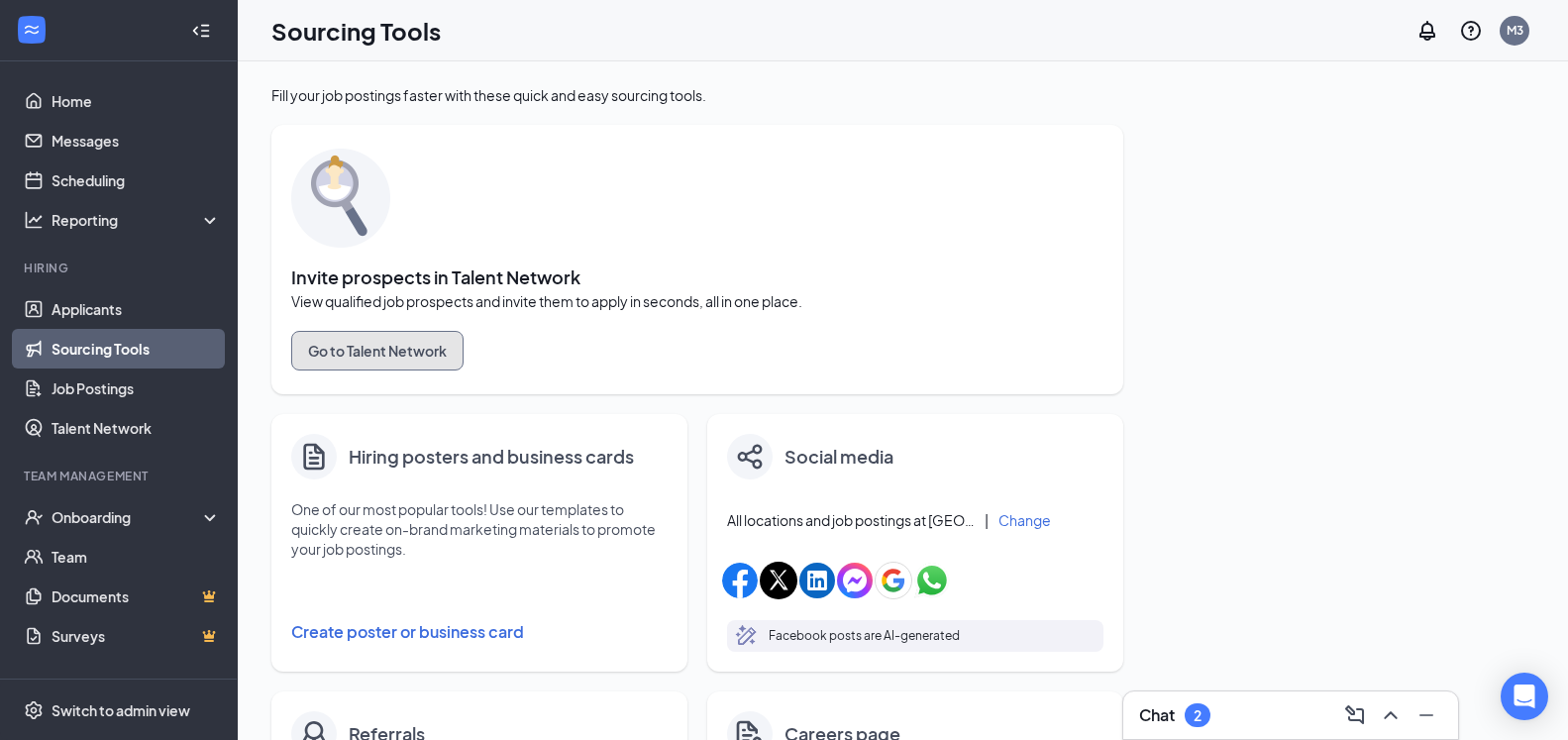
click at [419, 339] on button "Go to Talent Network" at bounding box center [378, 351] width 173 height 40
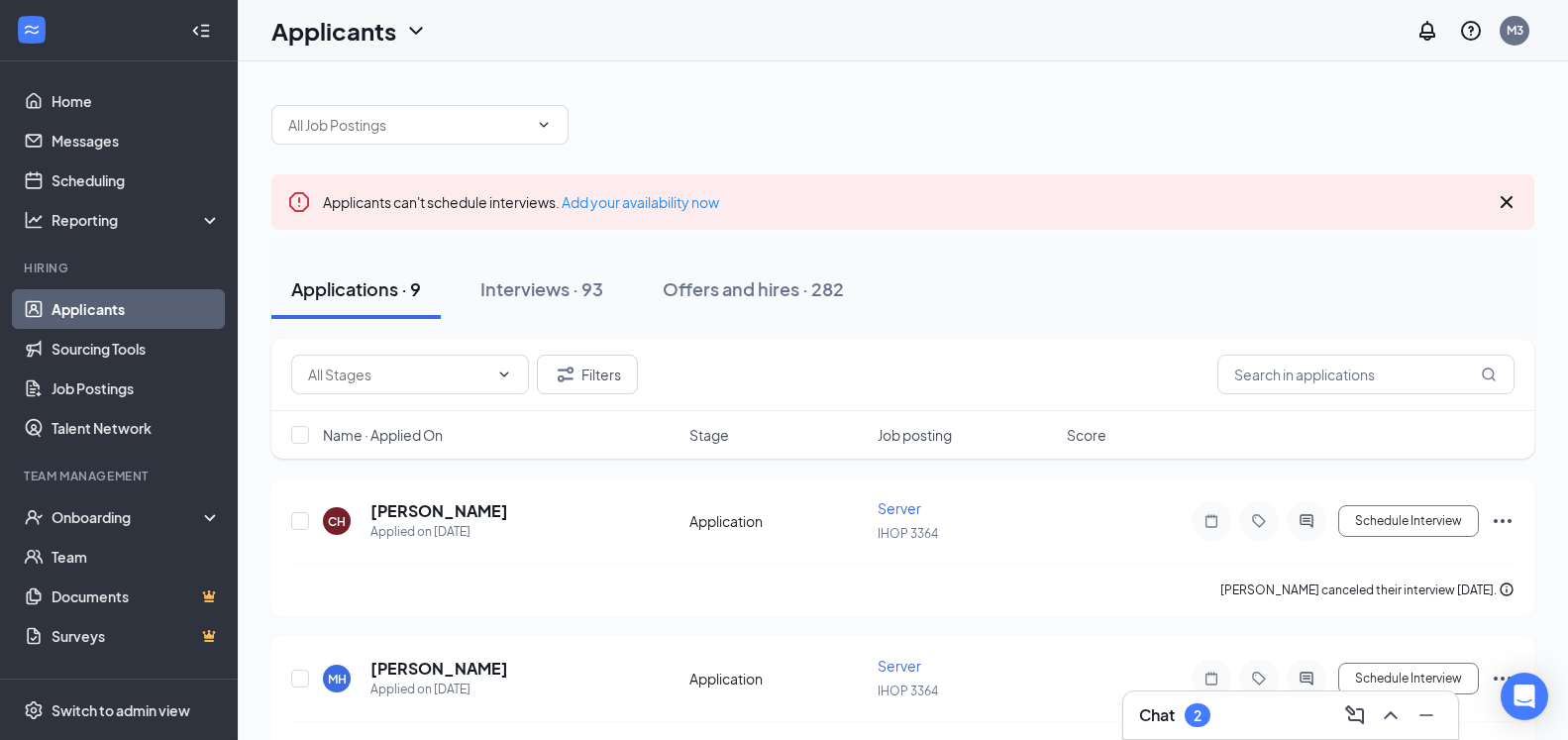
click at [1508, 200] on icon "Cross" at bounding box center [1507, 202] width 12 height 12
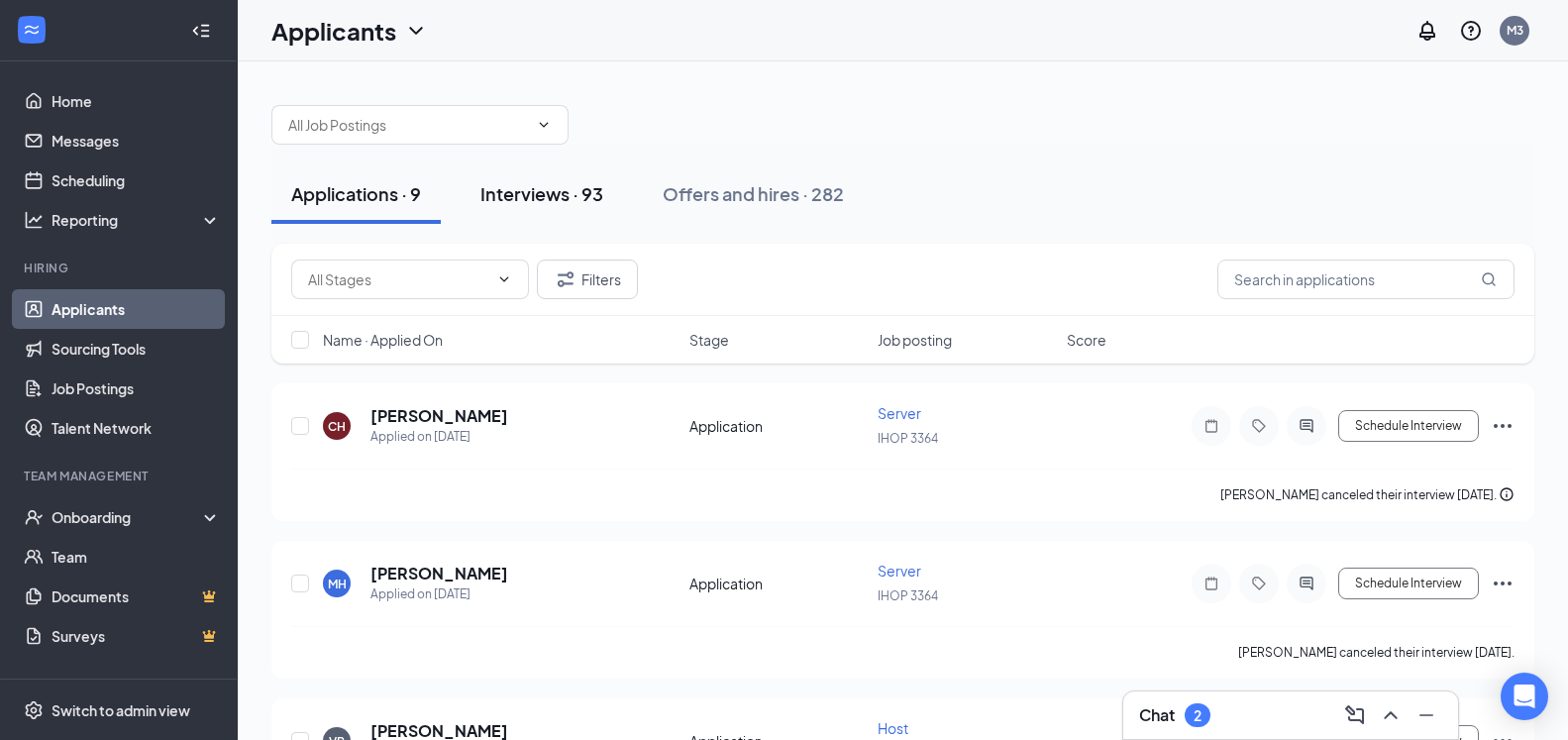
click at [537, 191] on div "Interviews · 93" at bounding box center [543, 193] width 123 height 25
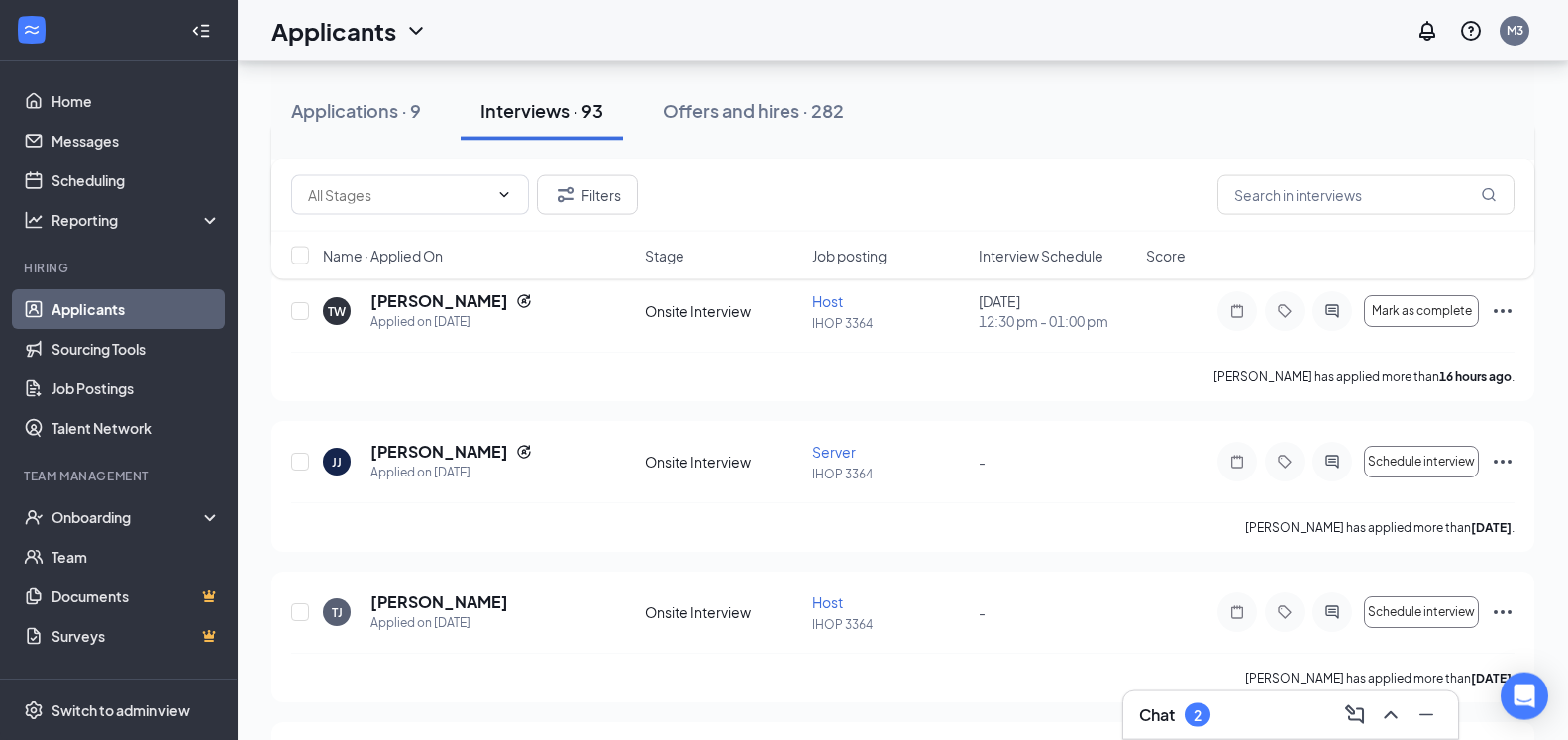
scroll to position [303, 0]
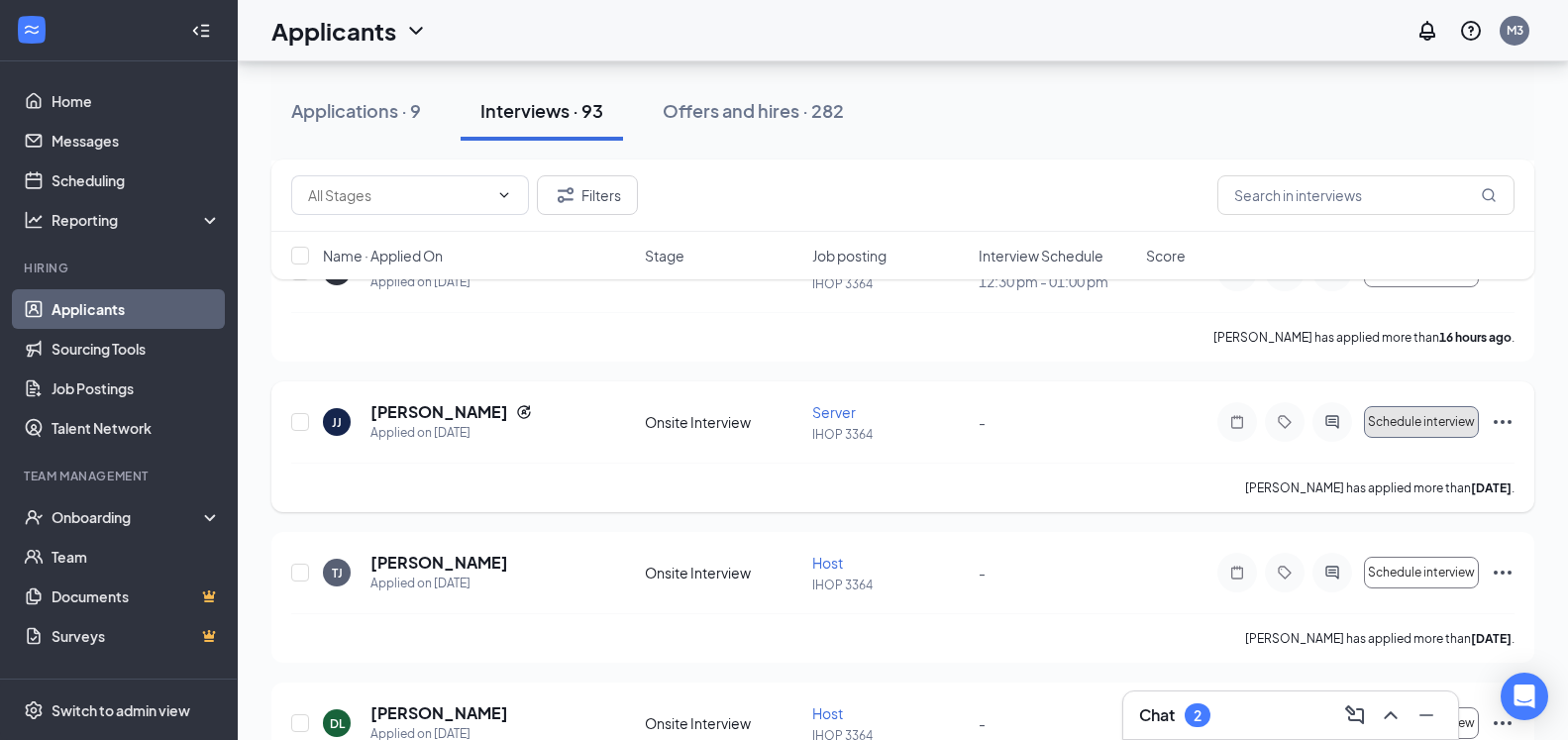
click at [1428, 419] on span "Schedule interview" at bounding box center [1422, 422] width 107 height 14
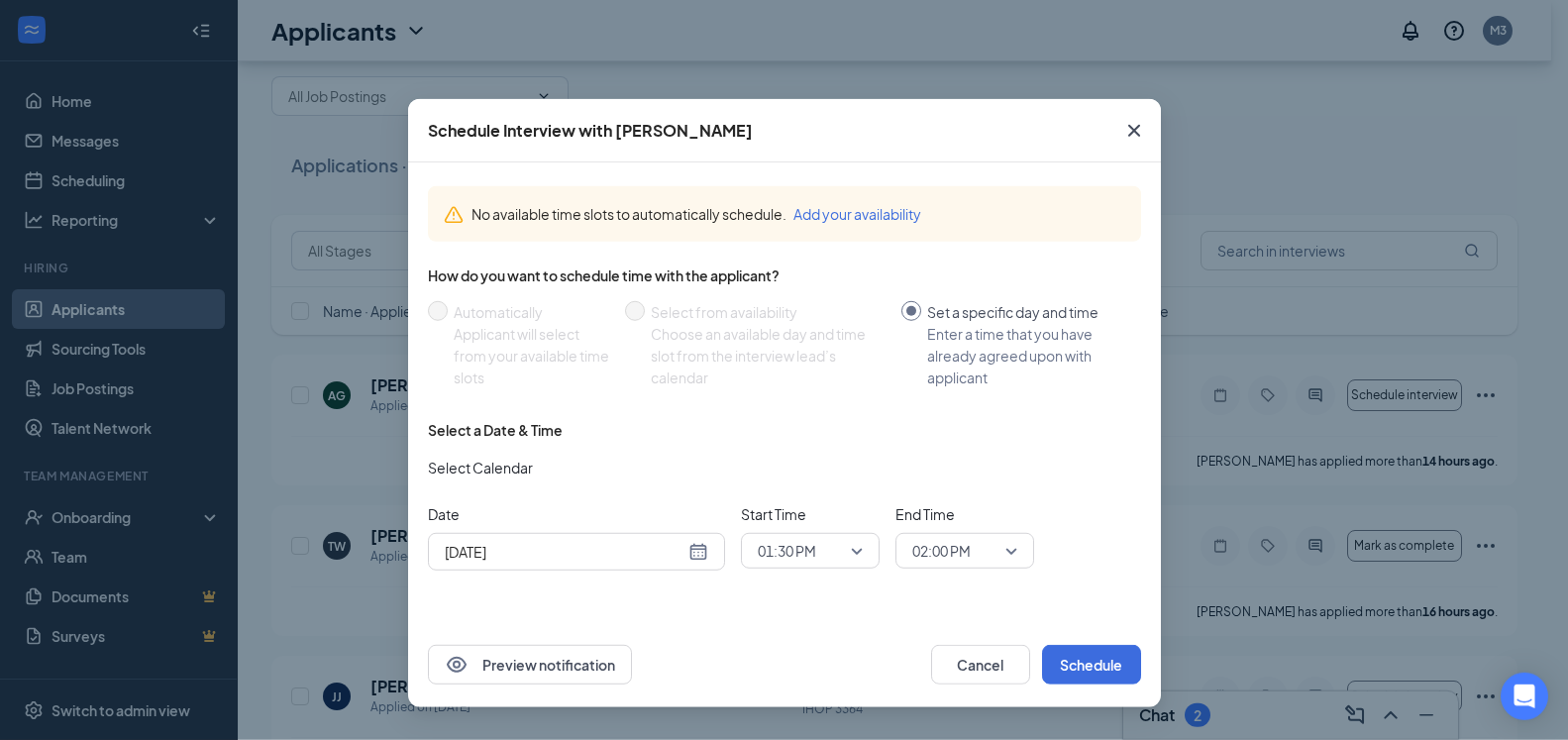
scroll to position [0, 0]
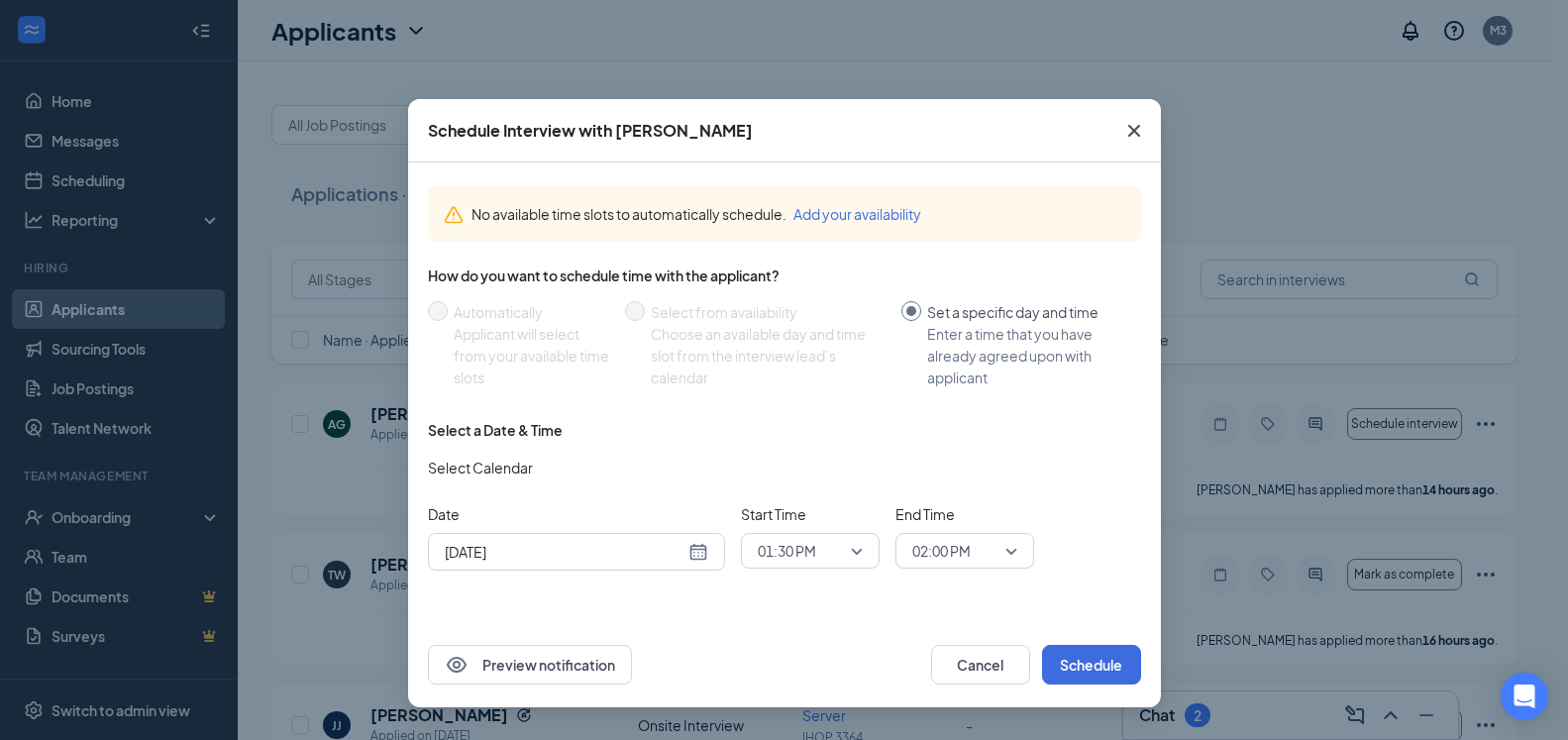
click at [692, 552] on div "Sep 15, 2025" at bounding box center [576, 551] width 263 height 22
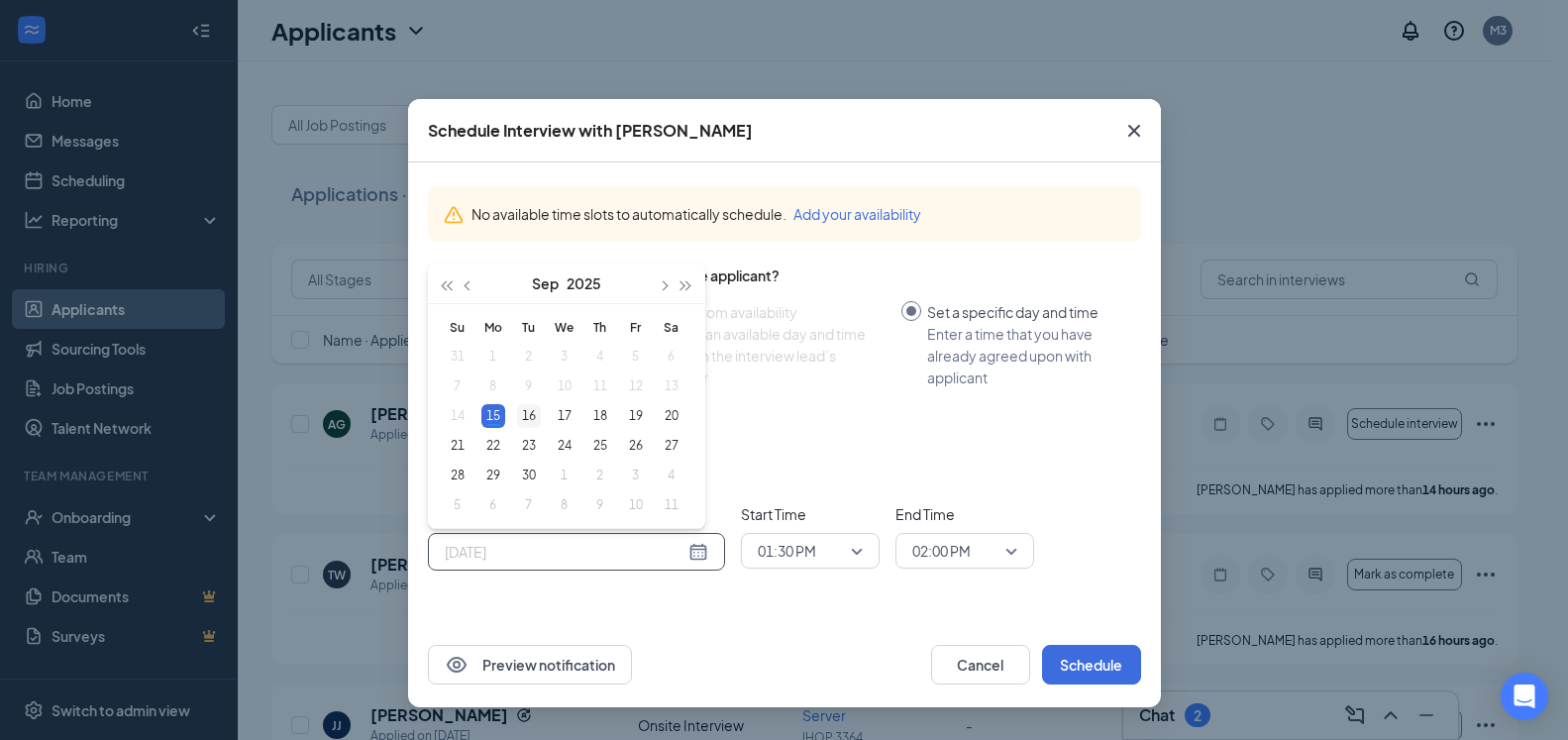
type input "Sep 16, 2025"
click at [523, 412] on div "16" at bounding box center [530, 416] width 24 height 24
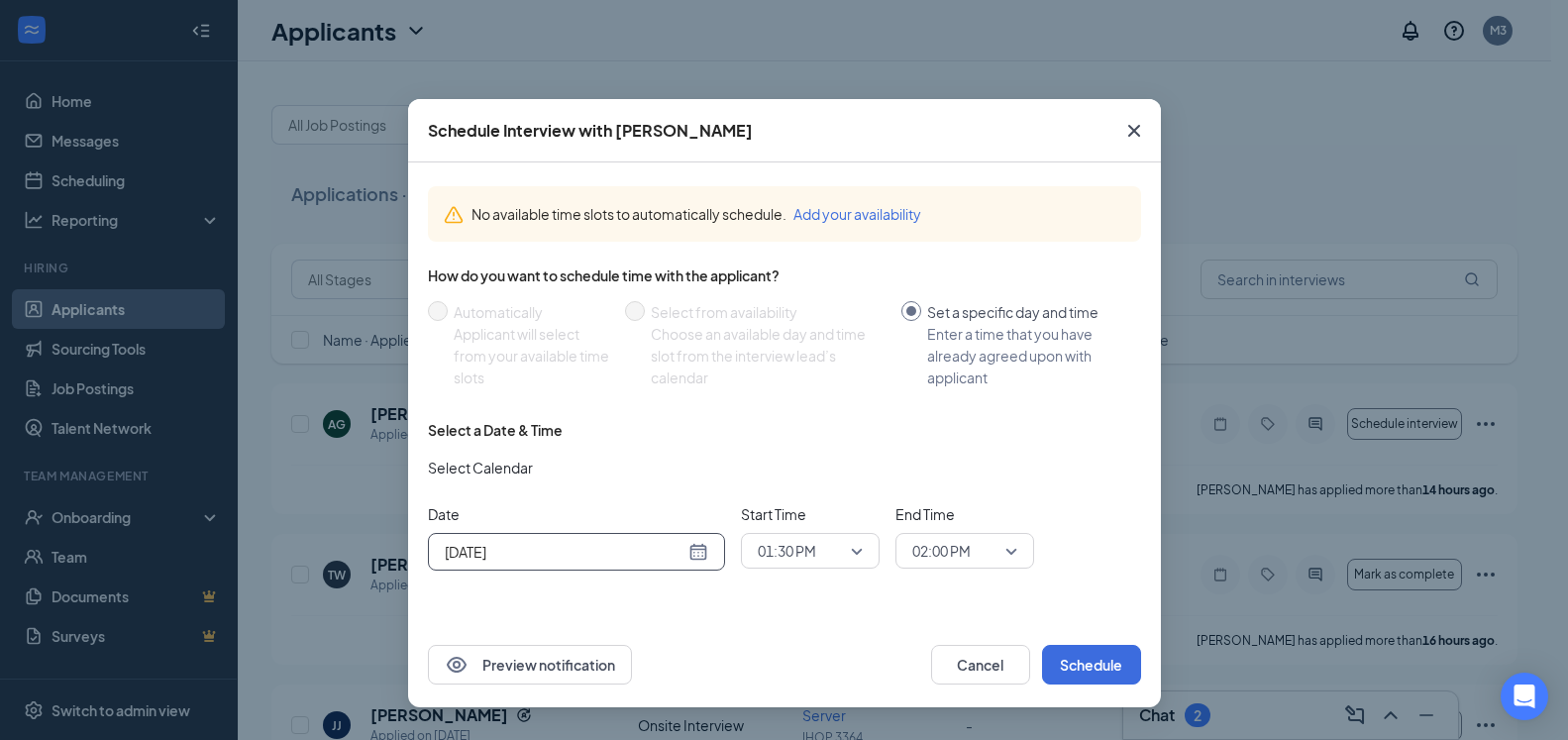
click at [860, 546] on span "01:30 PM" at bounding box center [811, 550] width 105 height 30
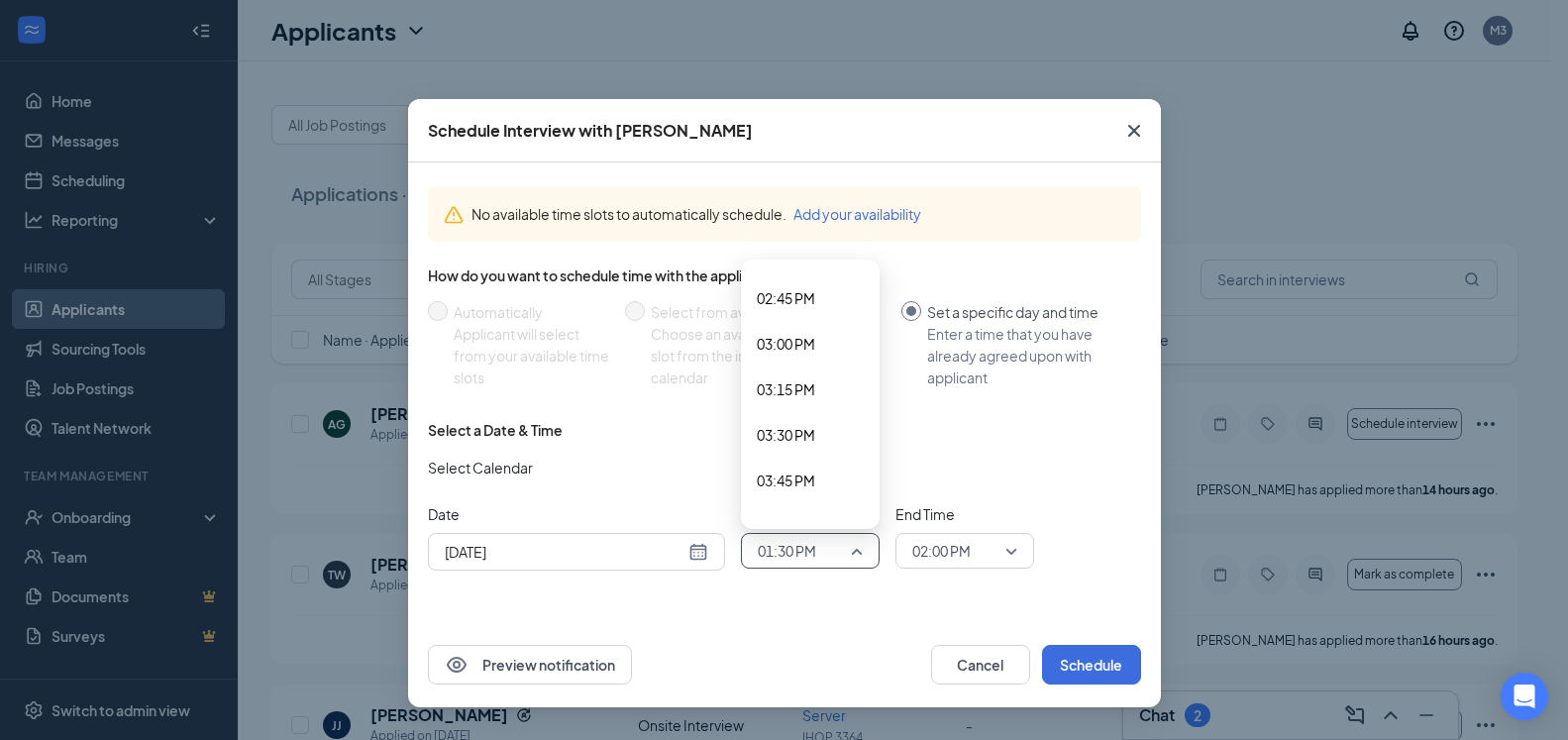
scroll to position [2736, 0]
click at [832, 478] on span "04:00 PM" at bounding box center [811, 473] width 107 height 22
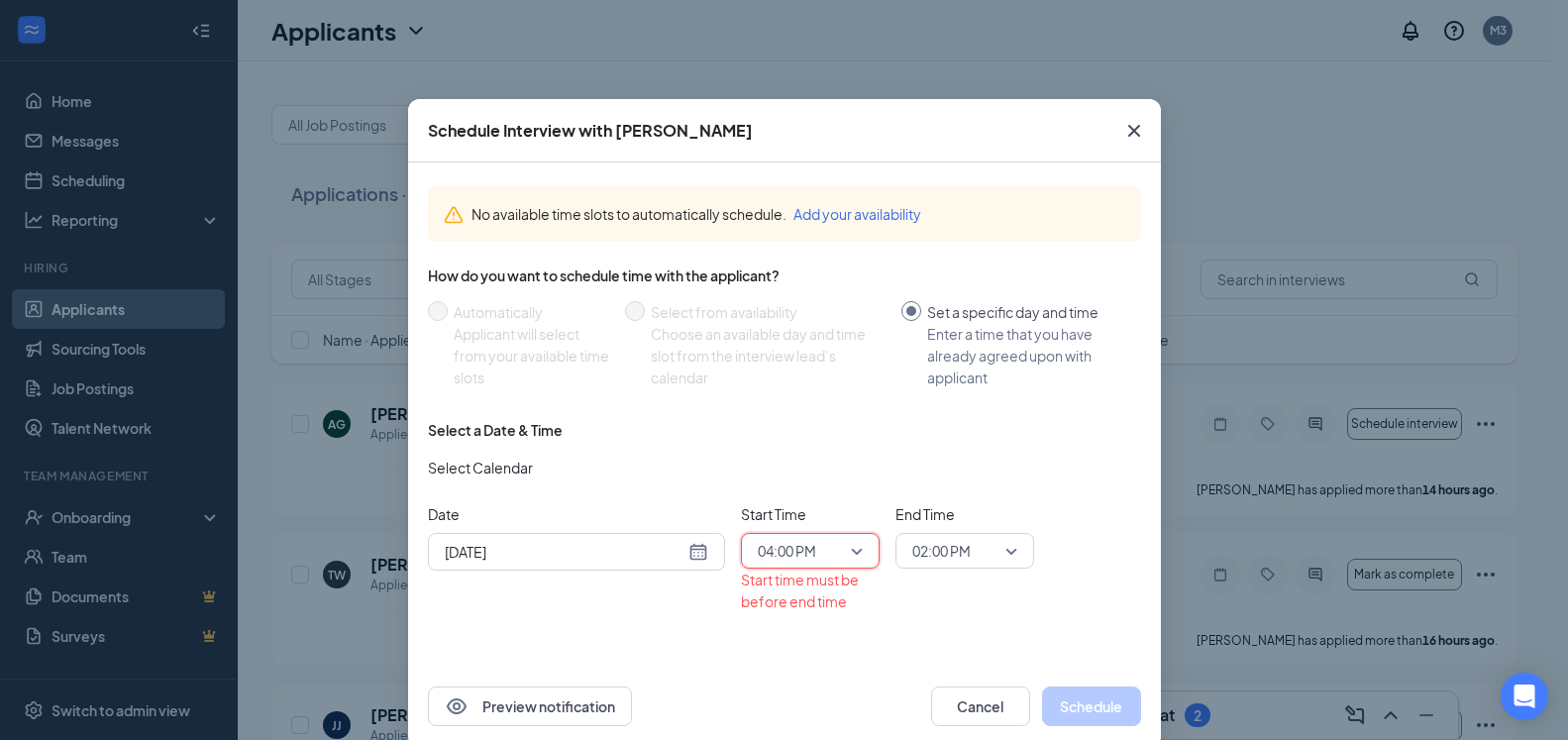
click at [1003, 558] on span "02:00 PM" at bounding box center [965, 550] width 105 height 30
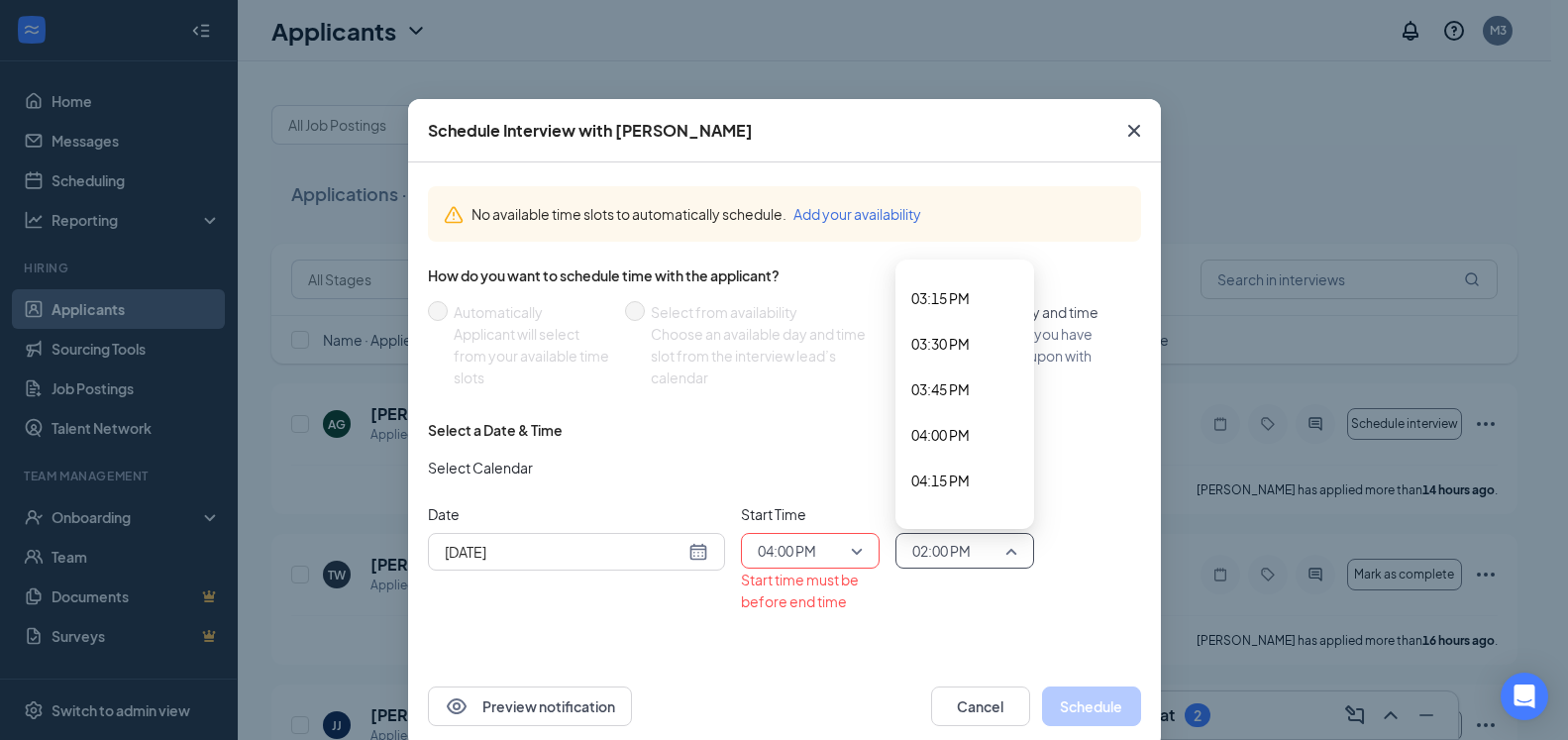
scroll to position [2827, 0]
click at [965, 479] on span "04:30 PM" at bounding box center [965, 473] width 107 height 22
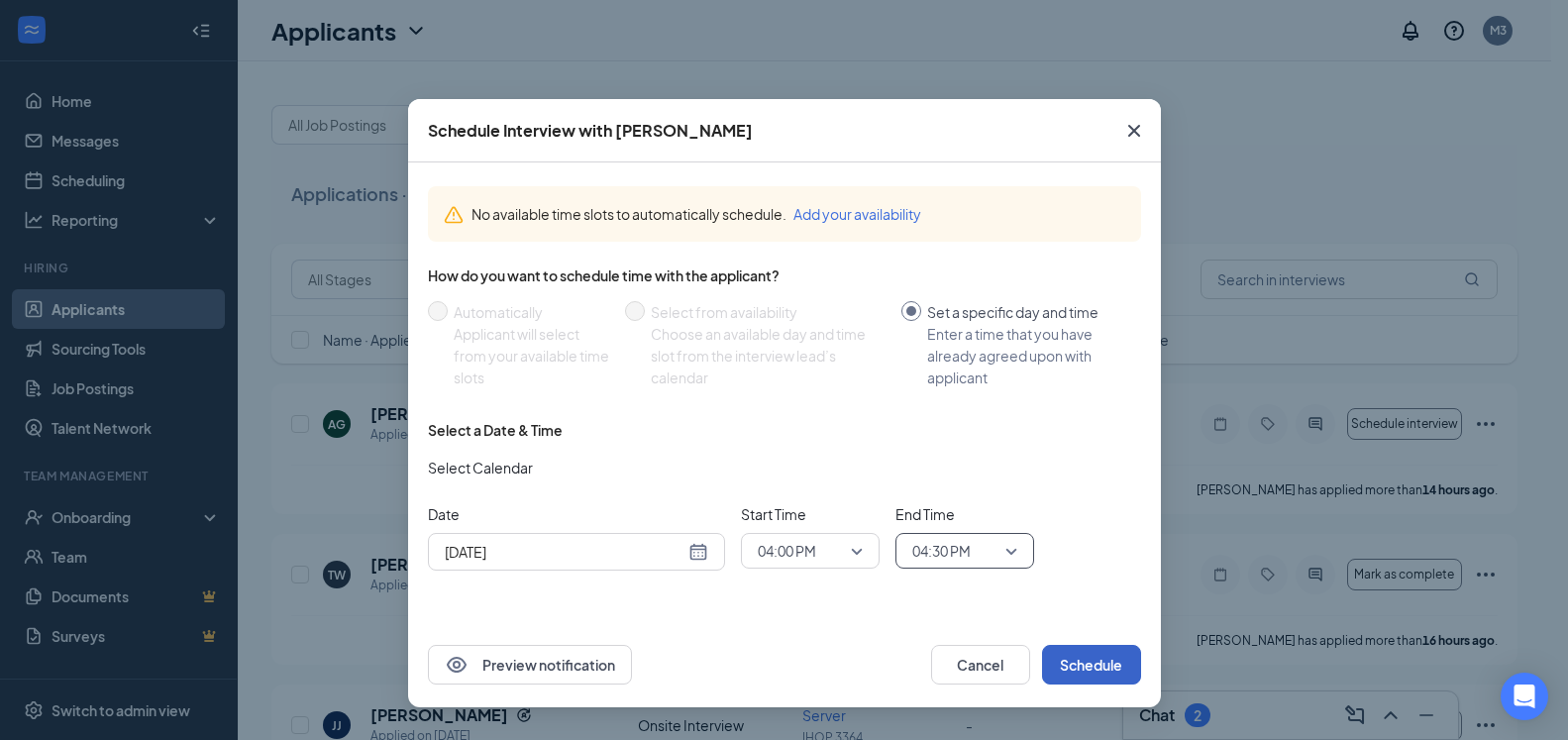
click at [1088, 665] on button "Schedule" at bounding box center [1092, 665] width 99 height 40
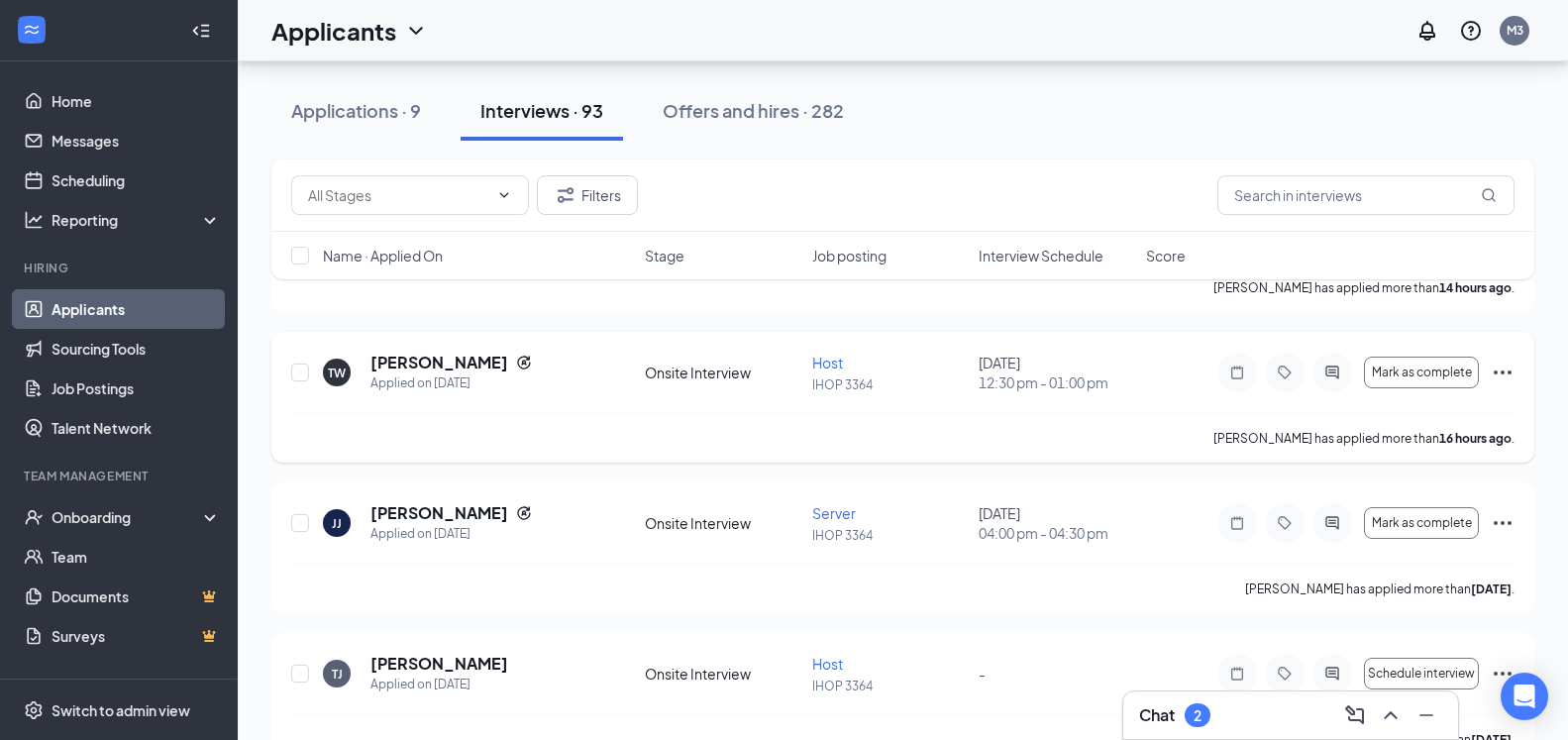
scroll to position [0, 0]
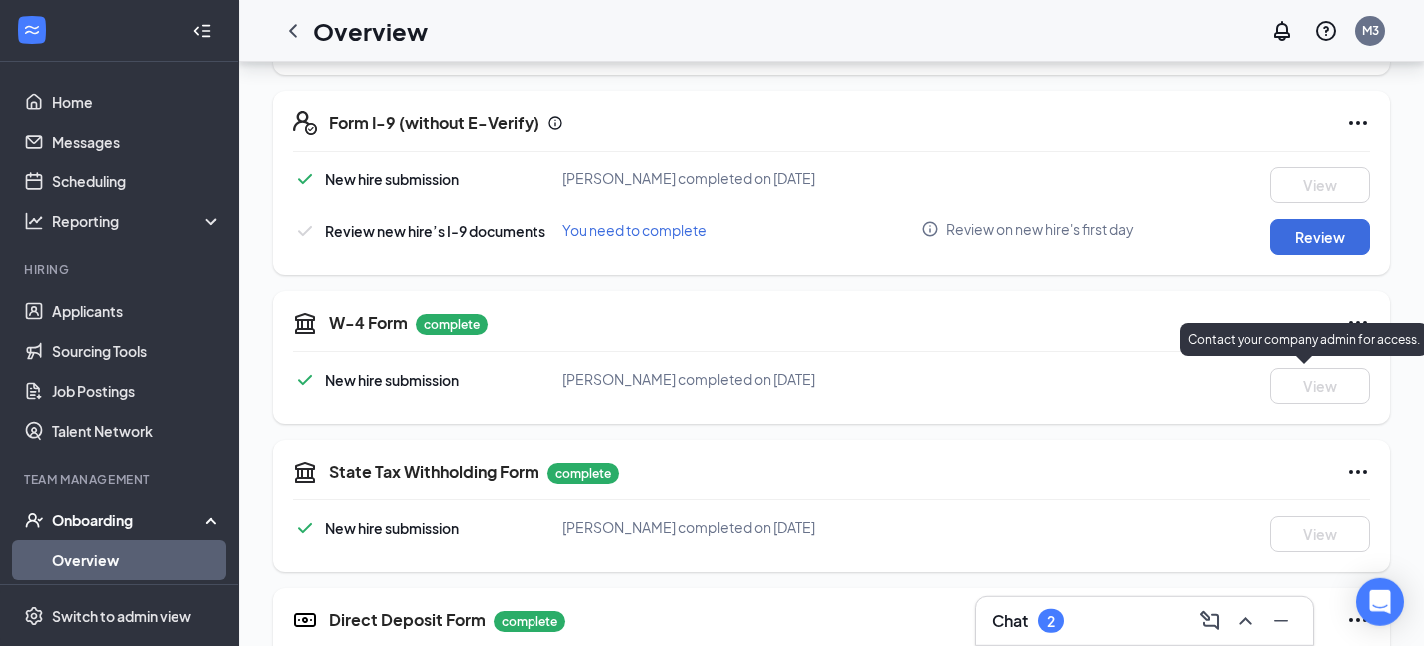
scroll to position [407, 0]
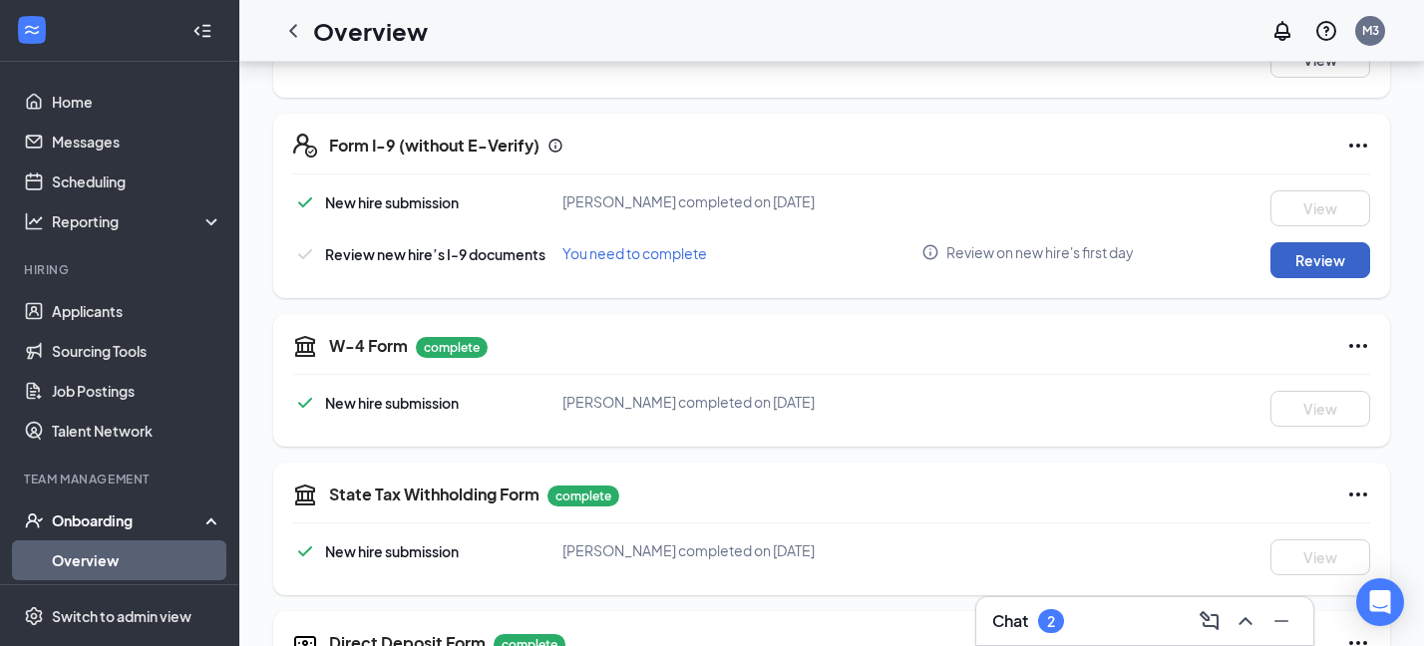
click at [318, 272] on button "Review" at bounding box center [1320, 260] width 100 height 36
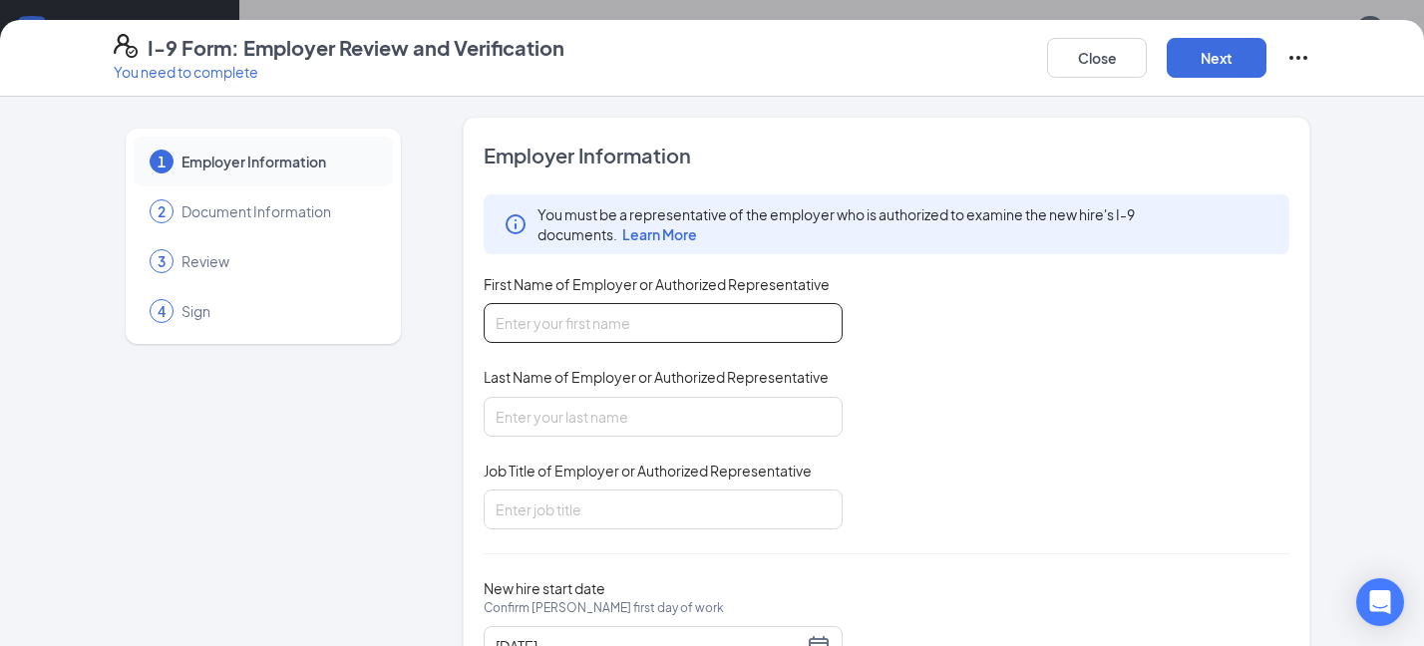
click at [318, 321] on input "First Name of Employer or Authorized Representative" at bounding box center [663, 323] width 359 height 40
type input "[PERSON_NAME]"
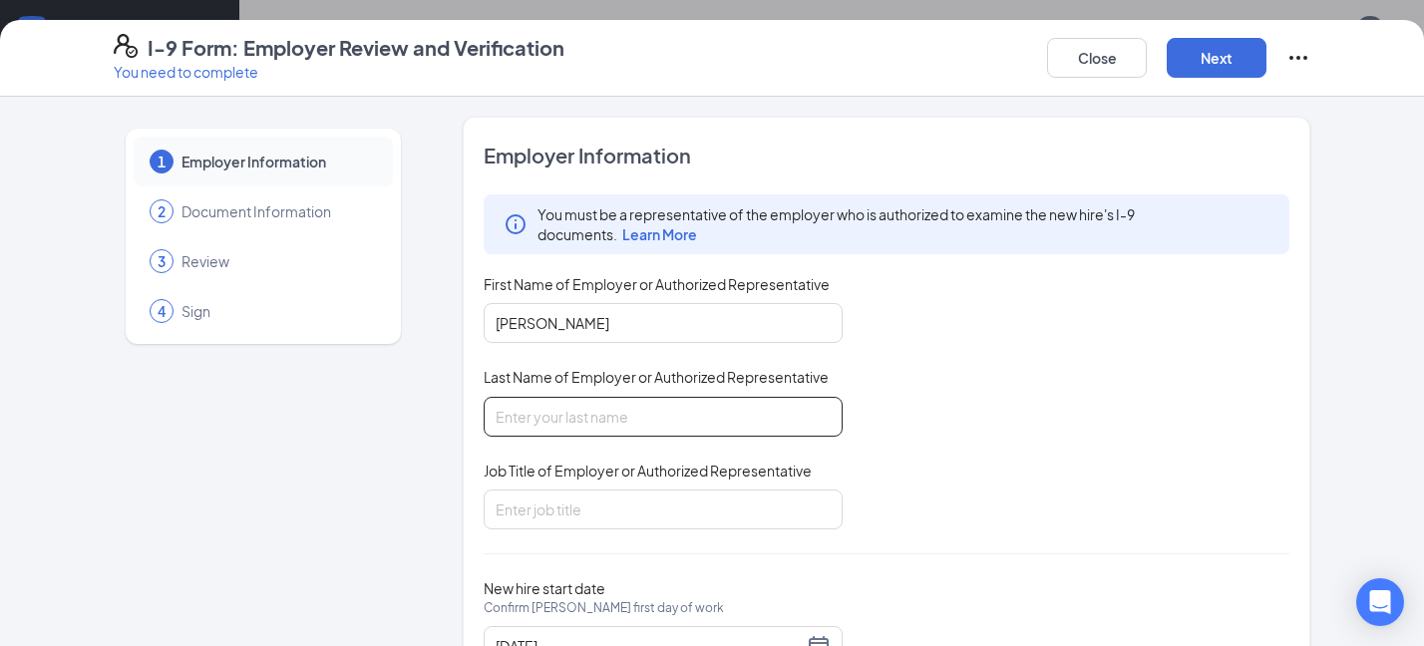
click at [318, 413] on input "Last Name of Employer or Authorized Representative" at bounding box center [663, 417] width 359 height 40
type input "[PERSON_NAME]"
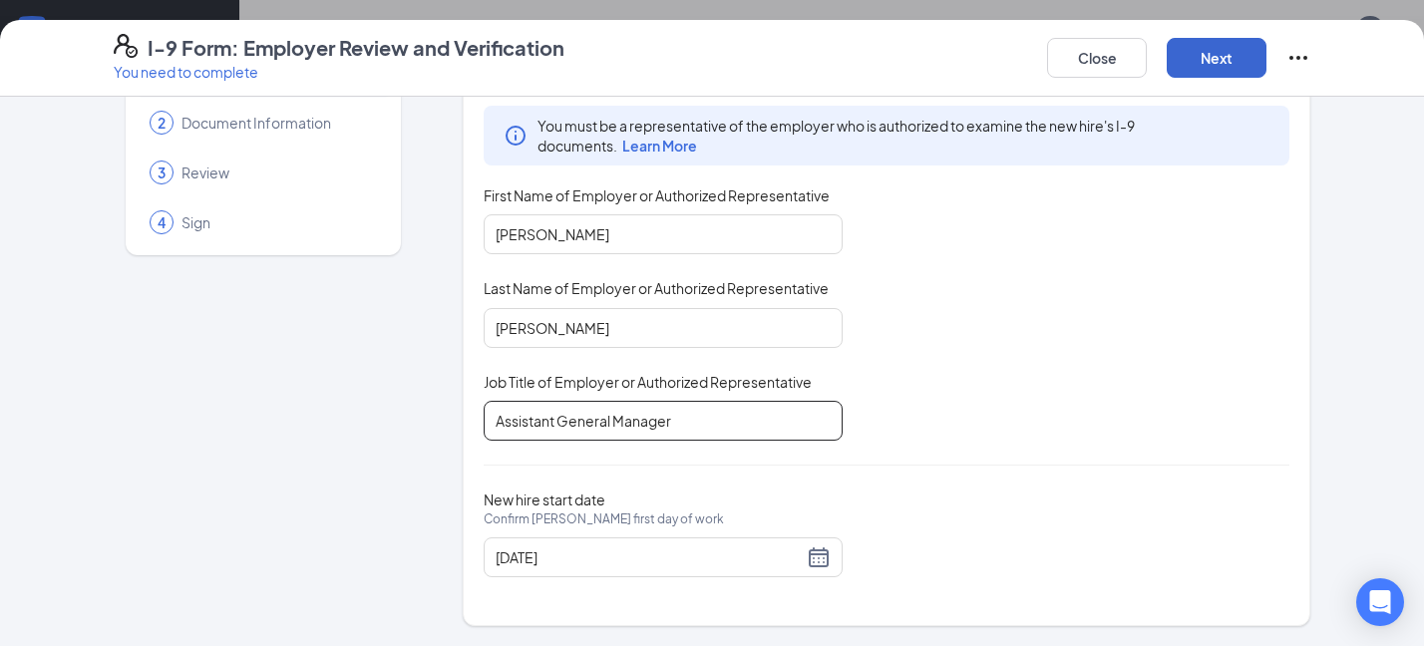
type input "Assistant General Manager"
click at [318, 61] on button "Next" at bounding box center [1217, 58] width 100 height 40
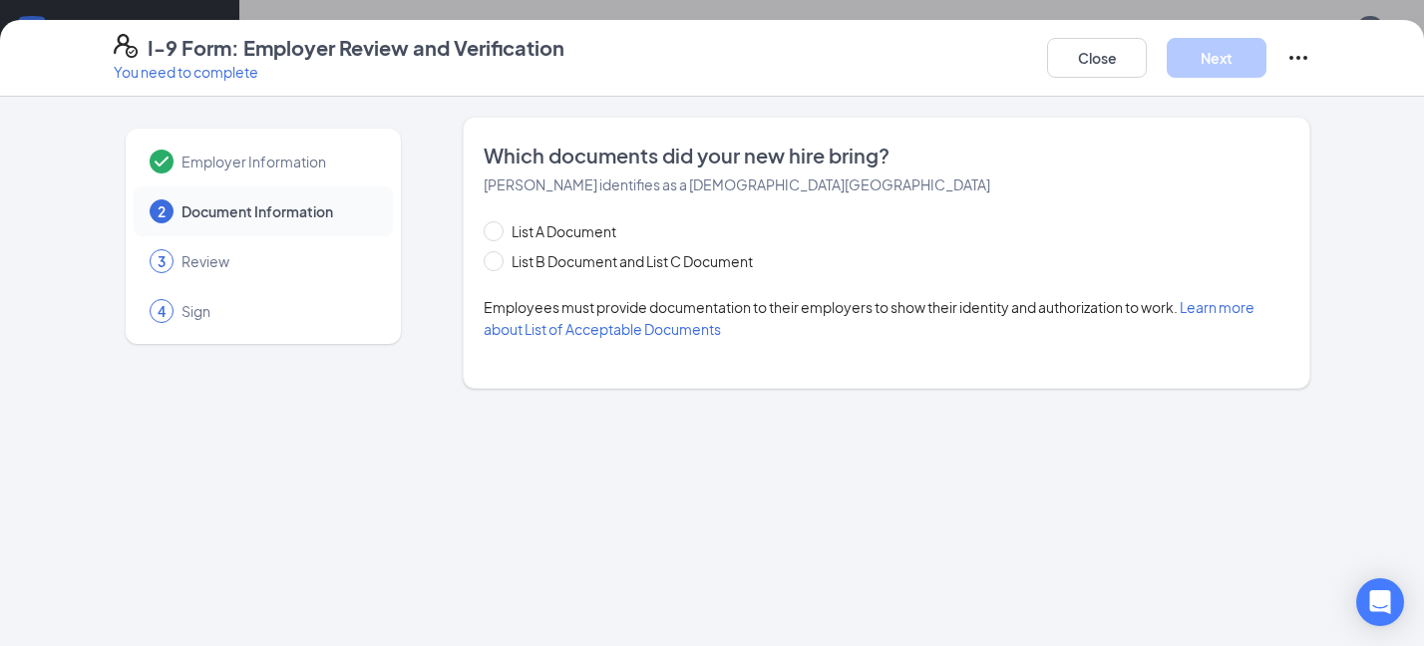
scroll to position [0, 0]
click at [318, 261] on span at bounding box center [494, 261] width 20 height 20
click at [318, 261] on input "List B Document and List C Document" at bounding box center [491, 258] width 14 height 14
radio input "true"
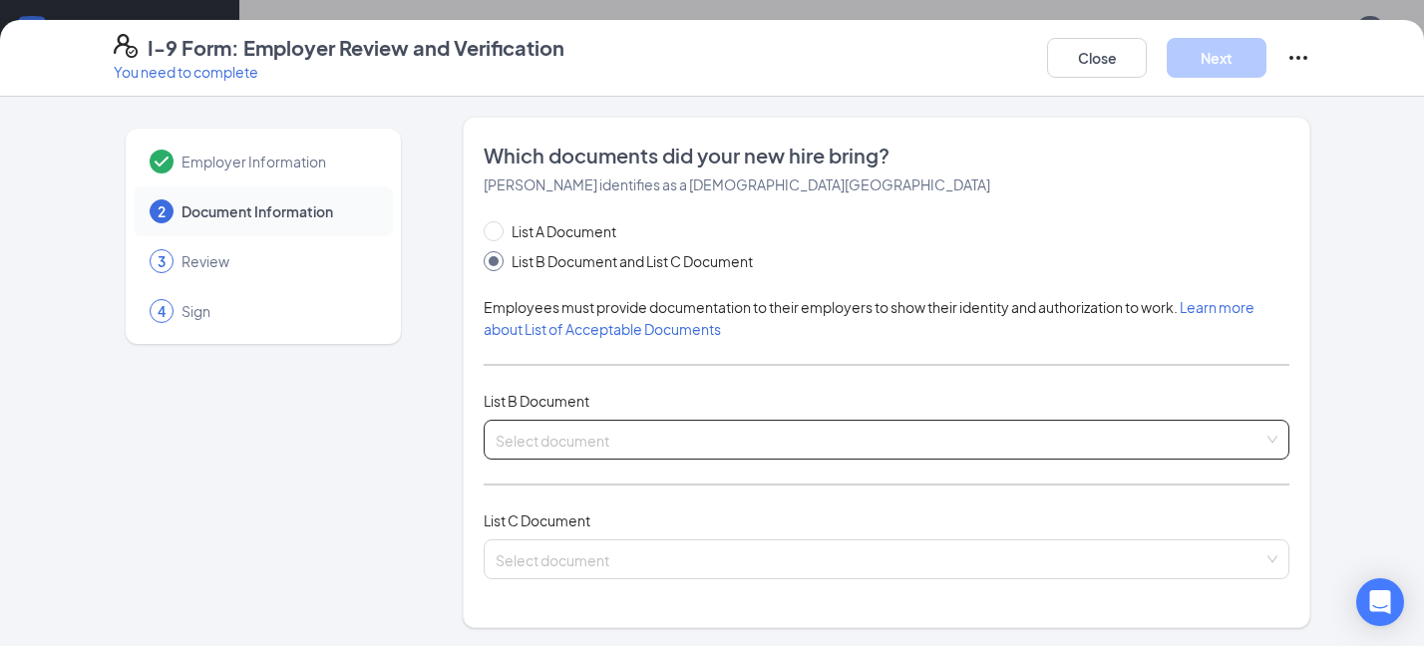
click at [318, 445] on input "search" at bounding box center [880, 436] width 768 height 30
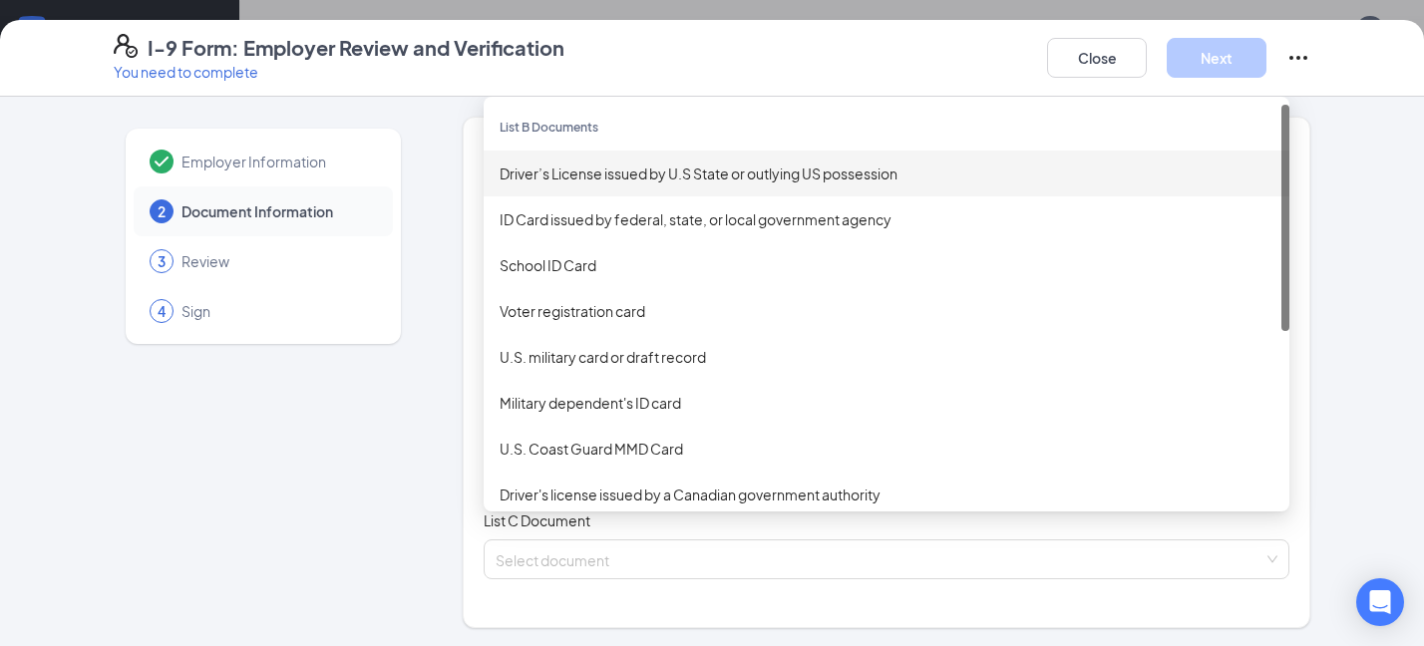
click at [318, 179] on div "Driver’s License issued by U.S State or outlying US possession" at bounding box center [887, 174] width 774 height 22
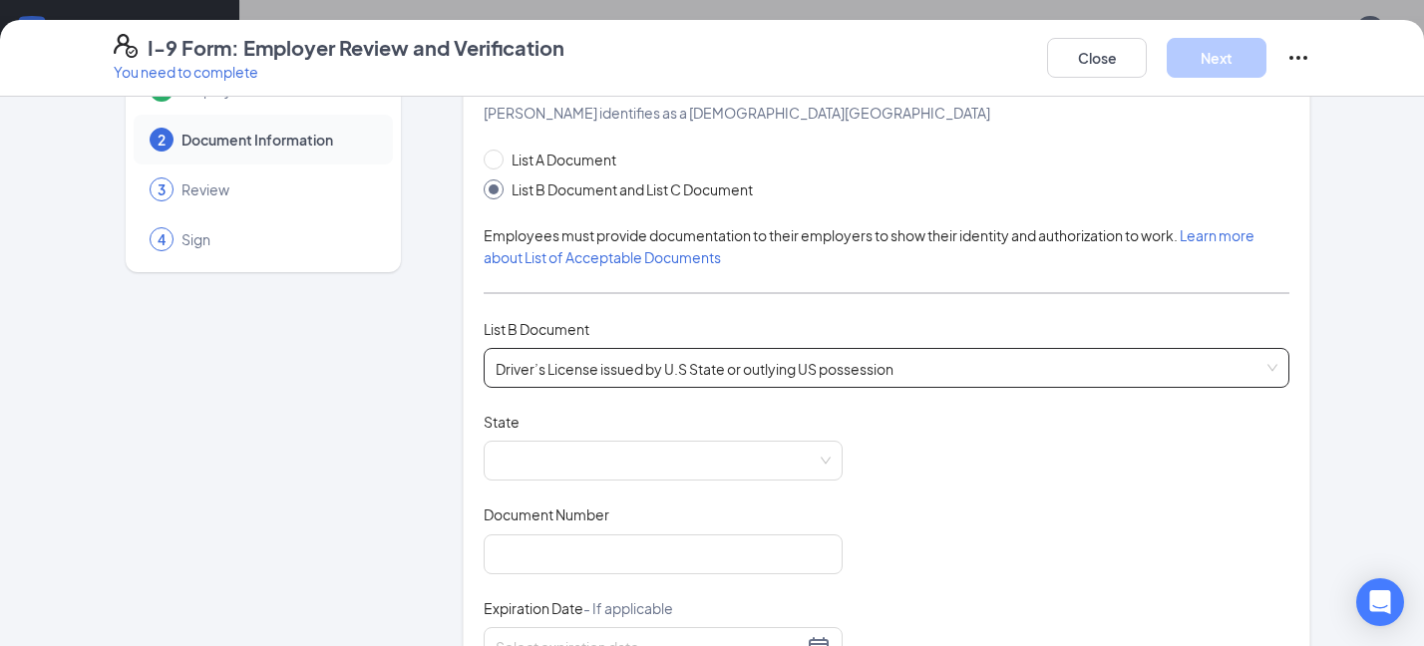
scroll to position [108, 0]
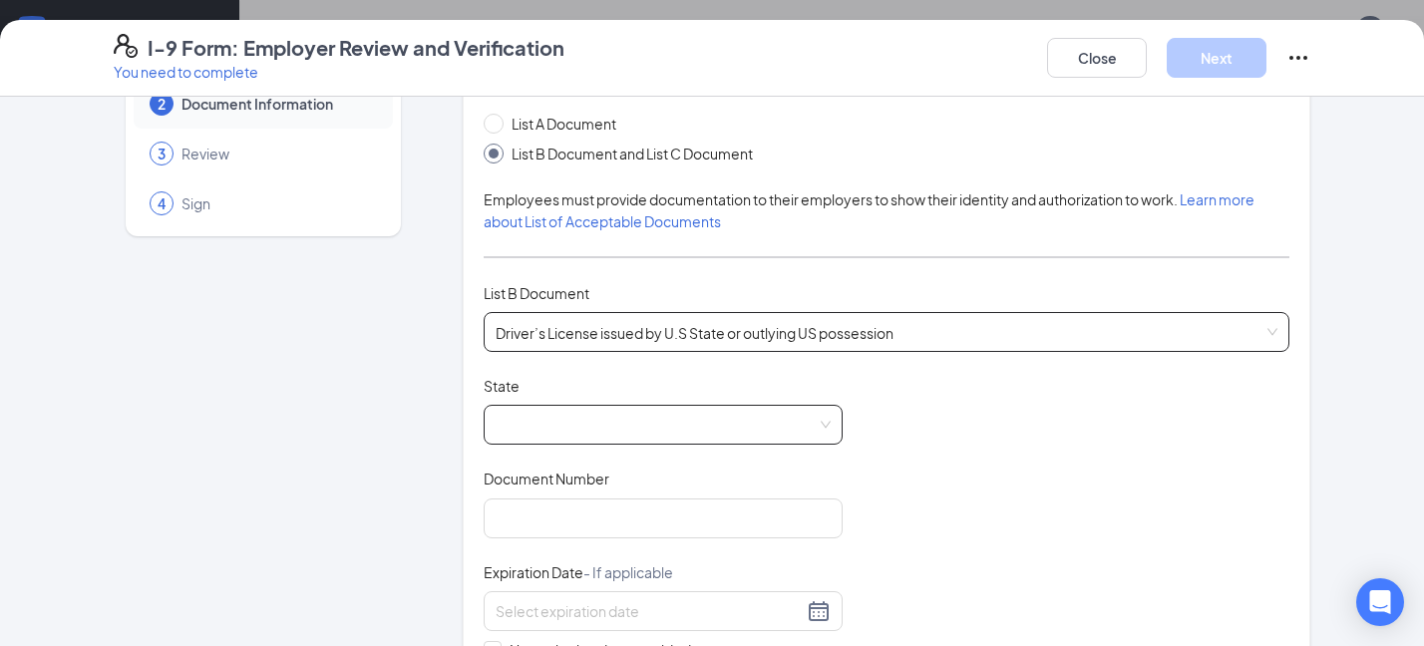
click at [318, 406] on div at bounding box center [663, 425] width 359 height 40
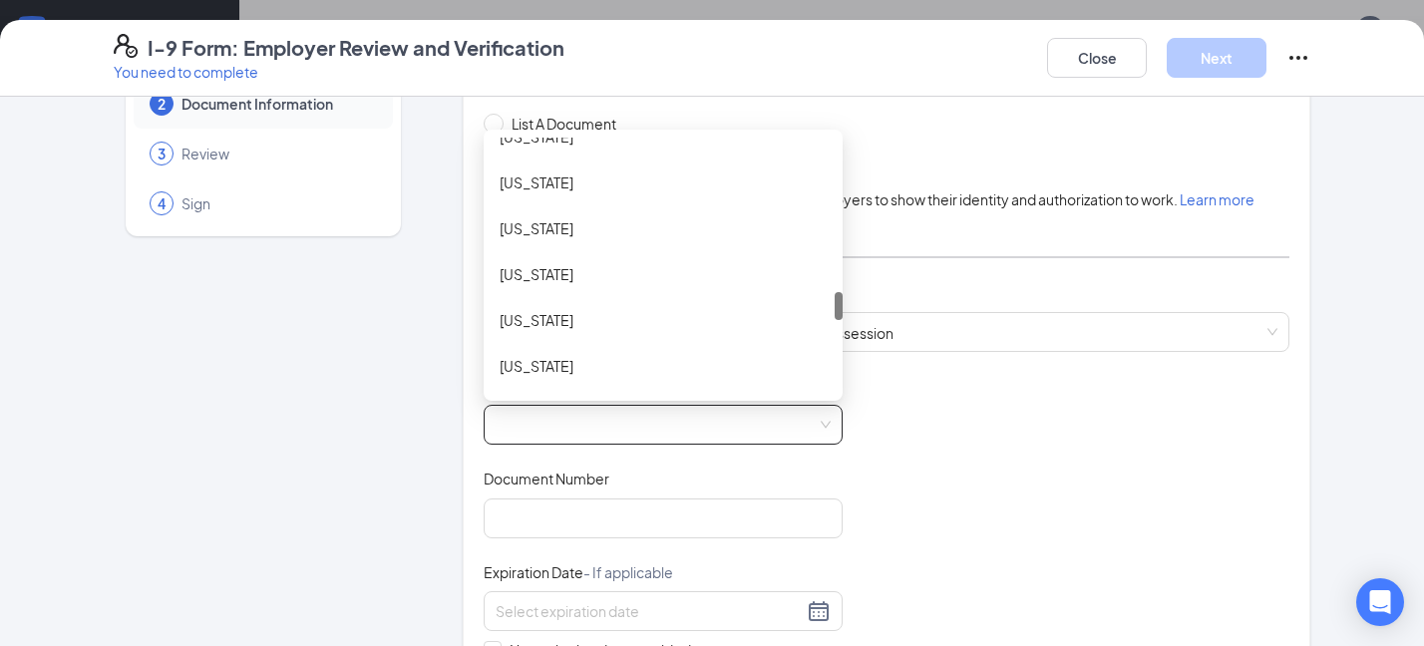
scroll to position [1508, 0]
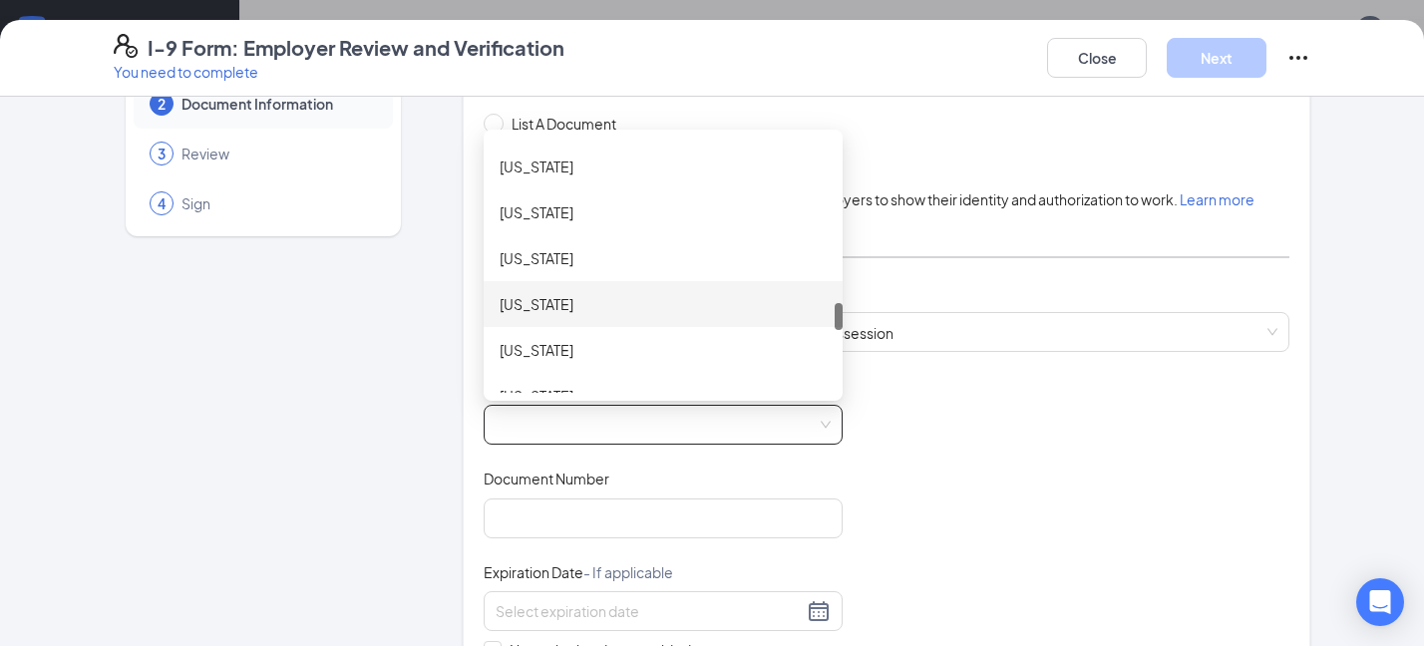
click at [318, 307] on div "[US_STATE]" at bounding box center [663, 304] width 327 height 22
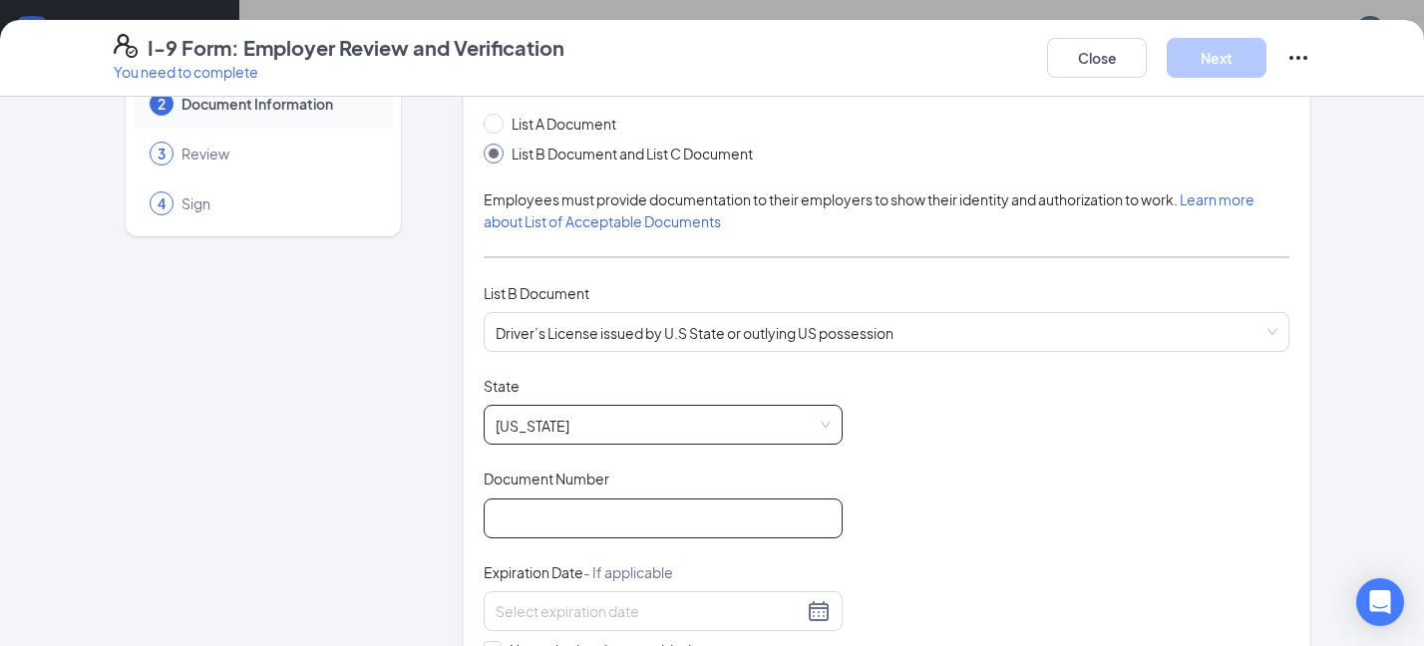
click at [318, 478] on input "Document Number" at bounding box center [663, 519] width 359 height 40
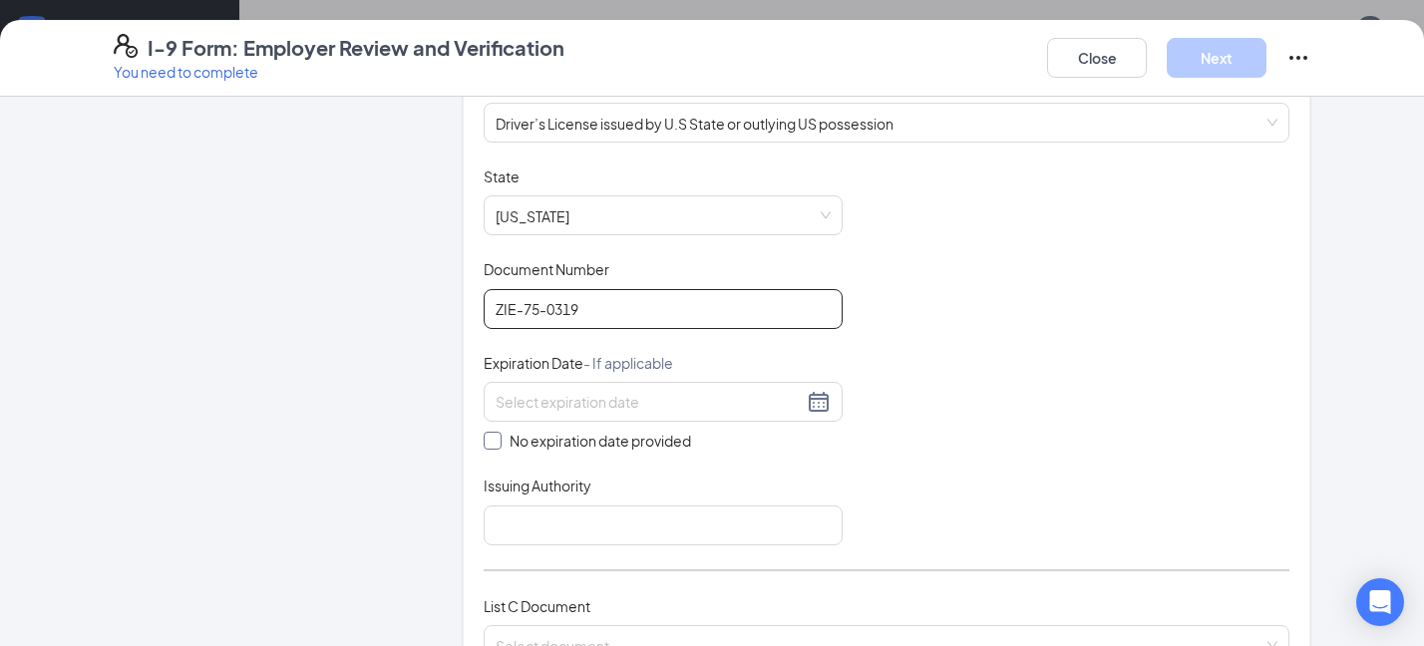
scroll to position [323, 0]
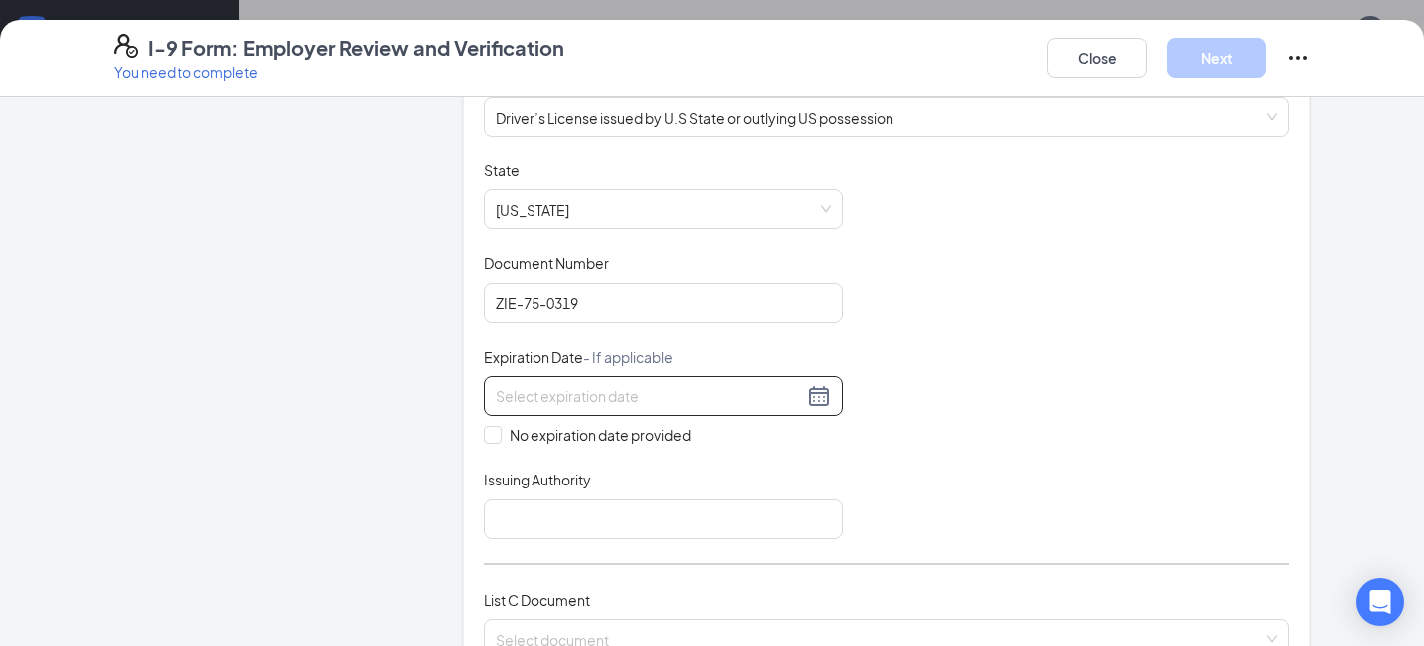
click at [318, 405] on input at bounding box center [649, 396] width 307 height 22
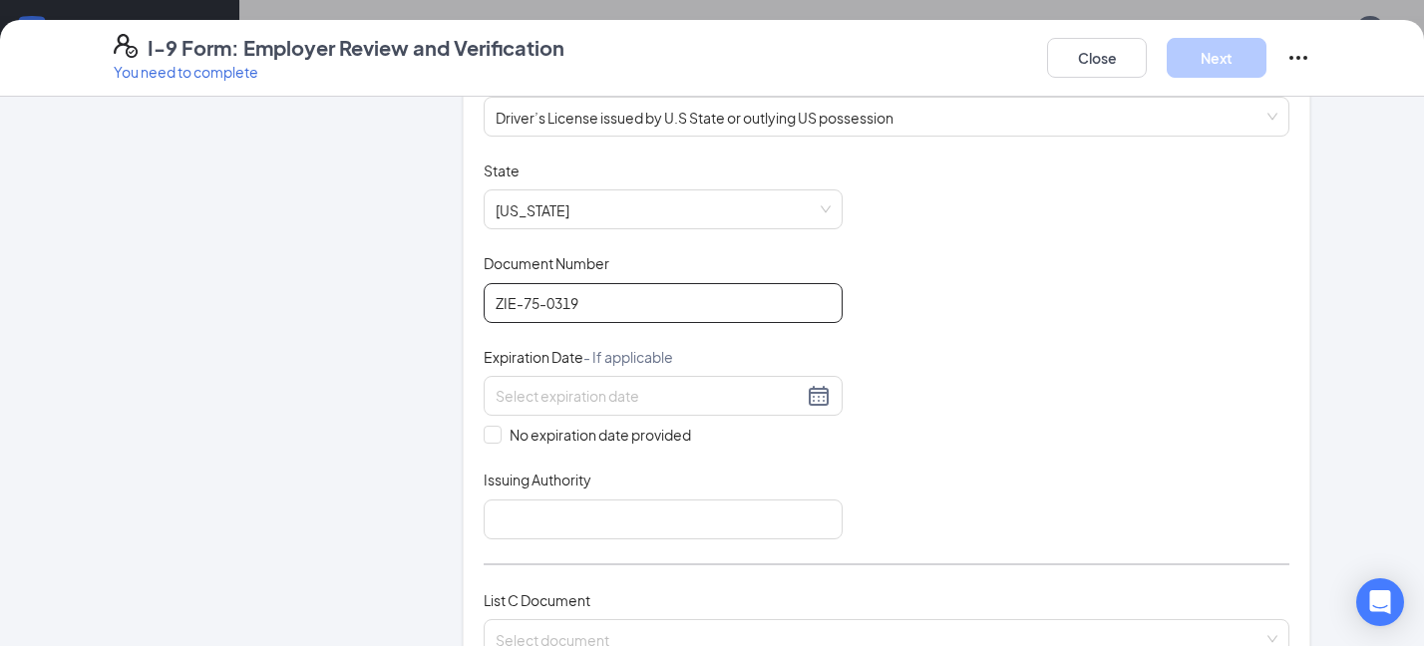
click at [318, 303] on input "ZIE-75-0319" at bounding box center [663, 303] width 359 height 40
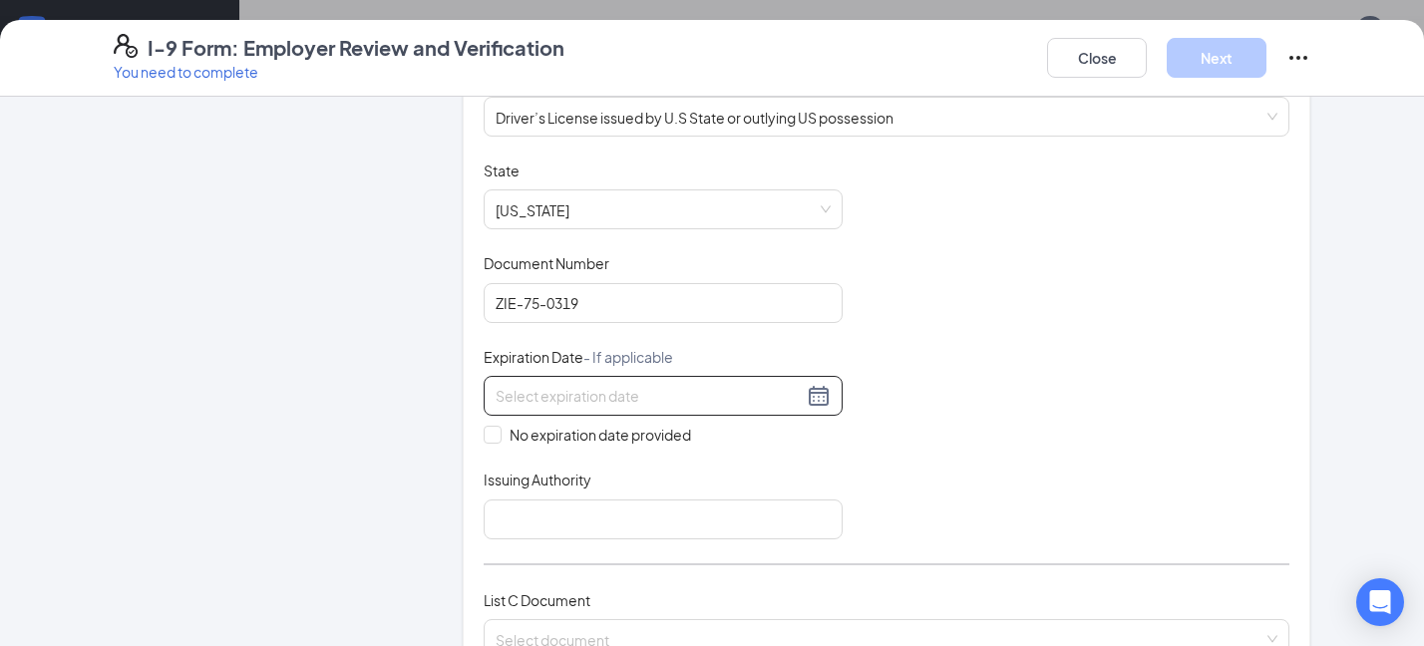
click at [318, 403] on input at bounding box center [649, 396] width 307 height 22
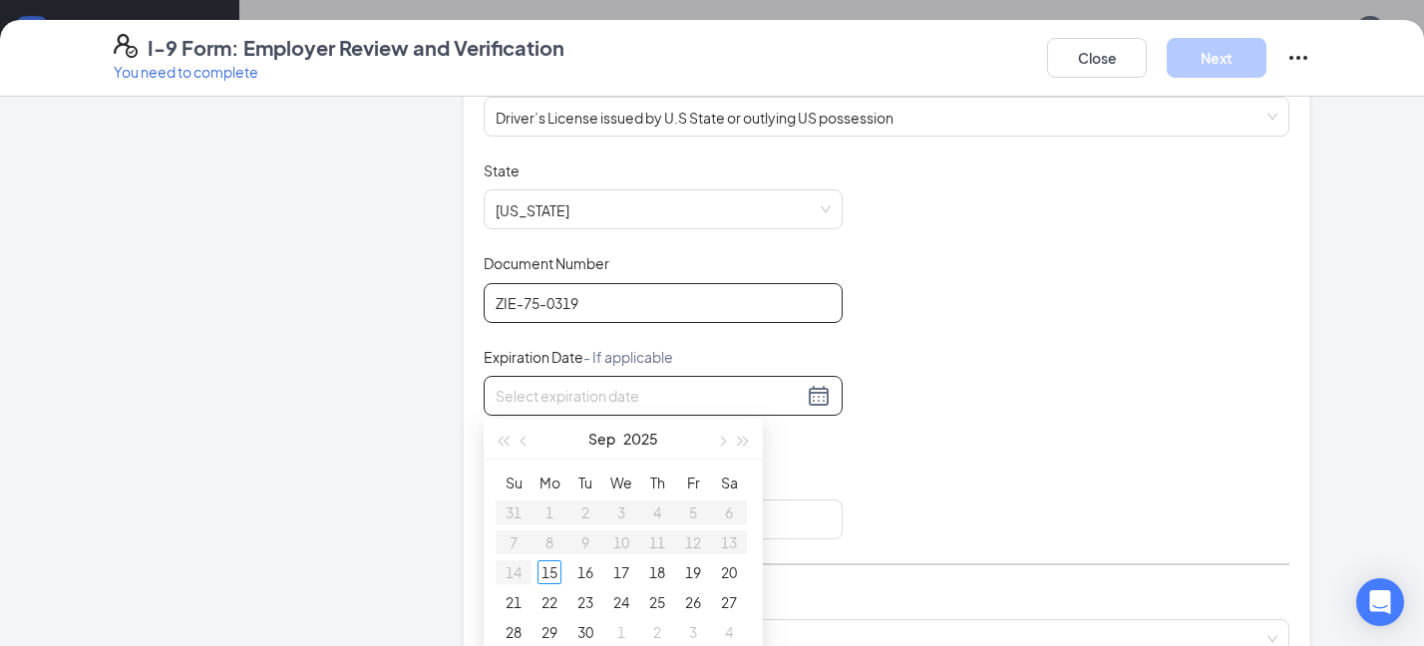
click at [318, 302] on input "ZIE-75-0319" at bounding box center [663, 303] width 359 height 40
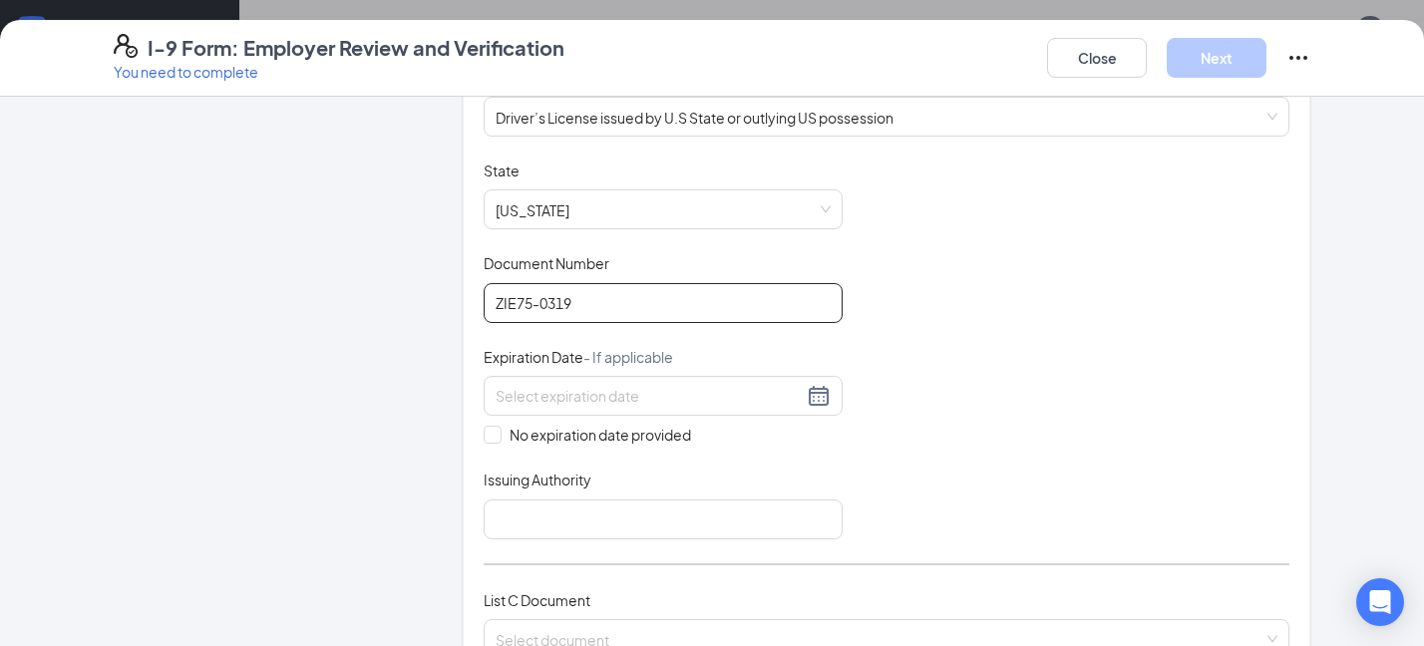
type input "ZIE-75-0319"
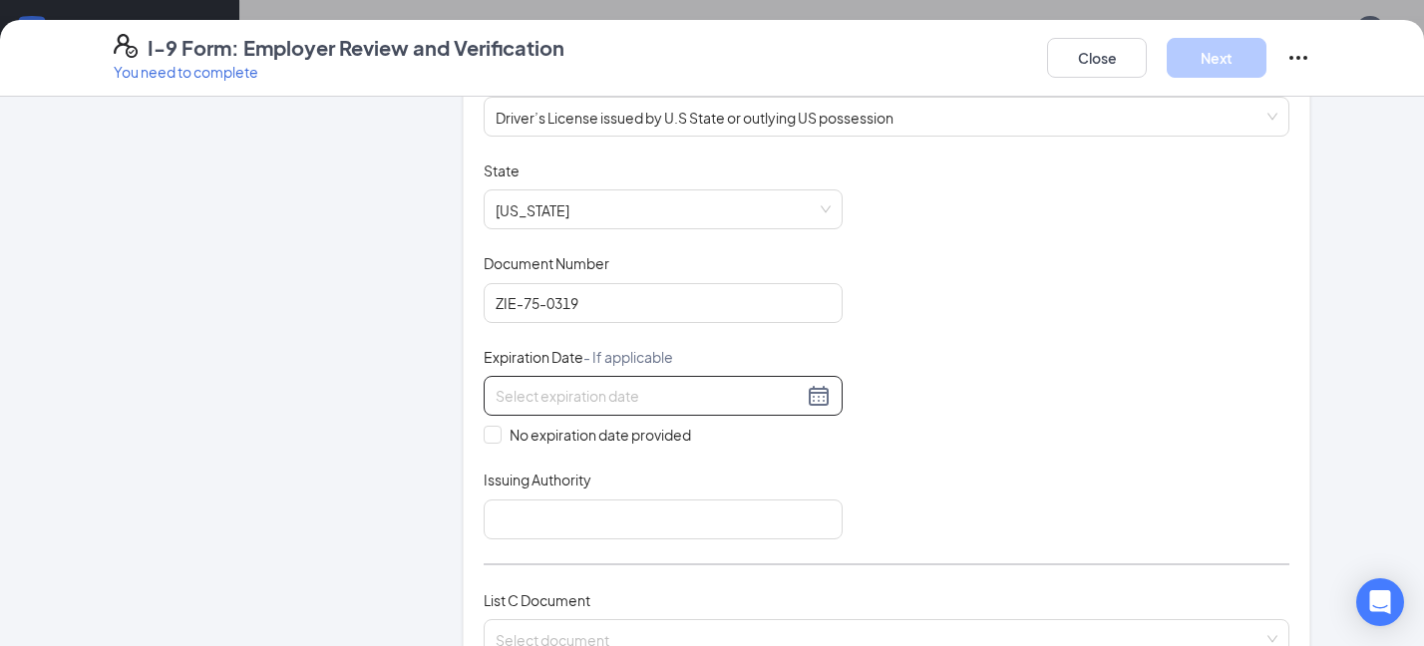
click at [318, 398] on input at bounding box center [649, 396] width 307 height 22
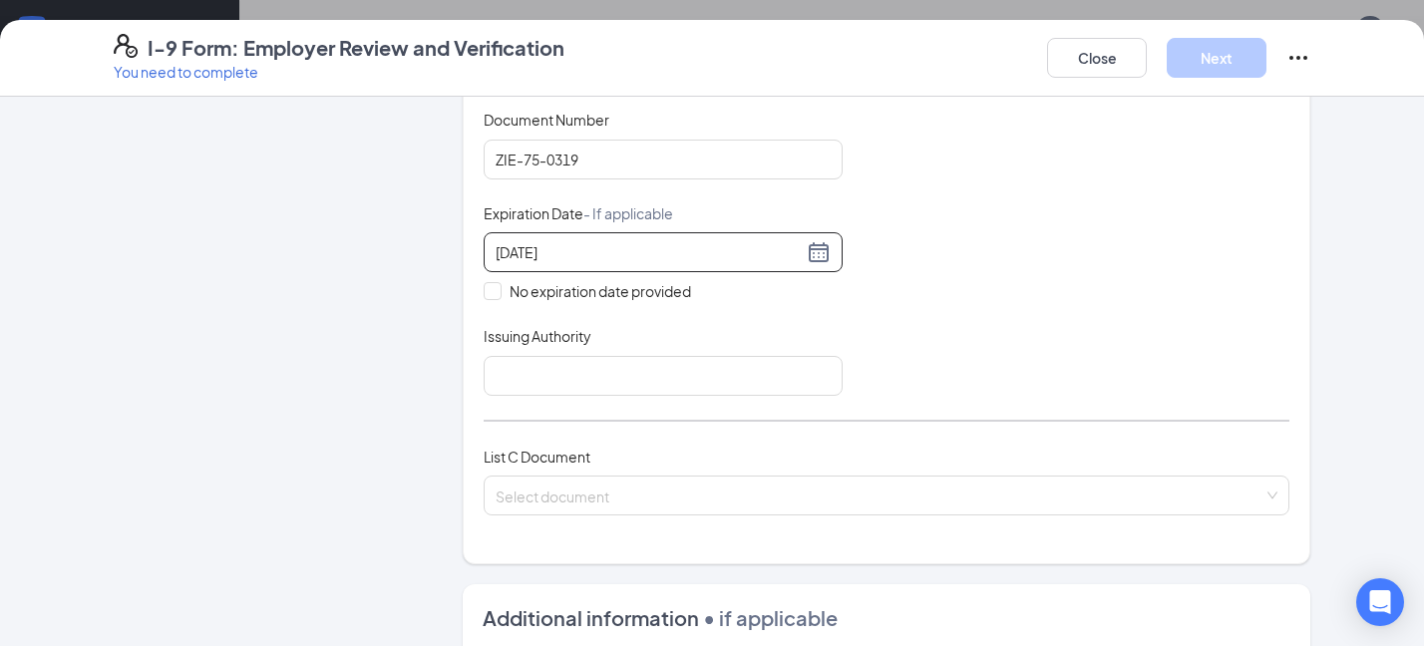
scroll to position [538, 0]
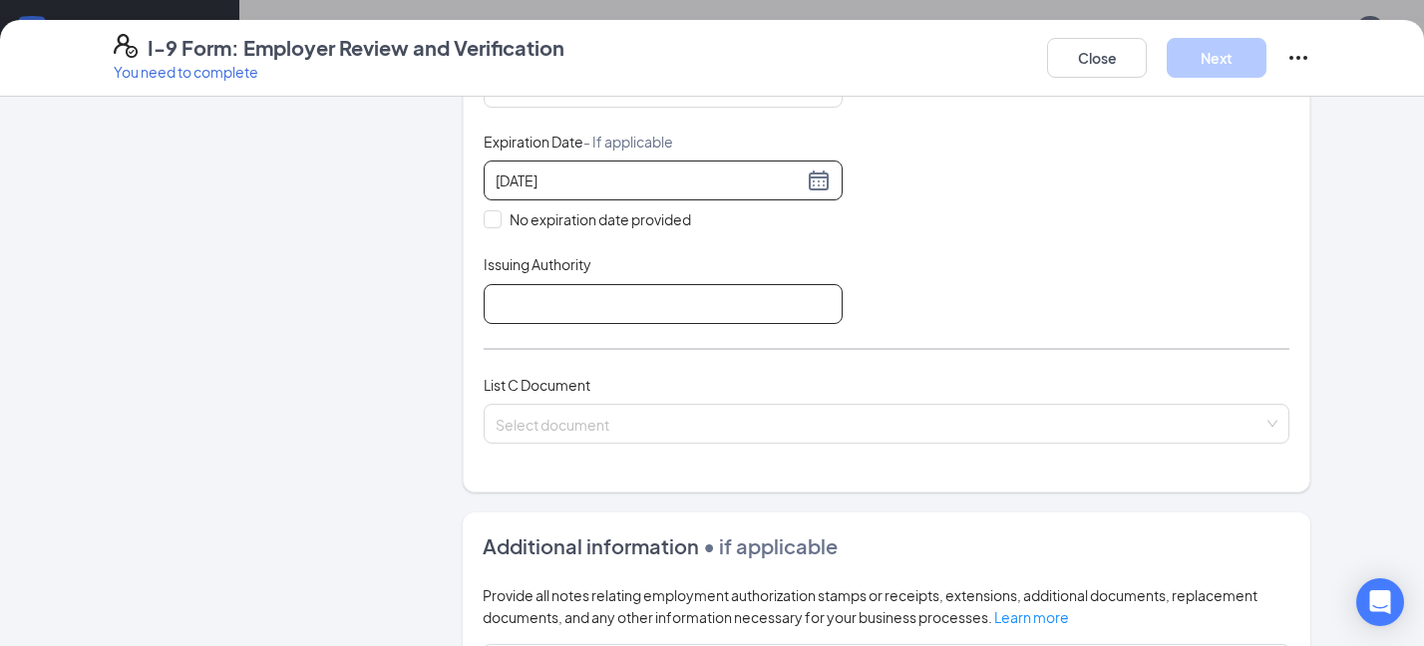
type input "[DATE]"
click at [318, 314] on input "Issuing Authority" at bounding box center [663, 304] width 359 height 40
click at [318, 309] on input "Issuing Authority" at bounding box center [663, 304] width 359 height 40
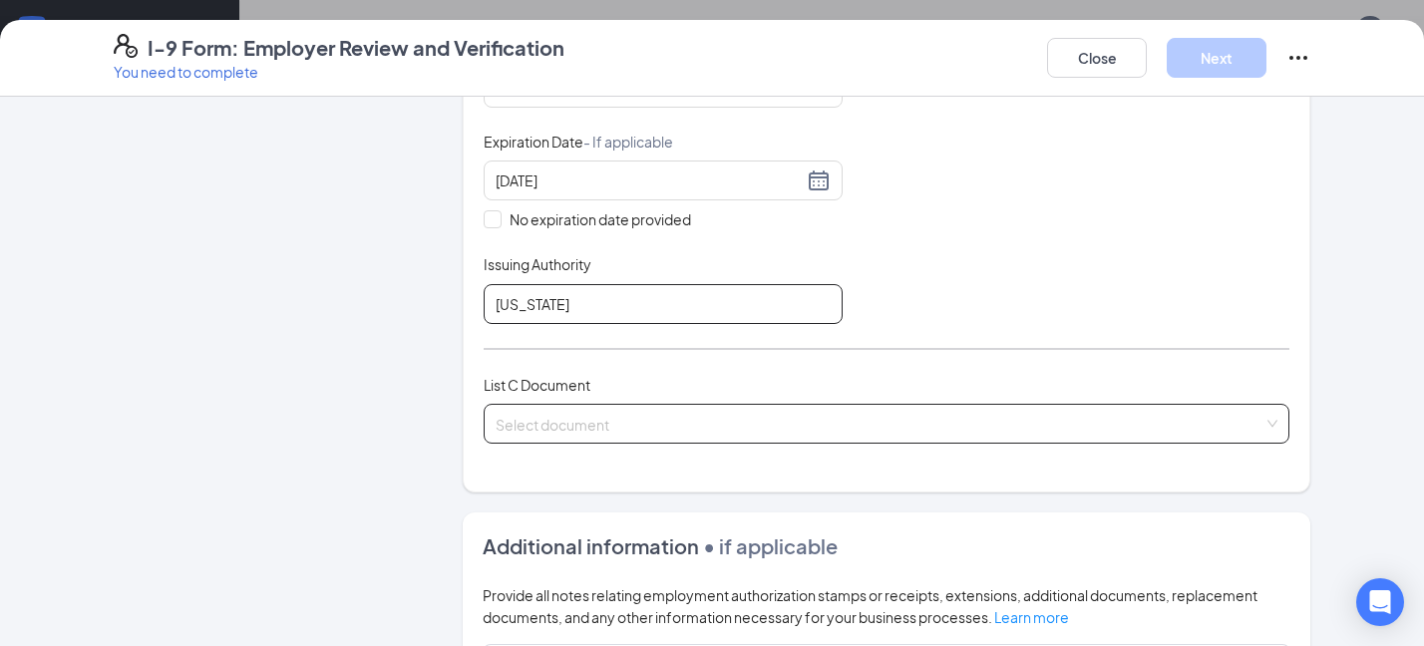
type input "[US_STATE]"
click at [318, 418] on input "search" at bounding box center [880, 420] width 768 height 30
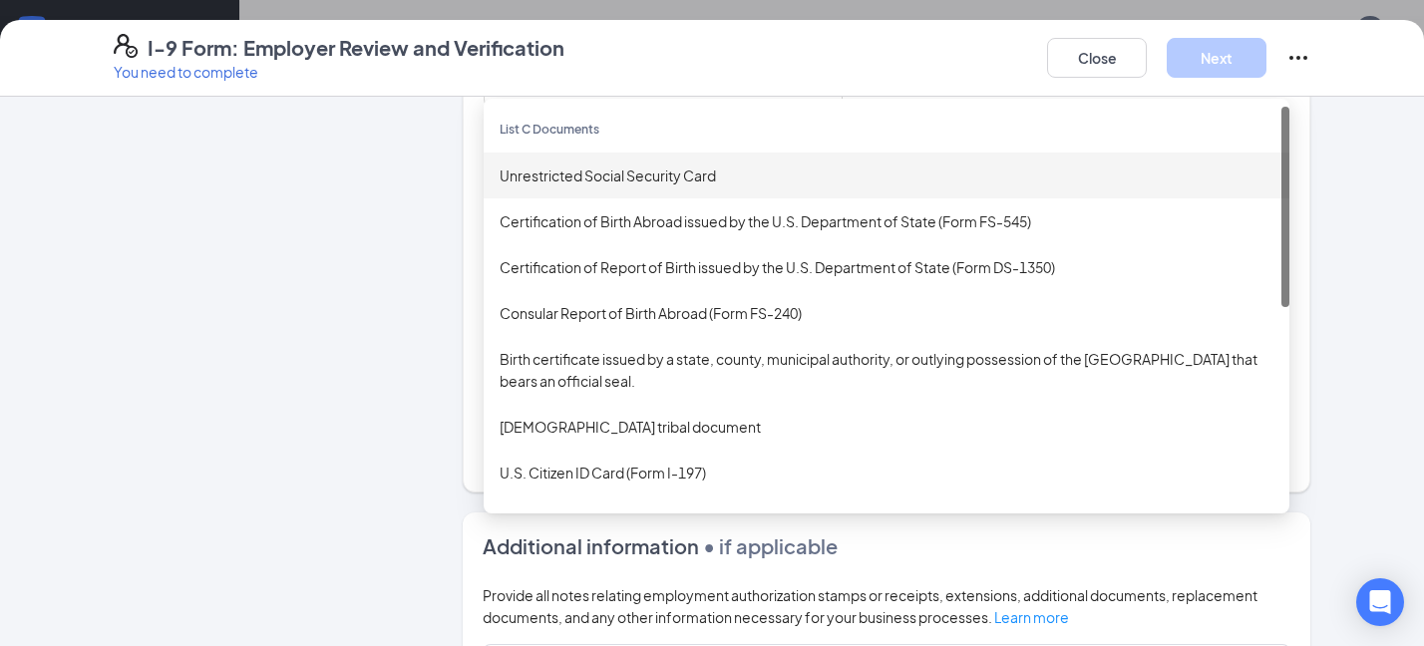
click at [318, 170] on div "Unrestricted Social Security Card" at bounding box center [887, 176] width 774 height 22
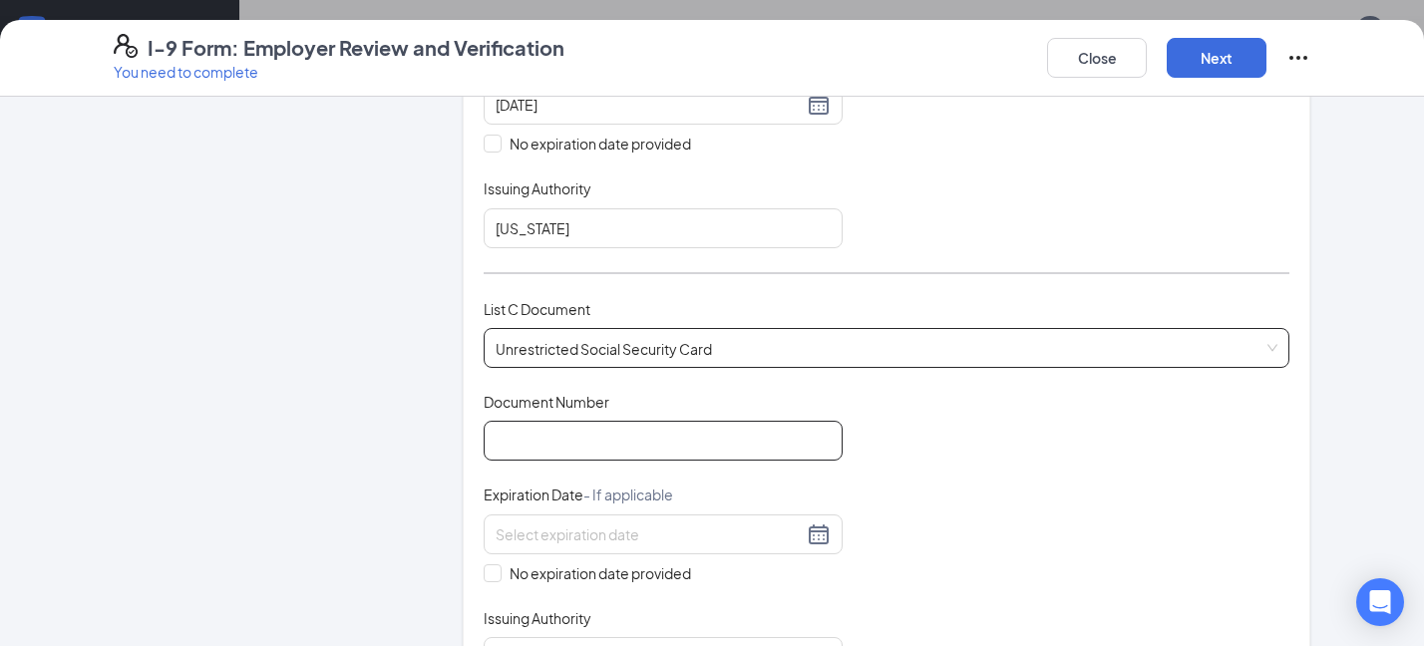
scroll to position [646, 0]
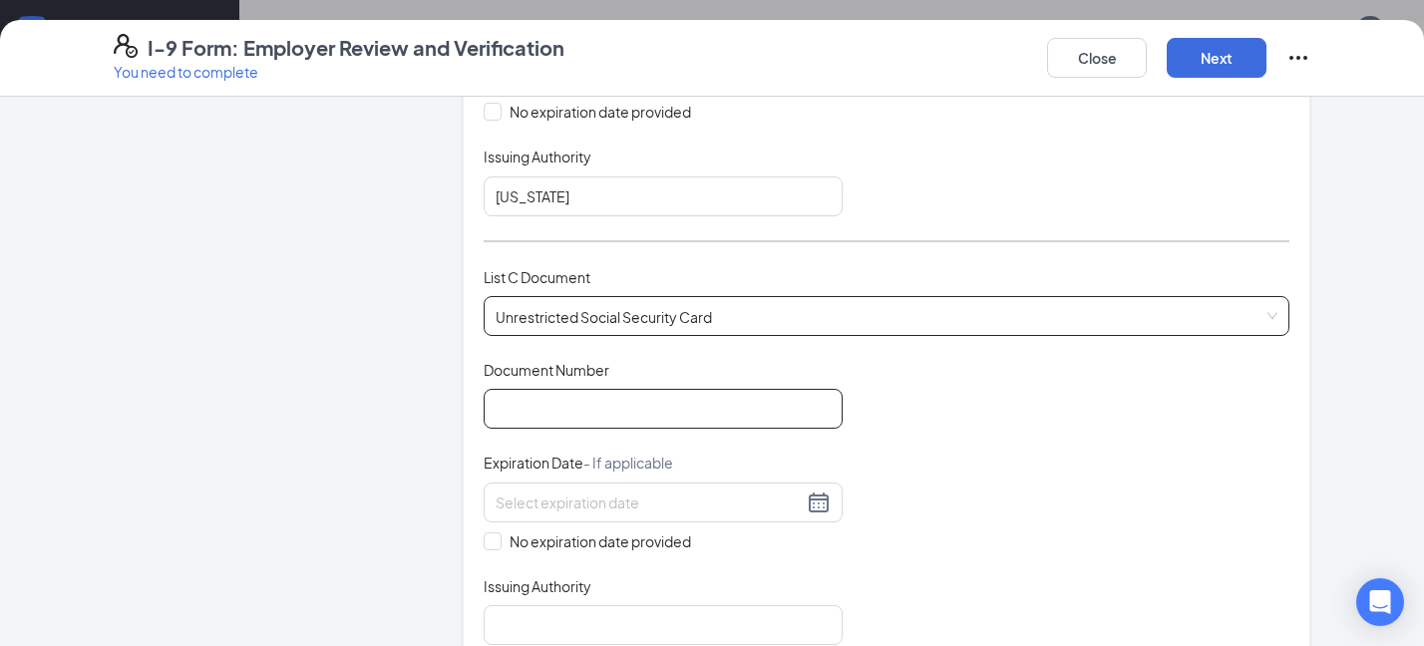
click at [318, 394] on input "Document Number" at bounding box center [663, 409] width 359 height 40
type input "543-92-9167"
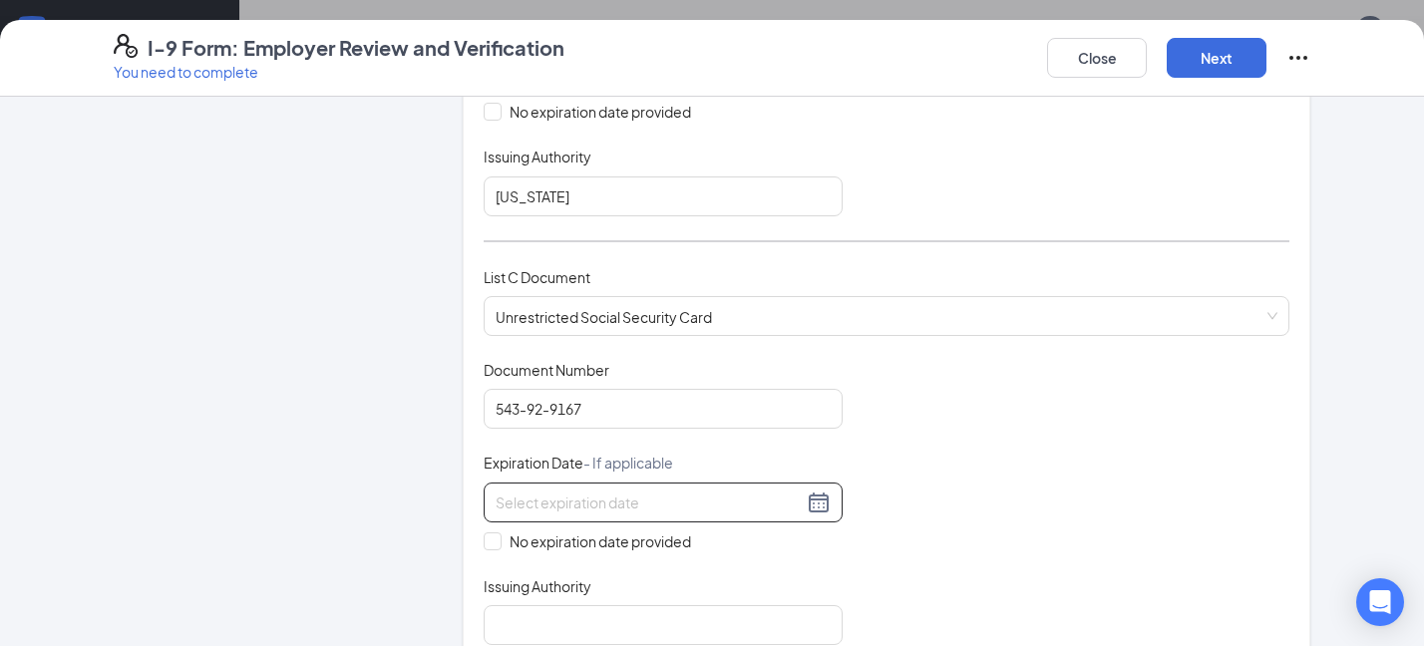
click at [318, 478] on div at bounding box center [663, 503] width 359 height 40
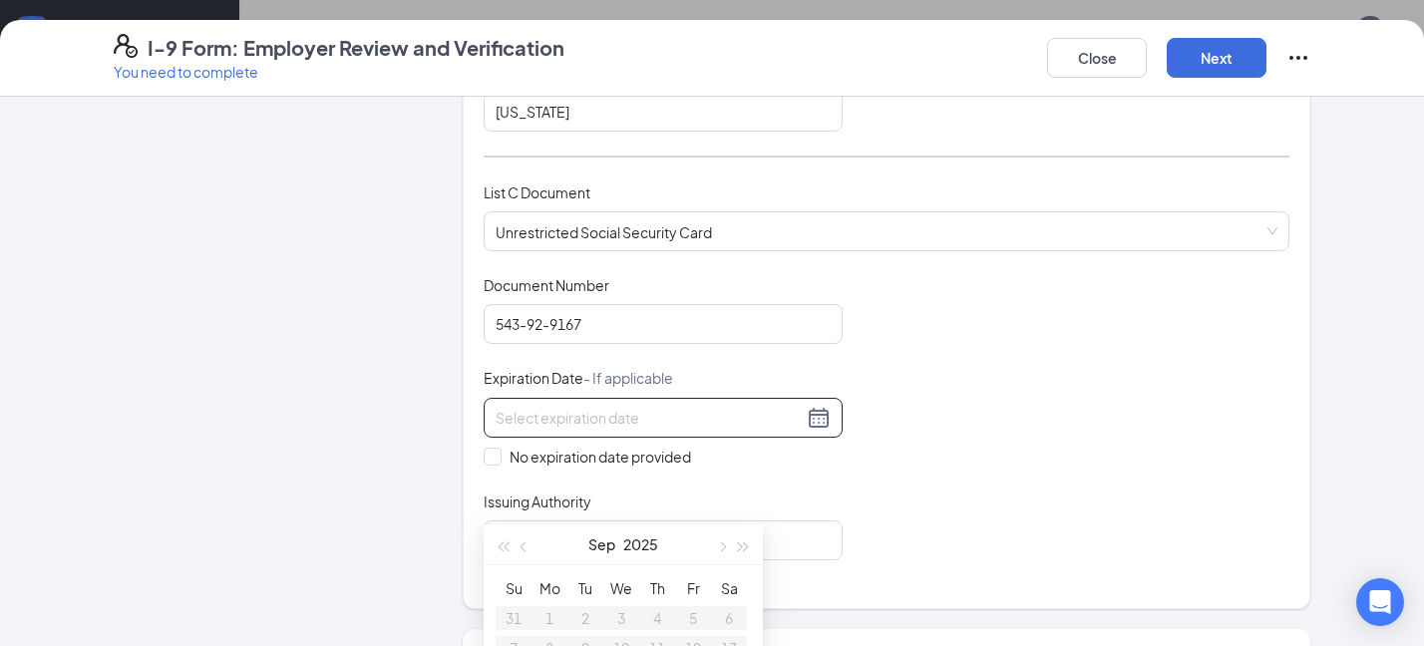
scroll to position [754, 0]
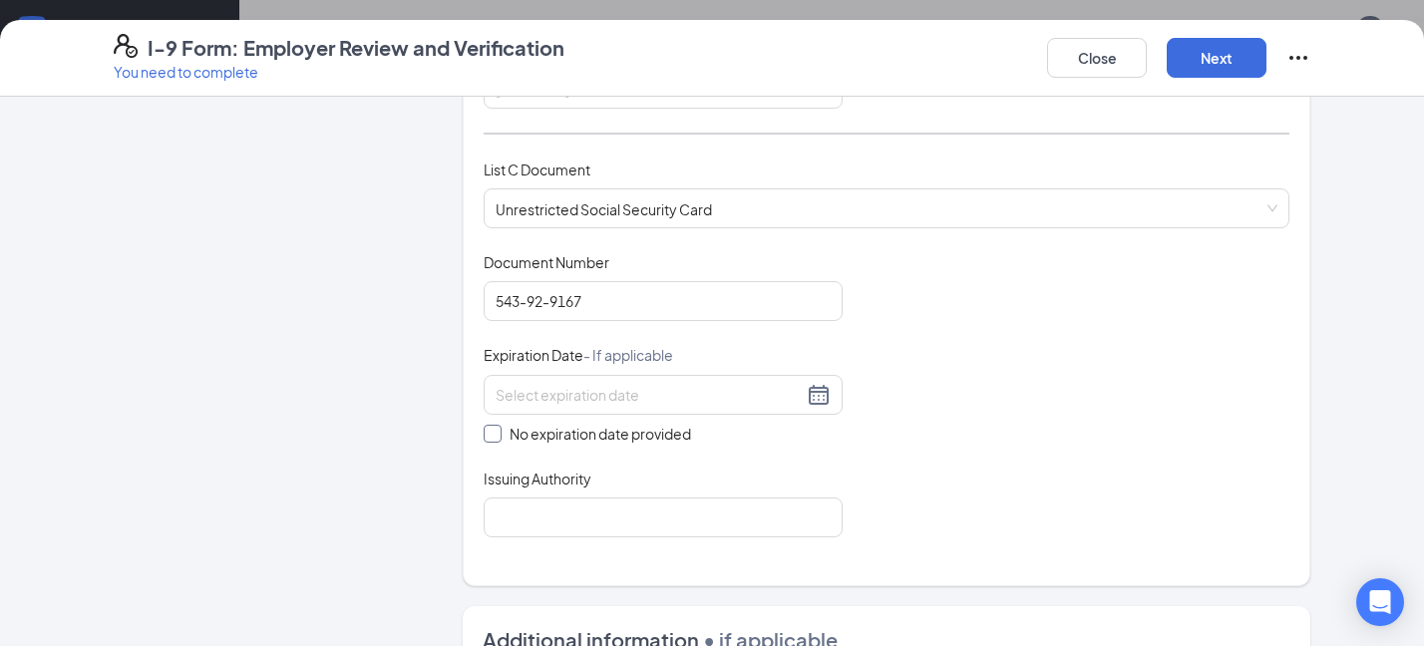
click at [318, 429] on input "No expiration date provided" at bounding box center [491, 432] width 14 height 14
checkbox input "true"
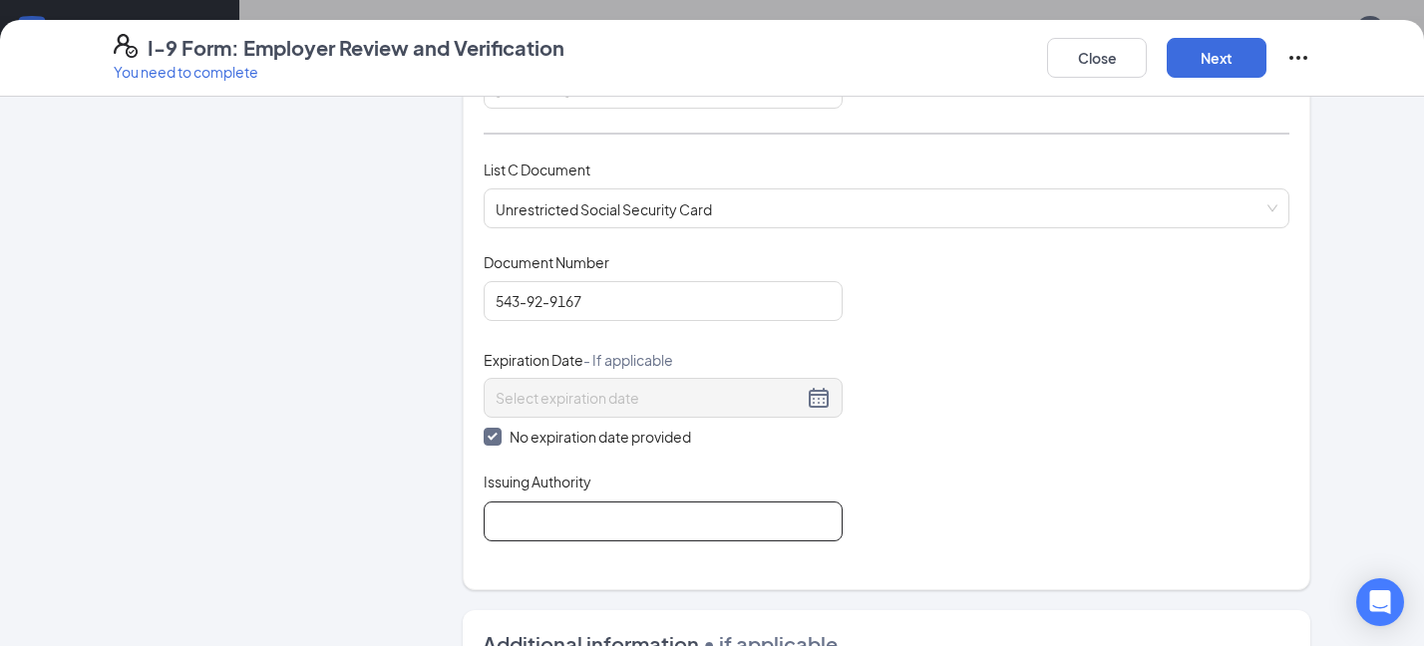
click at [318, 478] on input "Issuing Authority" at bounding box center [663, 522] width 359 height 40
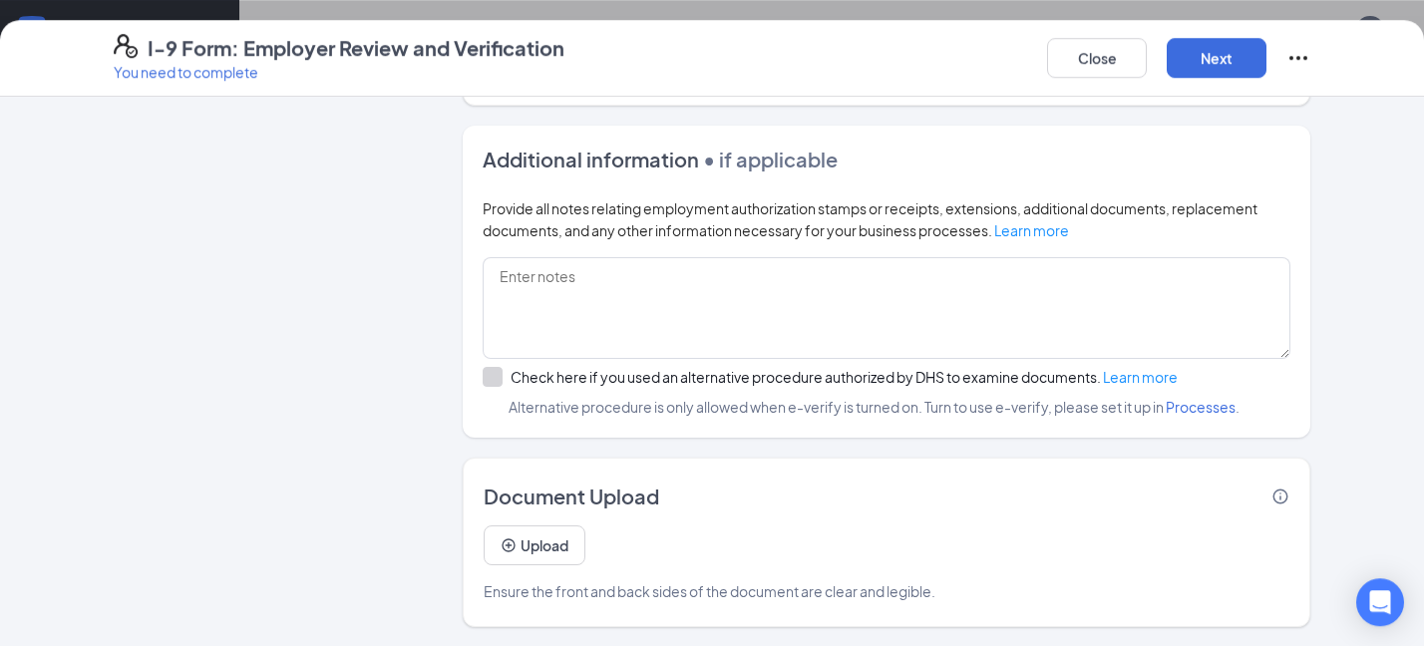
scroll to position [610, 0]
type input "Social Security Office"
click at [318, 50] on button "Next" at bounding box center [1217, 58] width 100 height 40
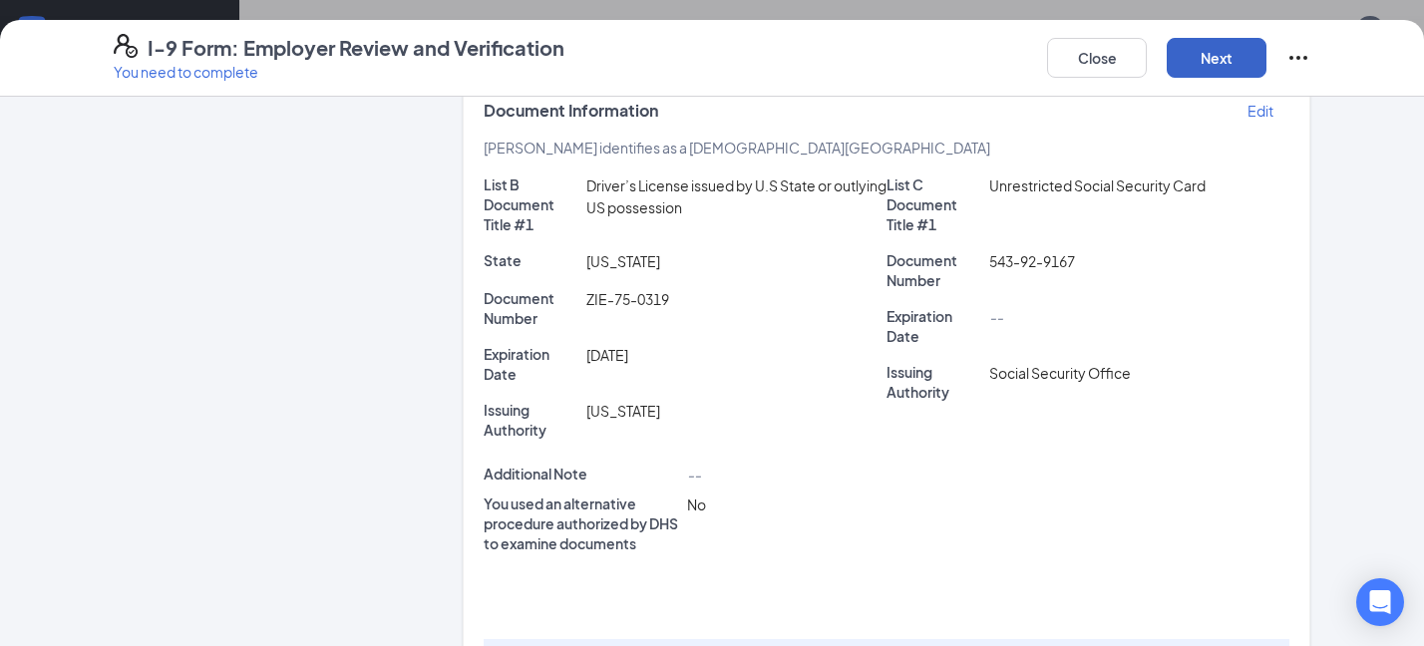
scroll to position [521, 0]
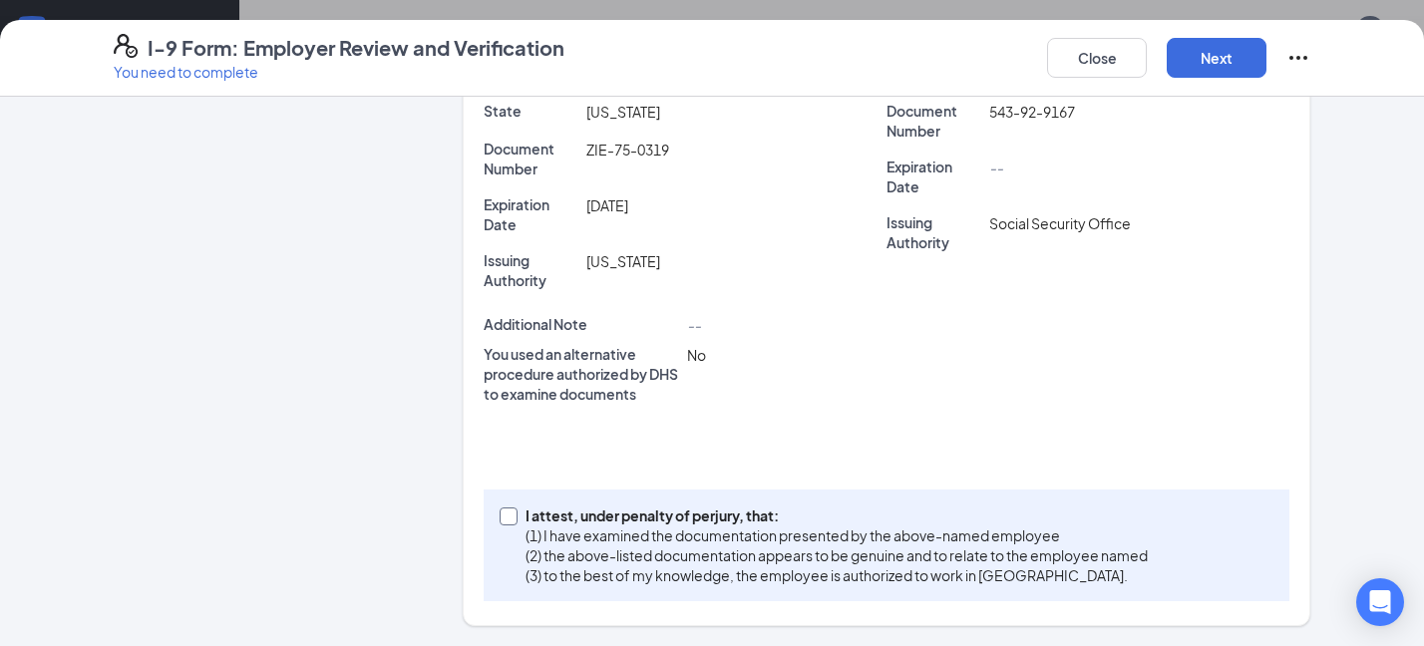
click at [318, 478] on input "I attest, under penalty of [PERSON_NAME], that: (1) I have examined the documen…" at bounding box center [507, 515] width 14 height 14
checkbox input "true"
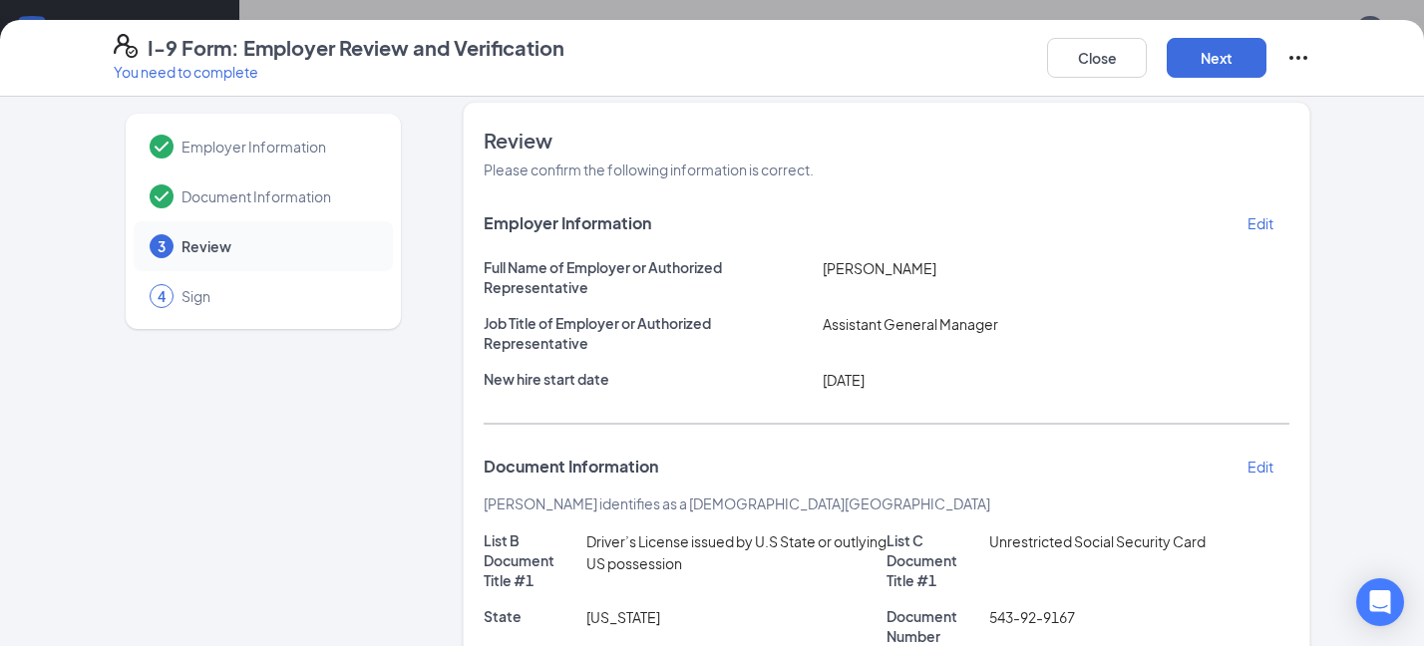
scroll to position [0, 0]
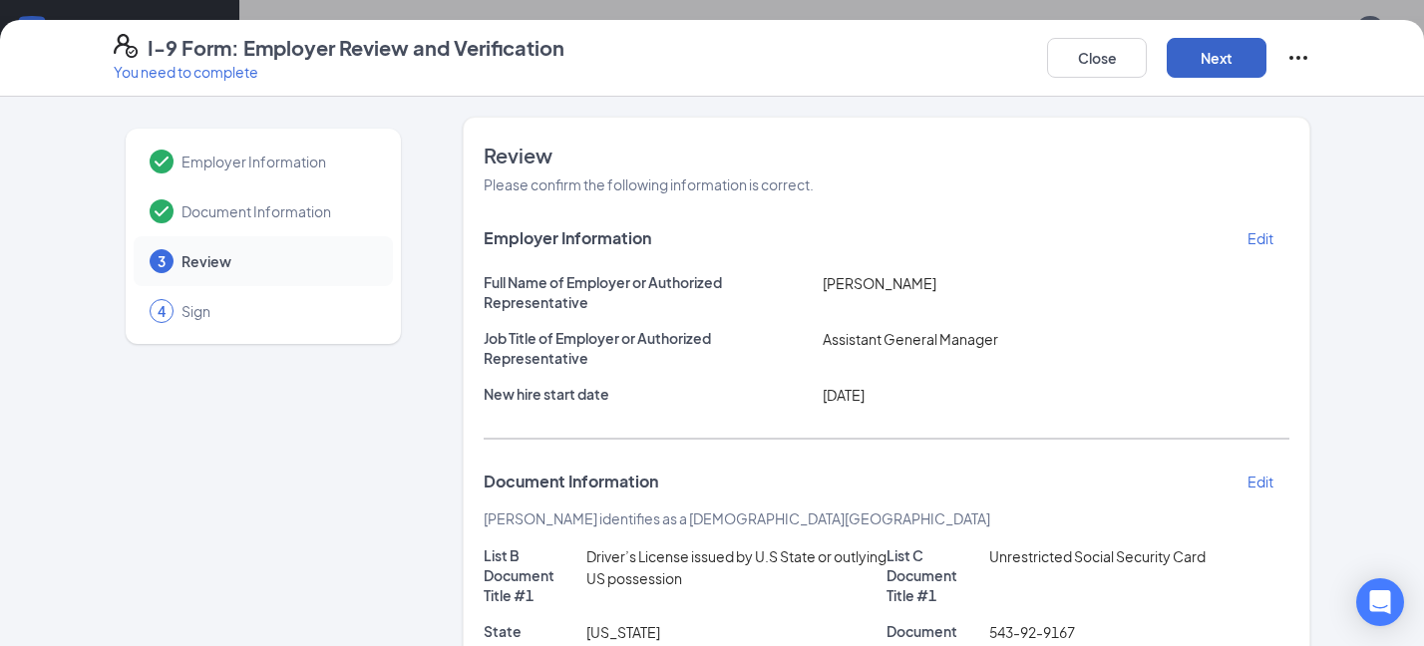
click at [318, 60] on button "Next" at bounding box center [1217, 58] width 100 height 40
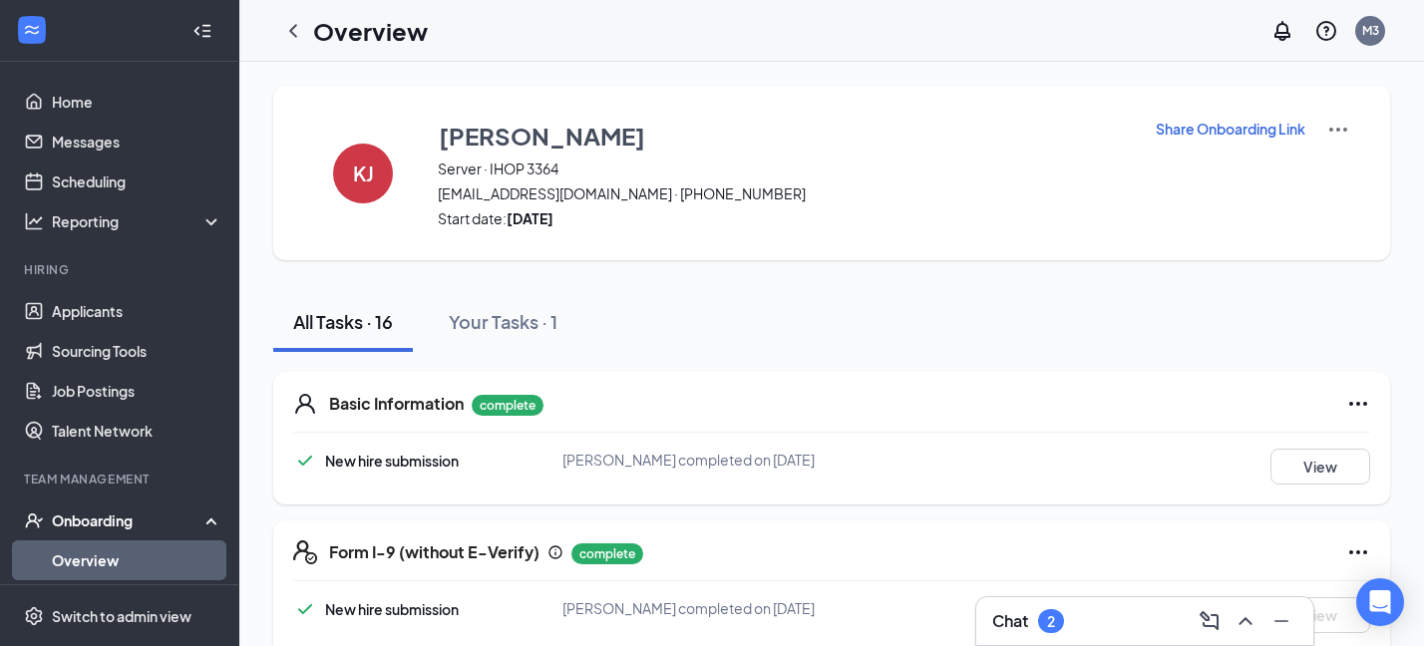
click at [318, 129] on img at bounding box center [1338, 130] width 24 height 24
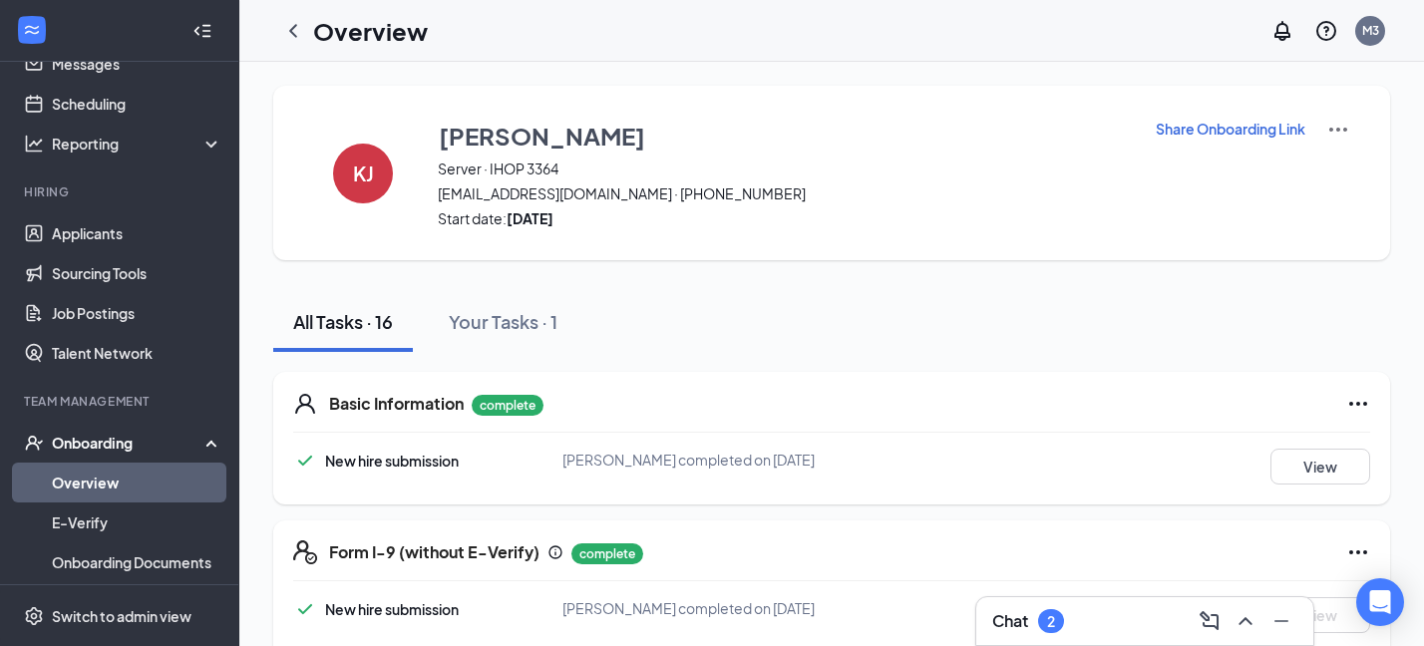
scroll to position [215, 0]
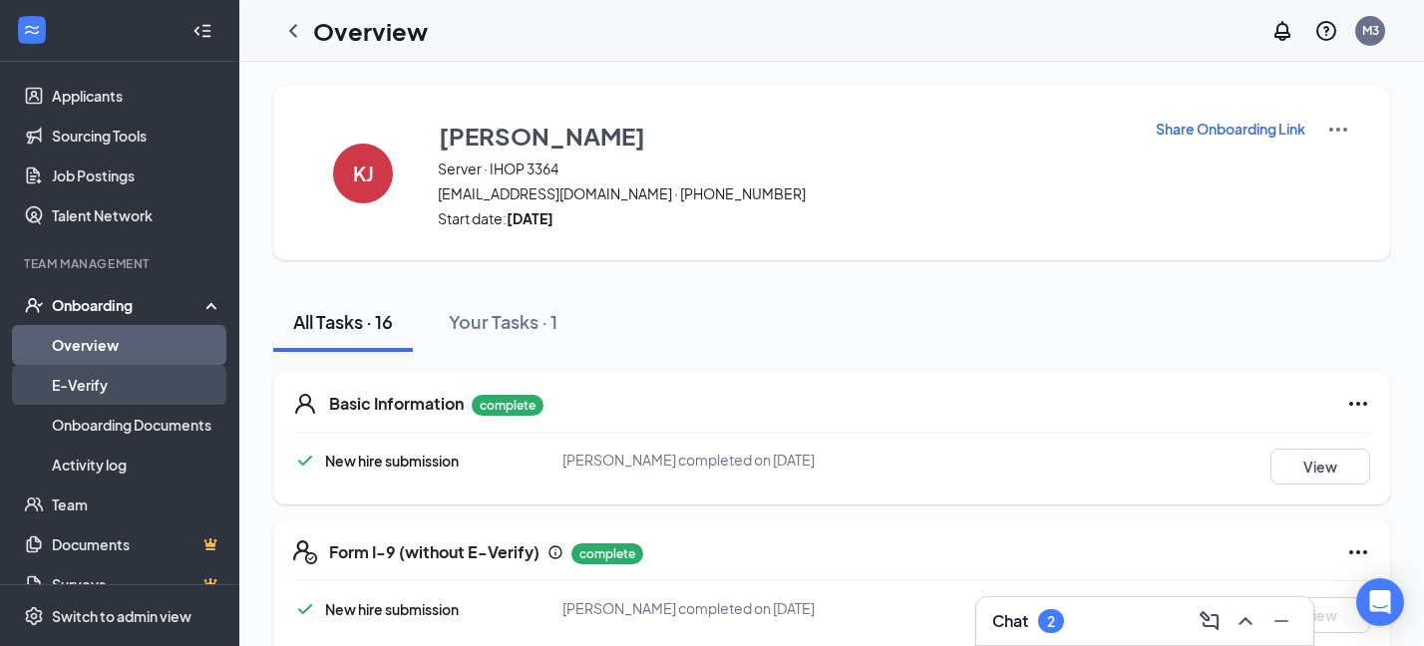
click at [136, 384] on link "E-Verify" at bounding box center [137, 385] width 171 height 40
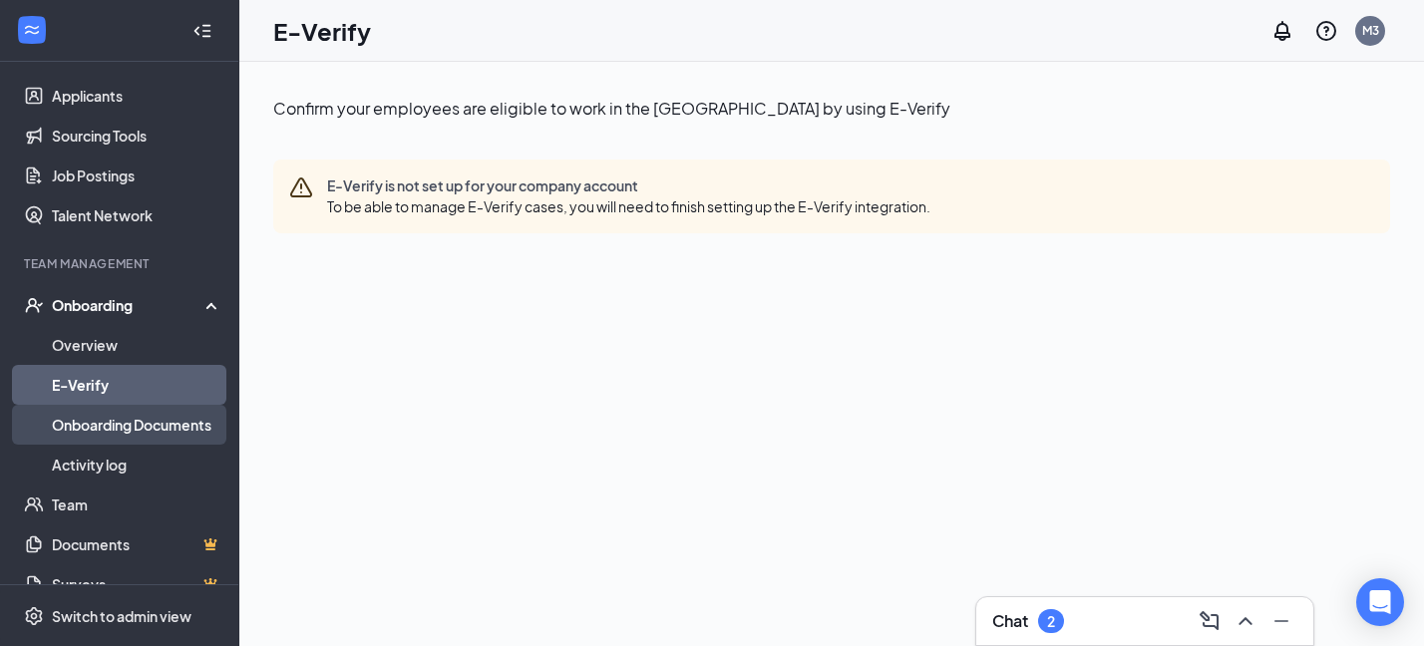
click at [135, 416] on link "Onboarding Documents" at bounding box center [137, 425] width 171 height 40
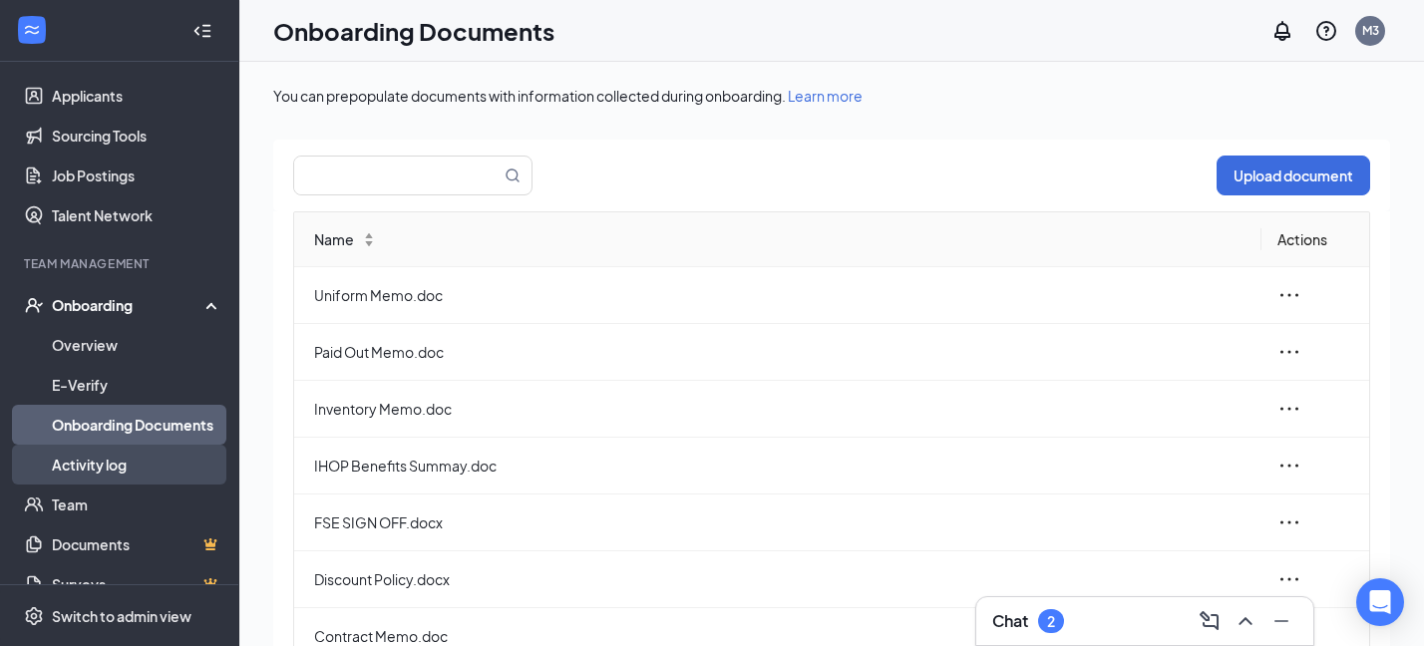
click at [149, 468] on link "Activity log" at bounding box center [137, 465] width 171 height 40
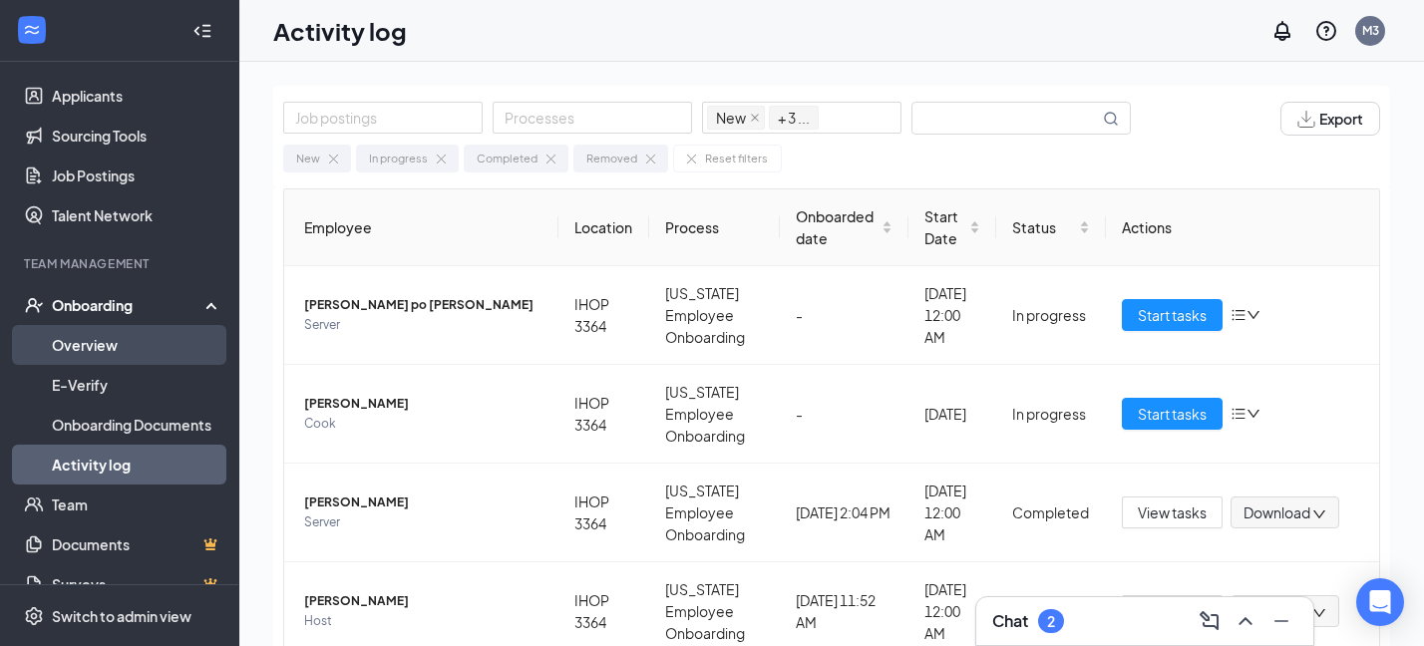
click at [121, 343] on link "Overview" at bounding box center [137, 345] width 171 height 40
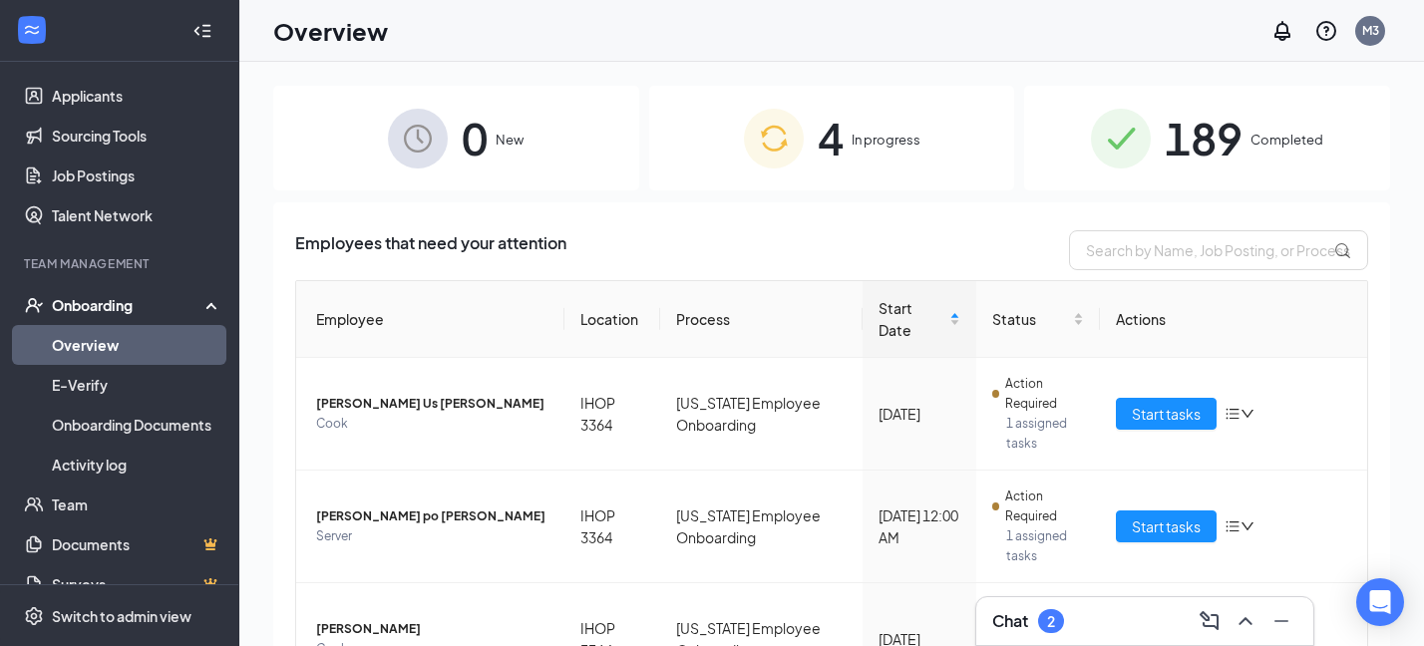
click at [318, 148] on div "4 In progress" at bounding box center [832, 138] width 366 height 105
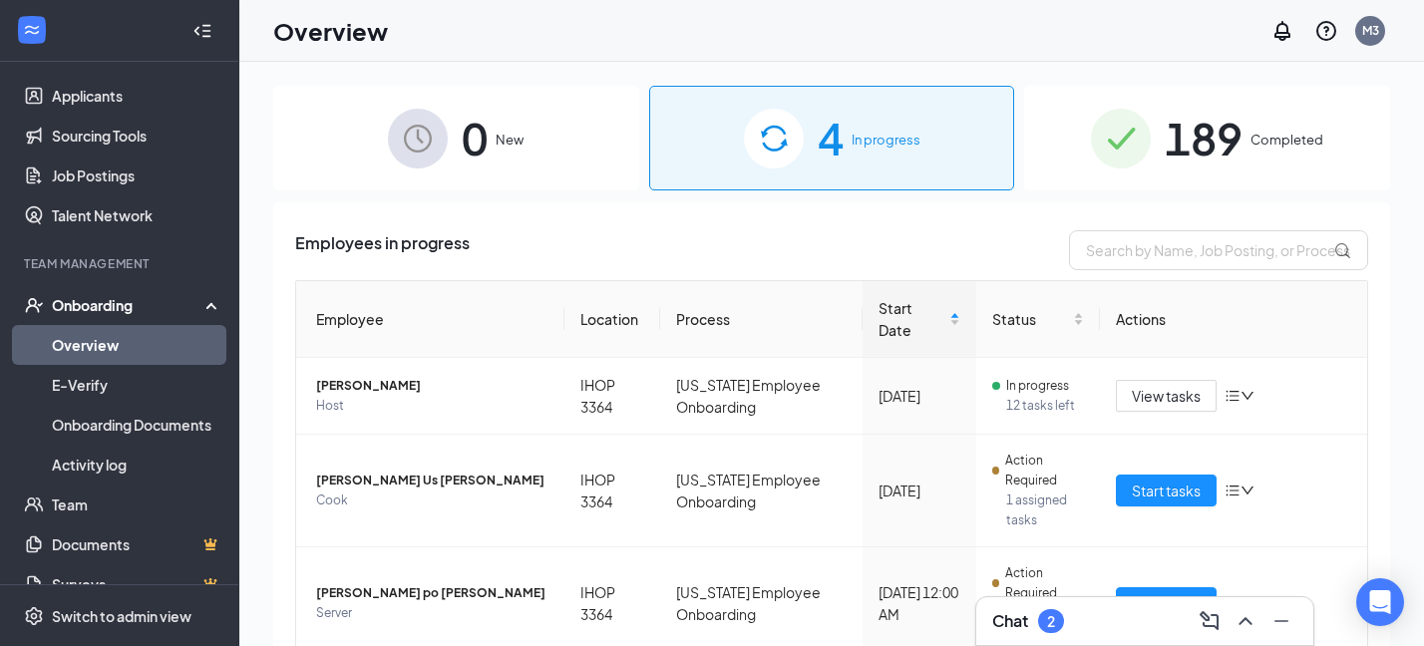
click at [318, 172] on div "0 New" at bounding box center [456, 138] width 366 height 105
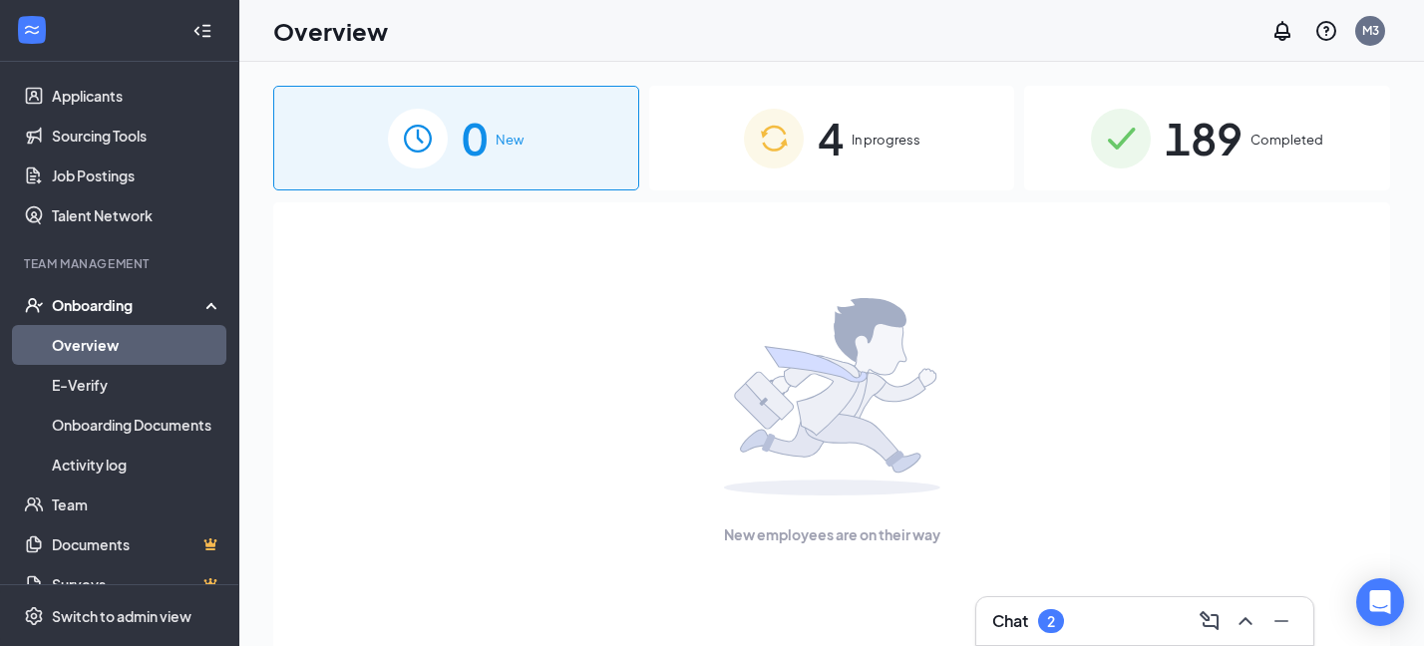
click at [318, 180] on div "189 Completed" at bounding box center [1207, 138] width 366 height 105
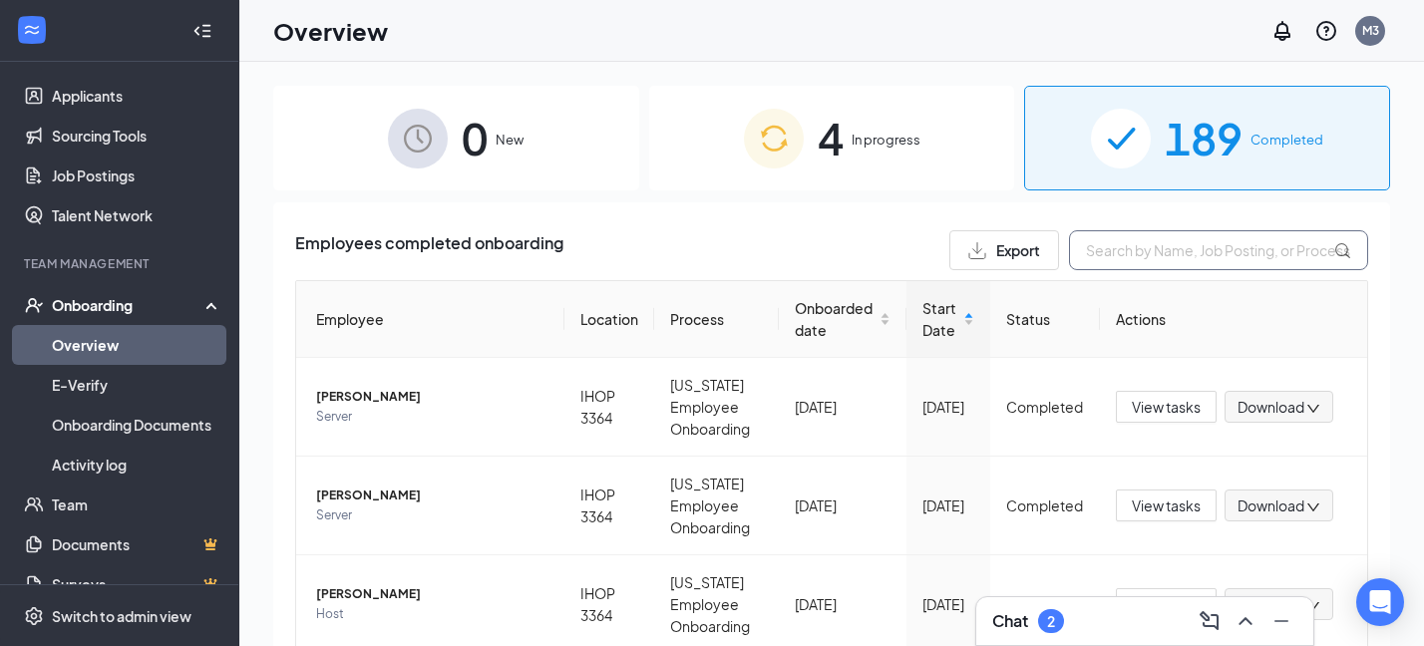
click at [318, 244] on input "text" at bounding box center [1218, 250] width 299 height 40
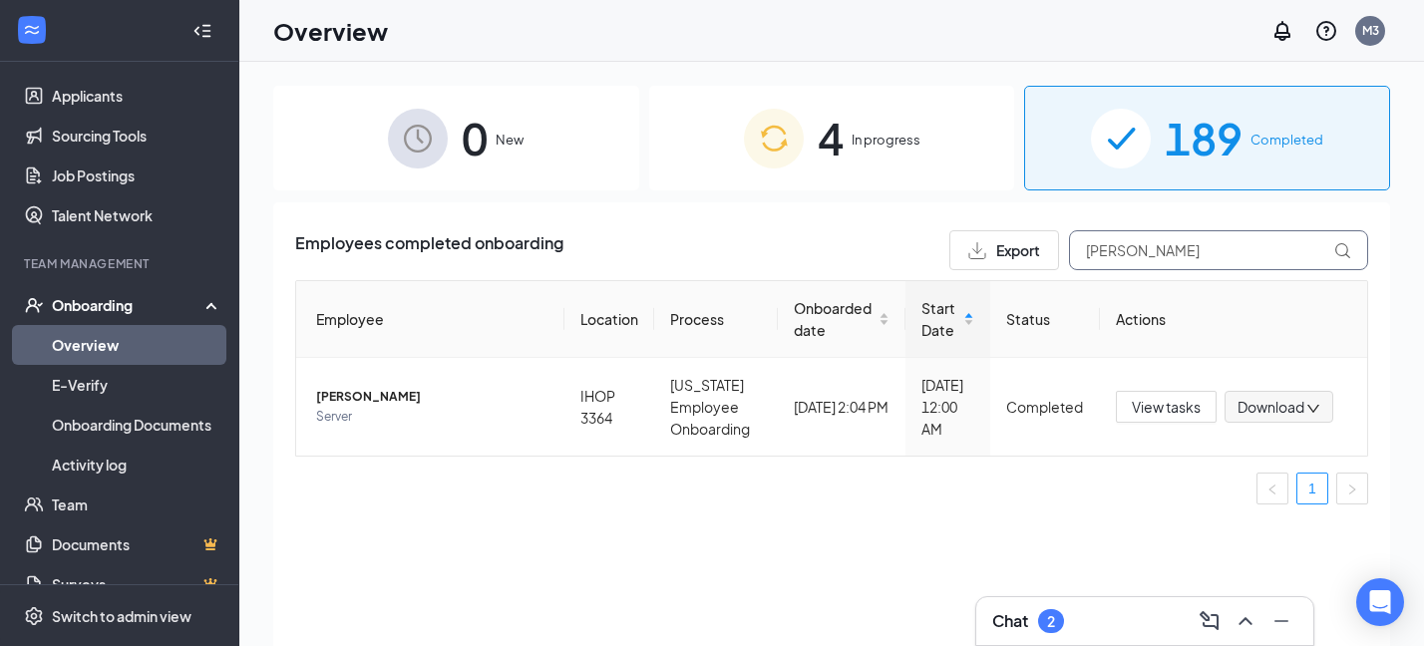
type input "[PERSON_NAME]"
